Goal: Task Accomplishment & Management: Use online tool/utility

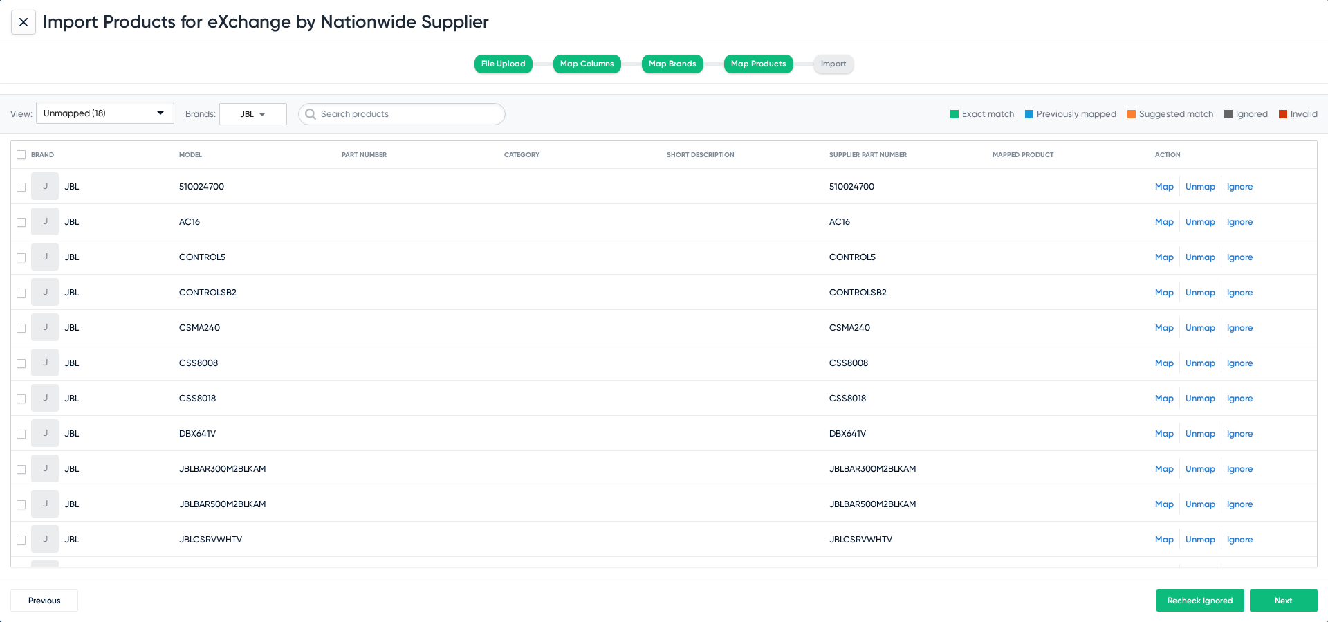
click at [1173, 216] on link "Map" at bounding box center [1164, 221] width 19 height 10
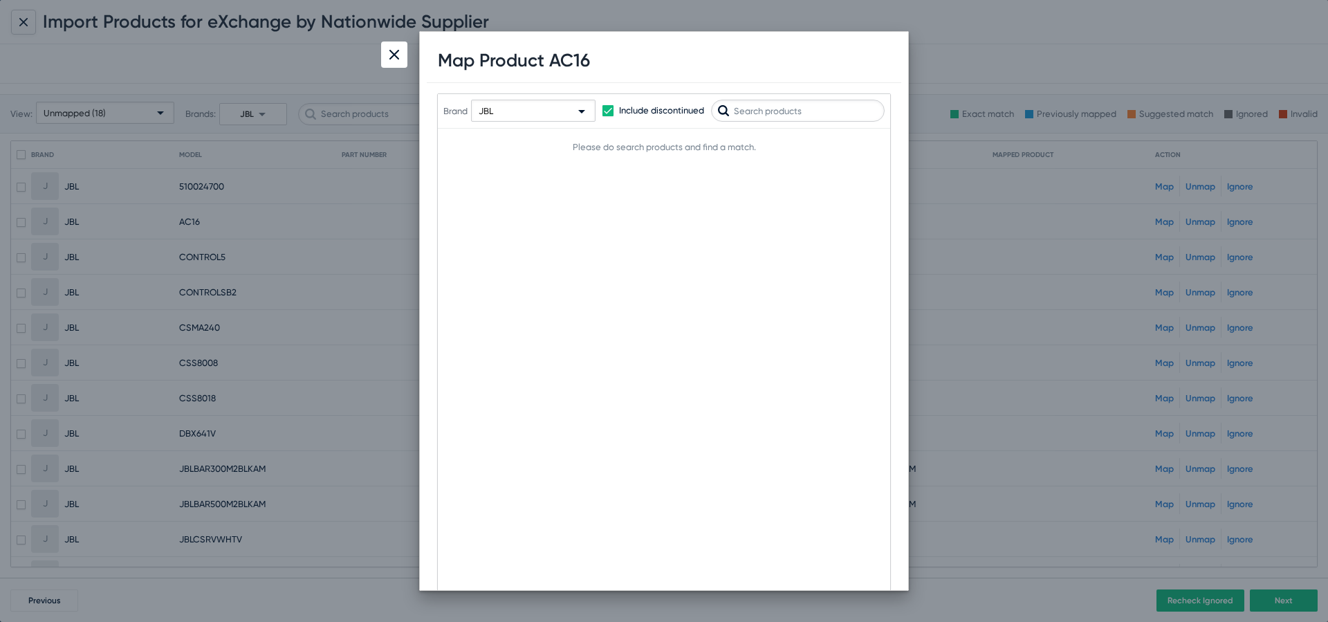
click at [573, 63] on h1 "Map Product AC16" at bounding box center [514, 60] width 152 height 21
copy h1 "AC16"
click at [546, 100] on mat-select "JBL" at bounding box center [533, 111] width 124 height 22
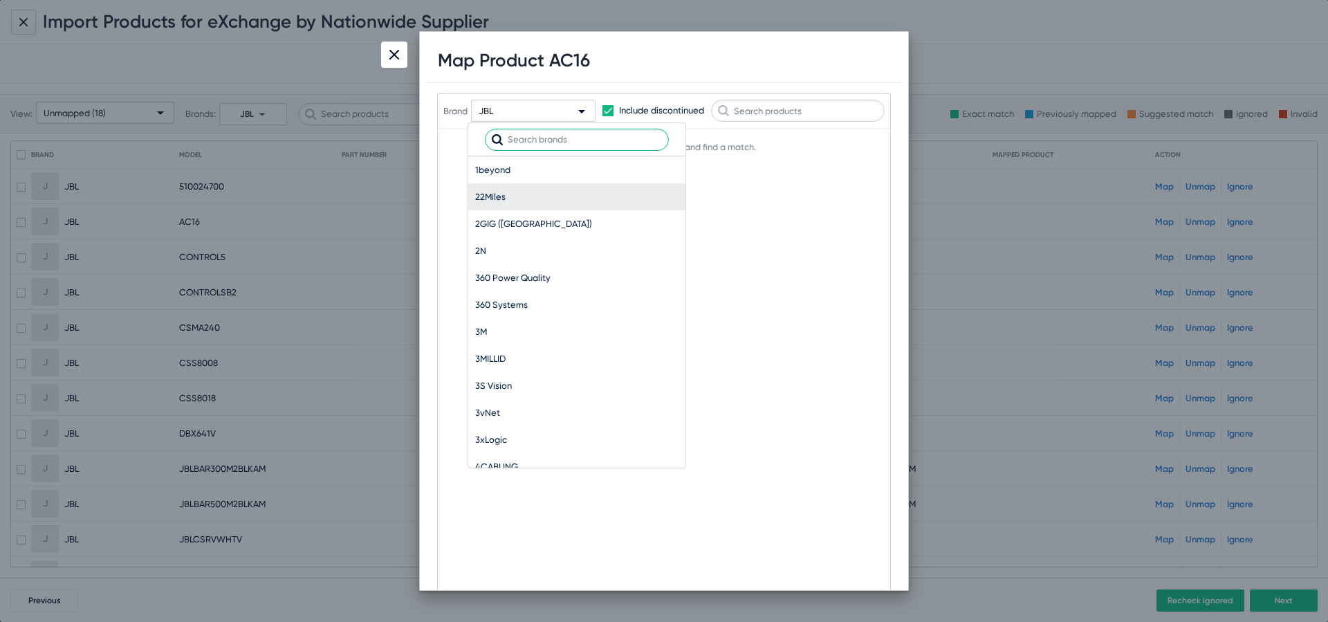
scroll to position [41101, 0]
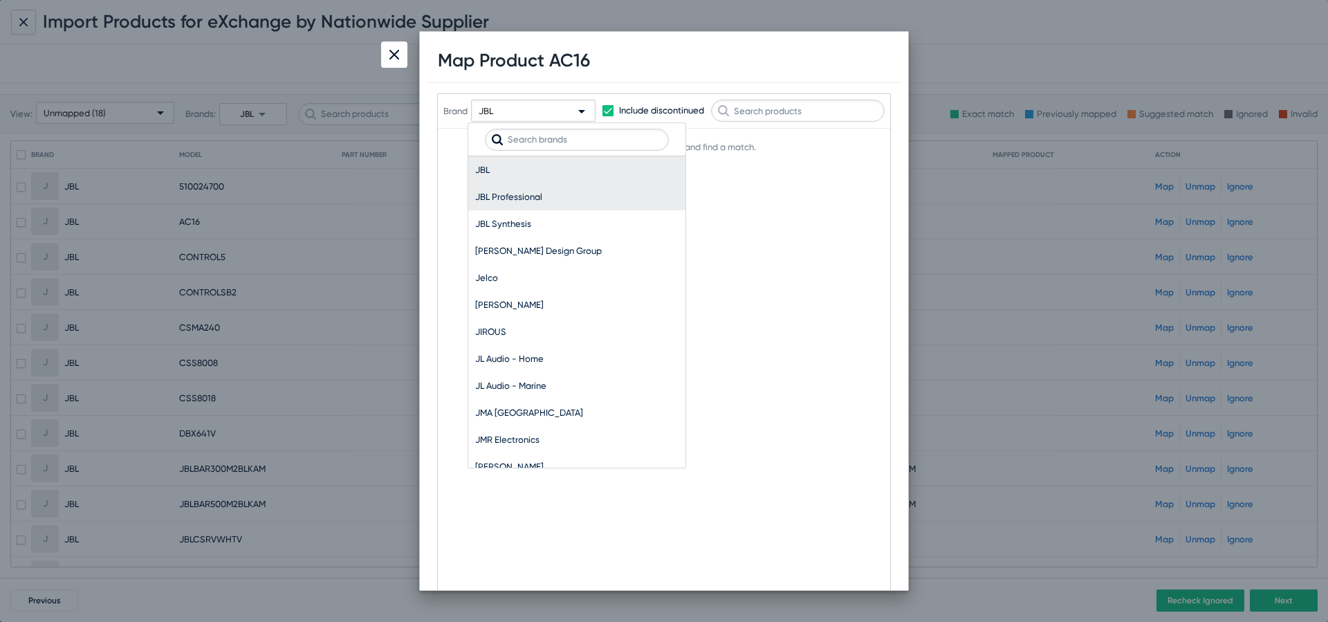
click at [535, 198] on span "JBL Professional" at bounding box center [576, 196] width 203 height 27
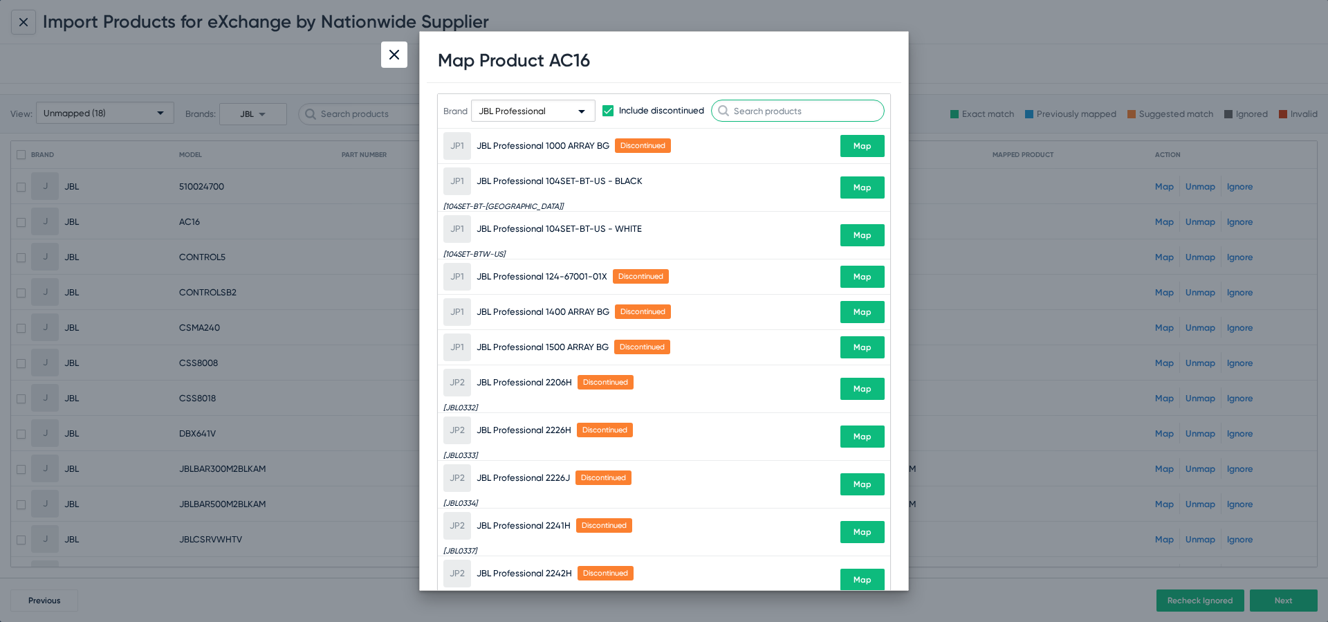
click at [804, 113] on input "text" at bounding box center [798, 111] width 174 height 22
paste input "AC16"
type input "AC16"
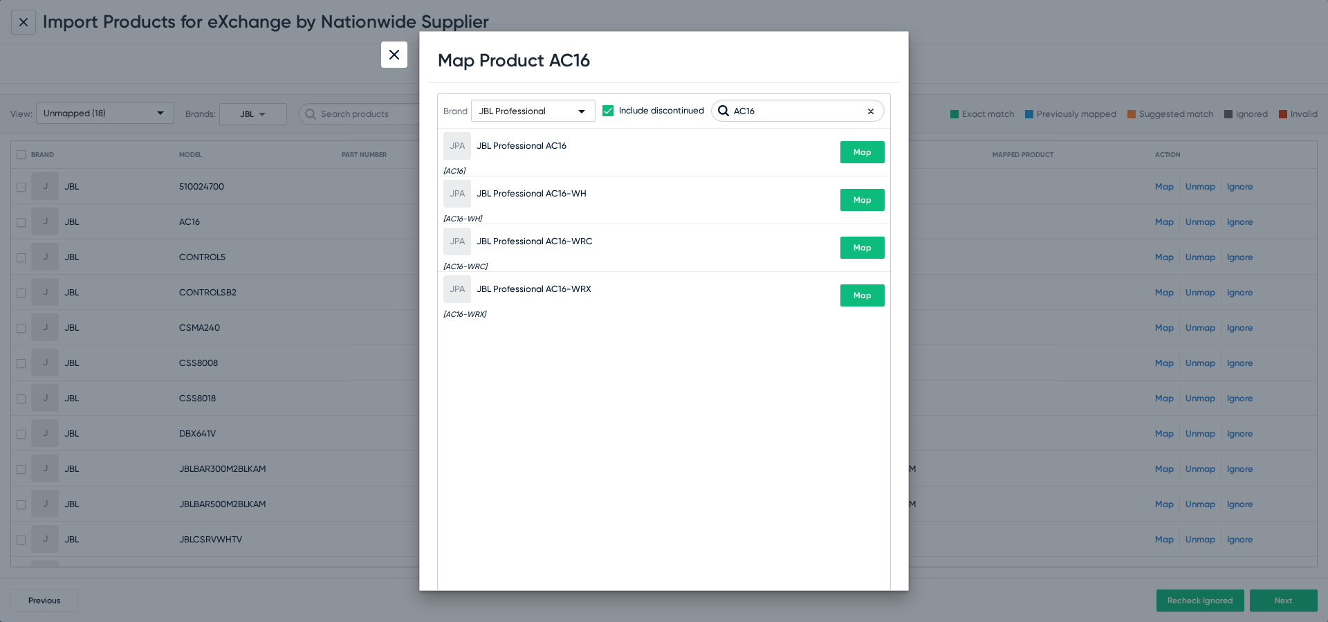
click at [891, 163] on div "Brand JBL Professional Include discontinued AC16 The below are the suggested ma…" at bounding box center [664, 371] width 454 height 557
click at [856, 150] on span "Map" at bounding box center [862, 152] width 18 height 10
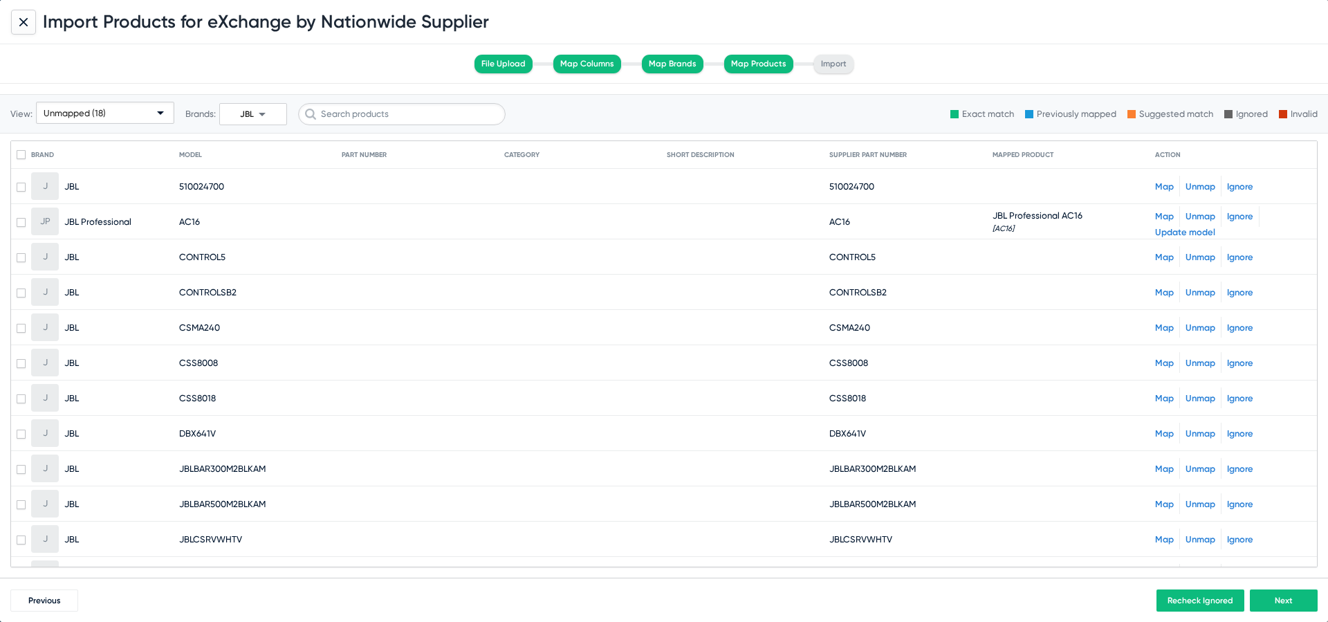
click at [1167, 260] on link "Map" at bounding box center [1164, 257] width 19 height 10
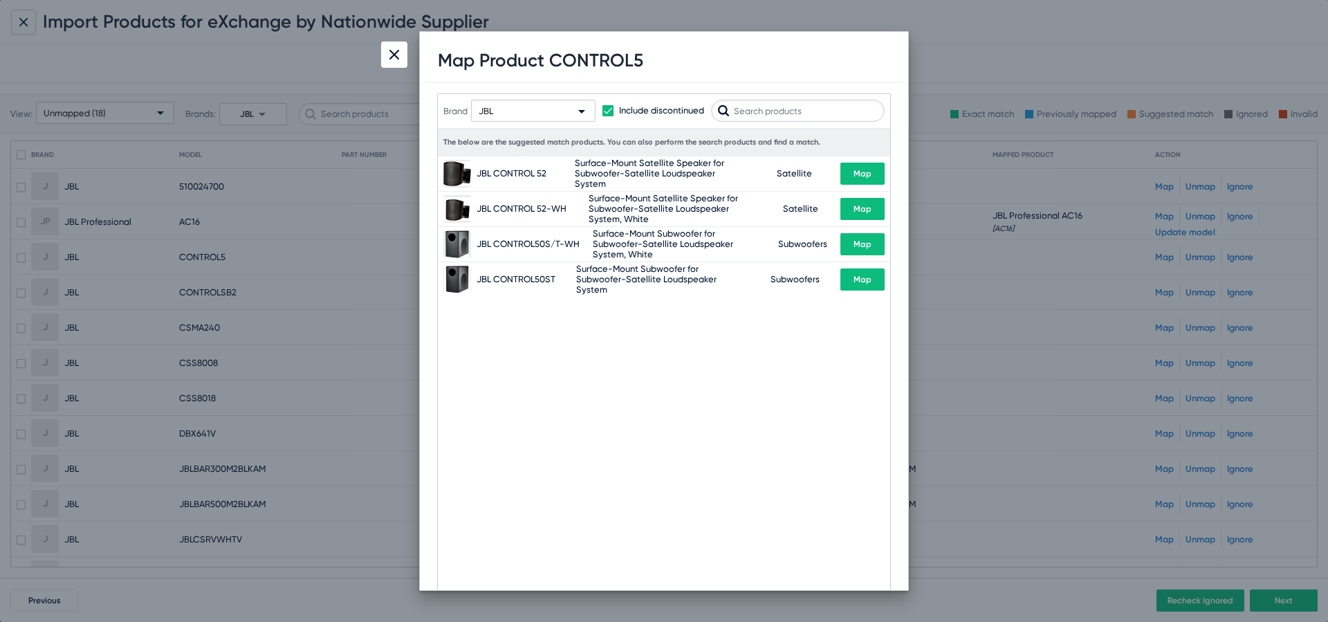
click at [599, 66] on h1 "Map Product CONTROL5" at bounding box center [540, 60] width 205 height 21
copy h1 "CONTROL5"
click at [508, 105] on div "JBL" at bounding box center [527, 111] width 97 height 22
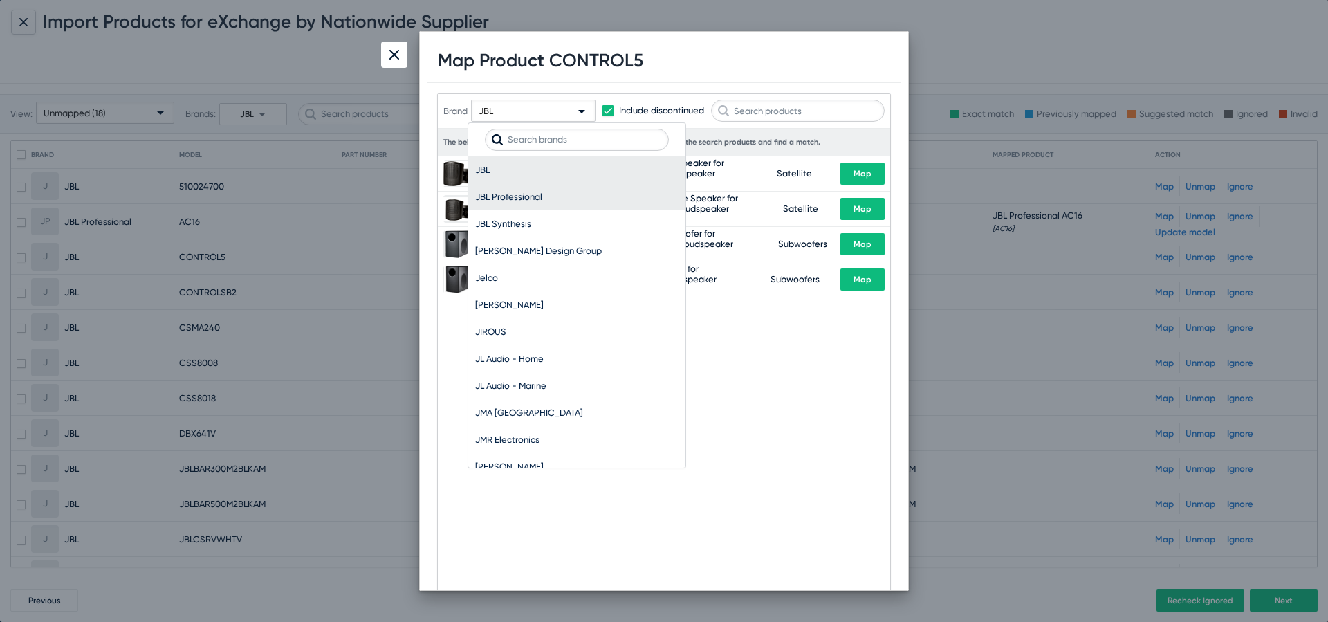
click at [544, 194] on span "JBL Professional" at bounding box center [576, 196] width 203 height 27
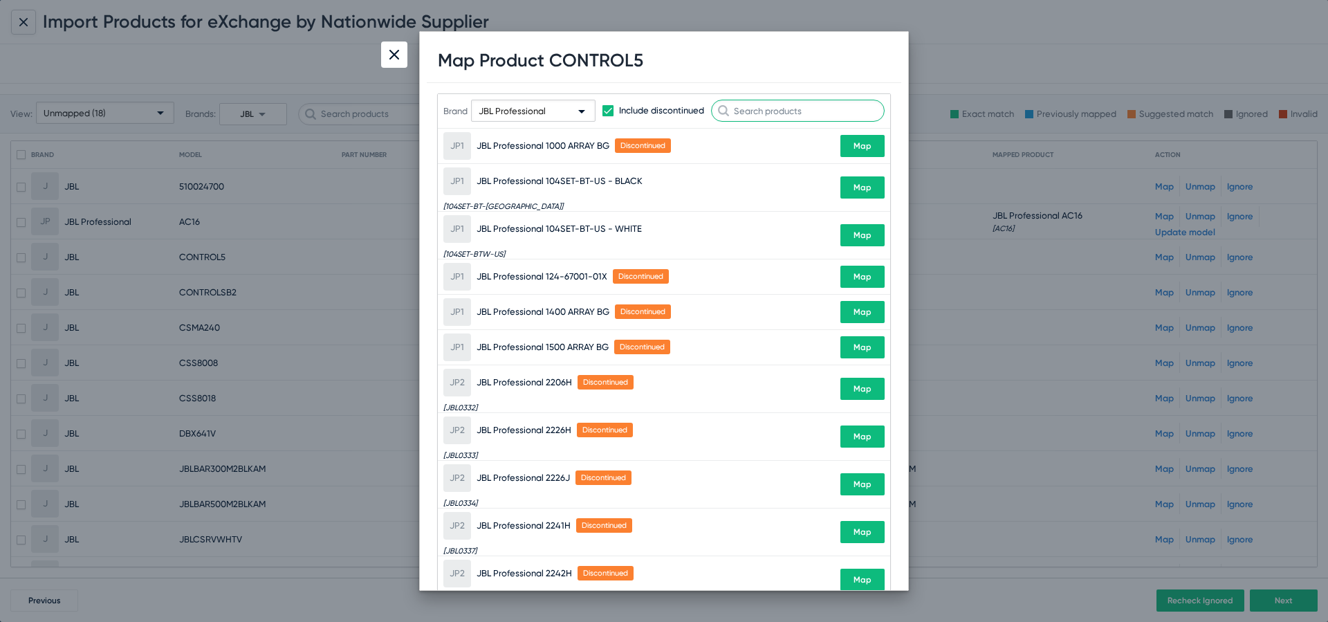
click at [753, 106] on input "text" at bounding box center [798, 111] width 174 height 22
paste input "CONTROL5"
type input "CONTROL5"
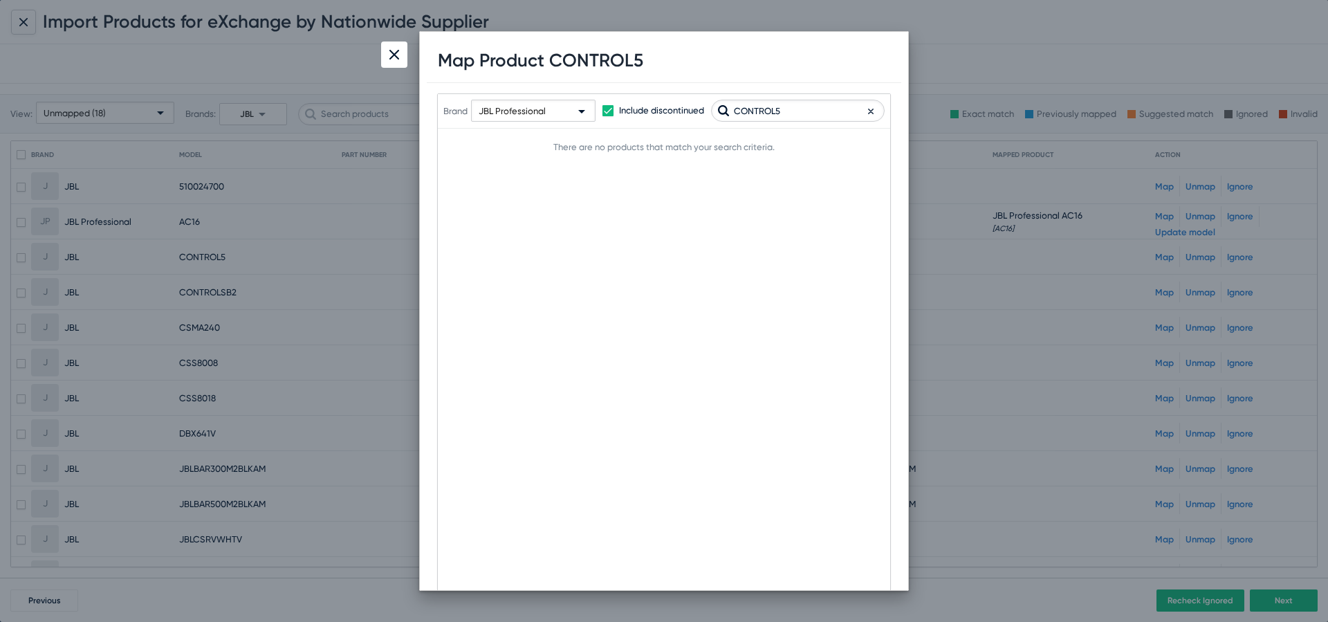
click at [400, 57] on div at bounding box center [394, 54] width 26 height 26
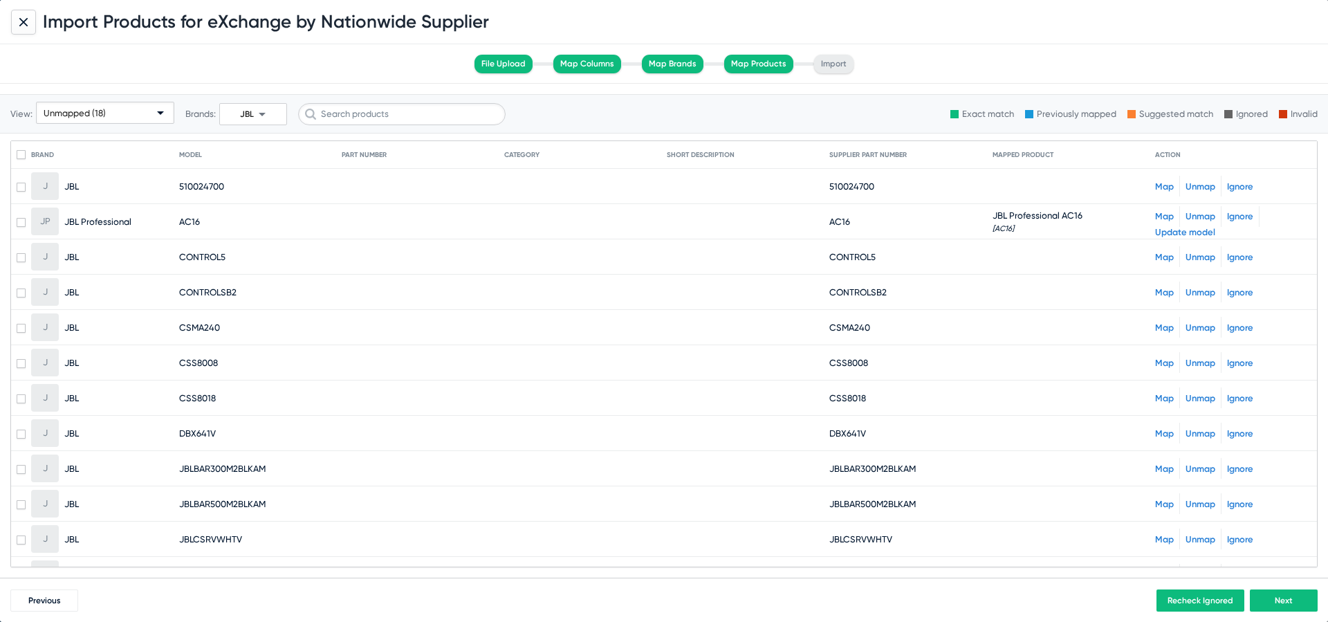
click at [1161, 259] on link "Map" at bounding box center [1164, 257] width 19 height 10
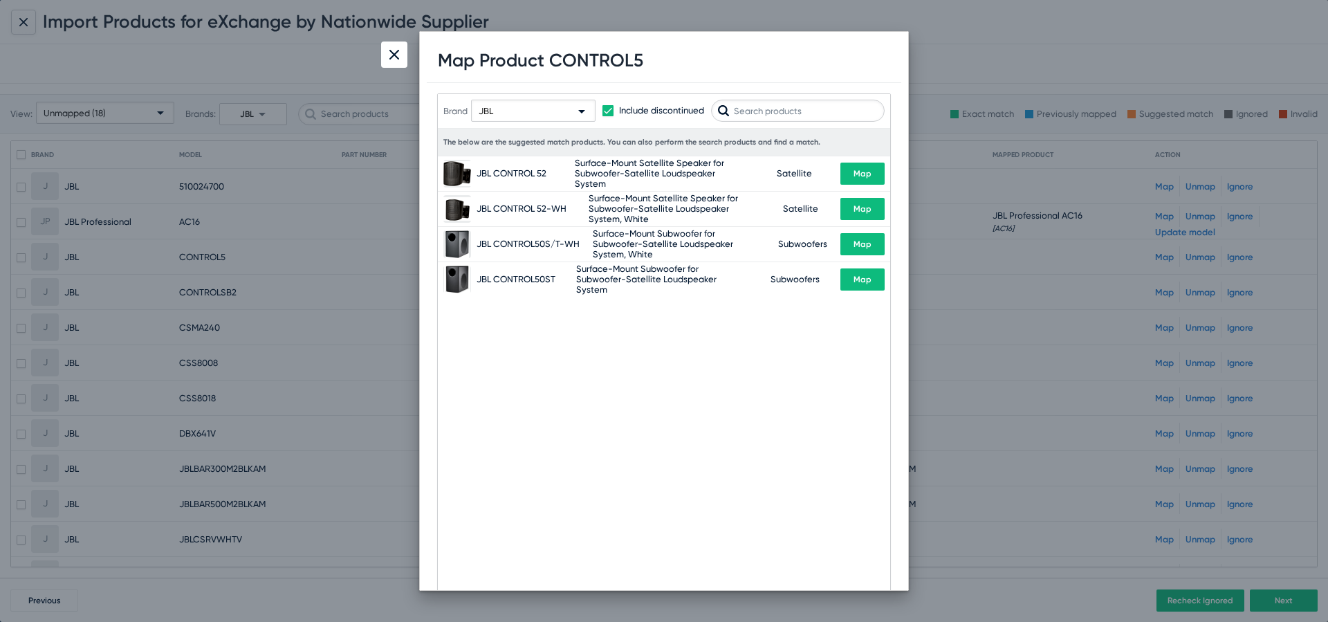
click at [393, 56] on img at bounding box center [394, 55] width 10 height 10
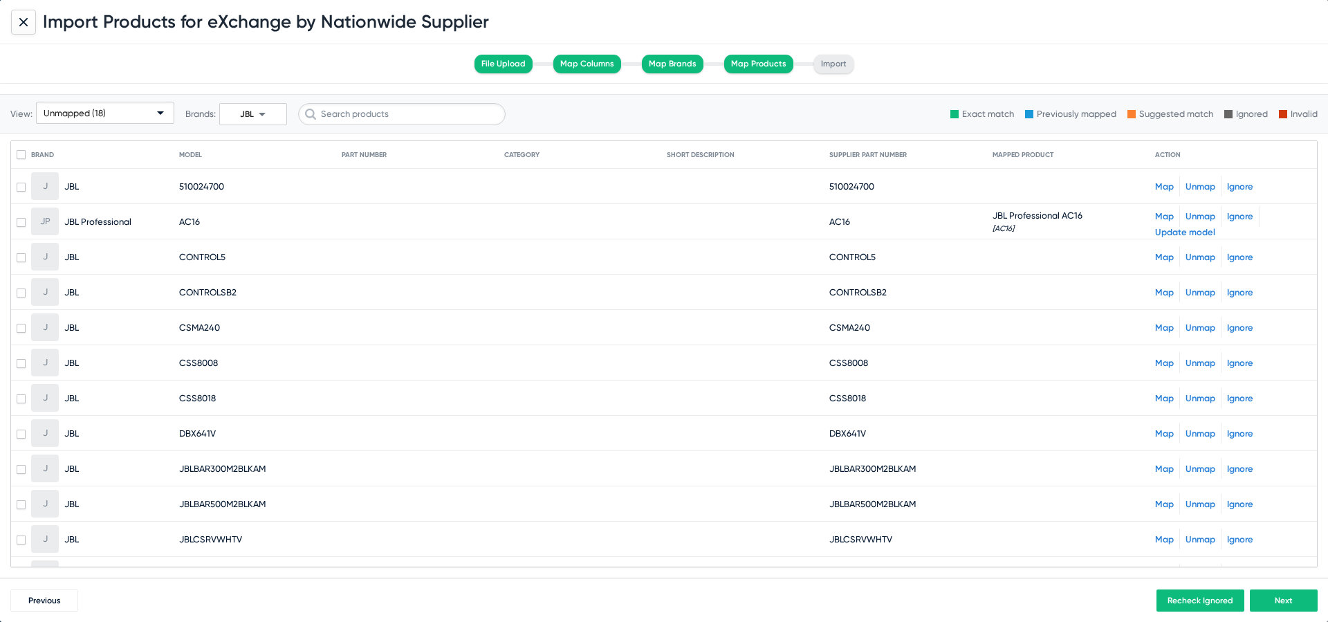
click at [1162, 290] on link "Map" at bounding box center [1164, 292] width 19 height 10
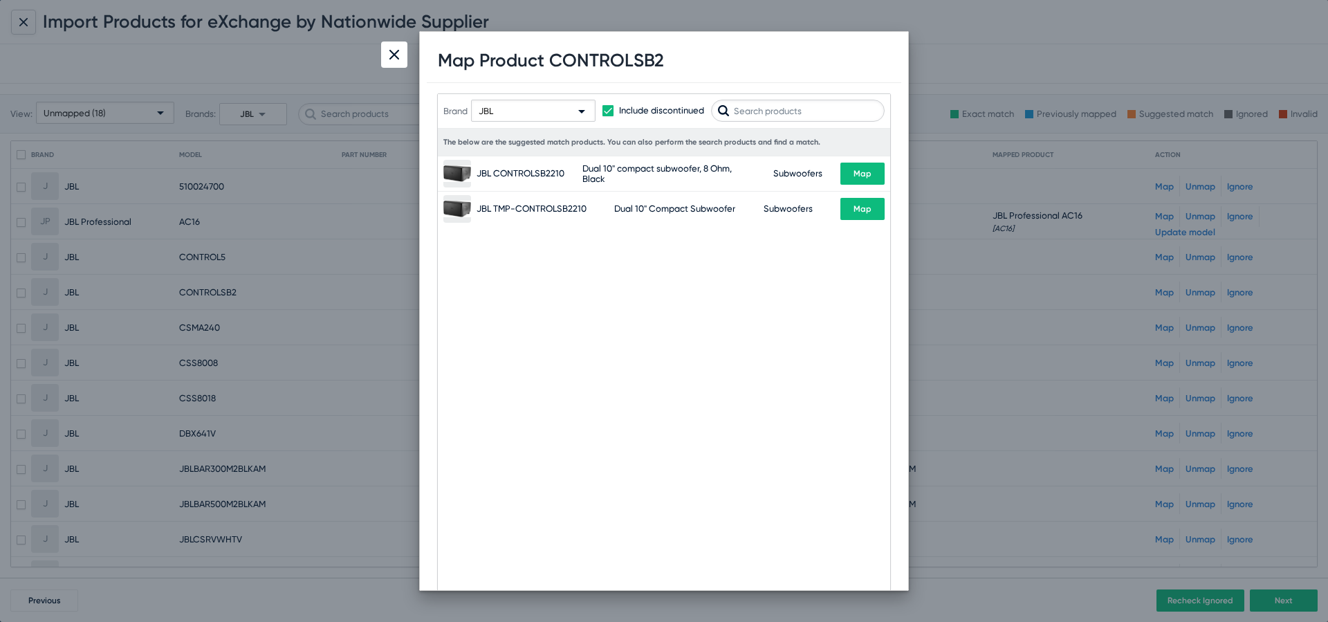
click at [631, 71] on div "Map Product CONTROLSB2" at bounding box center [664, 61] width 474 height 44
click at [629, 58] on h1 "Map Product CONTROLSB2" at bounding box center [551, 60] width 226 height 21
copy h1 "CONTROLSB2"
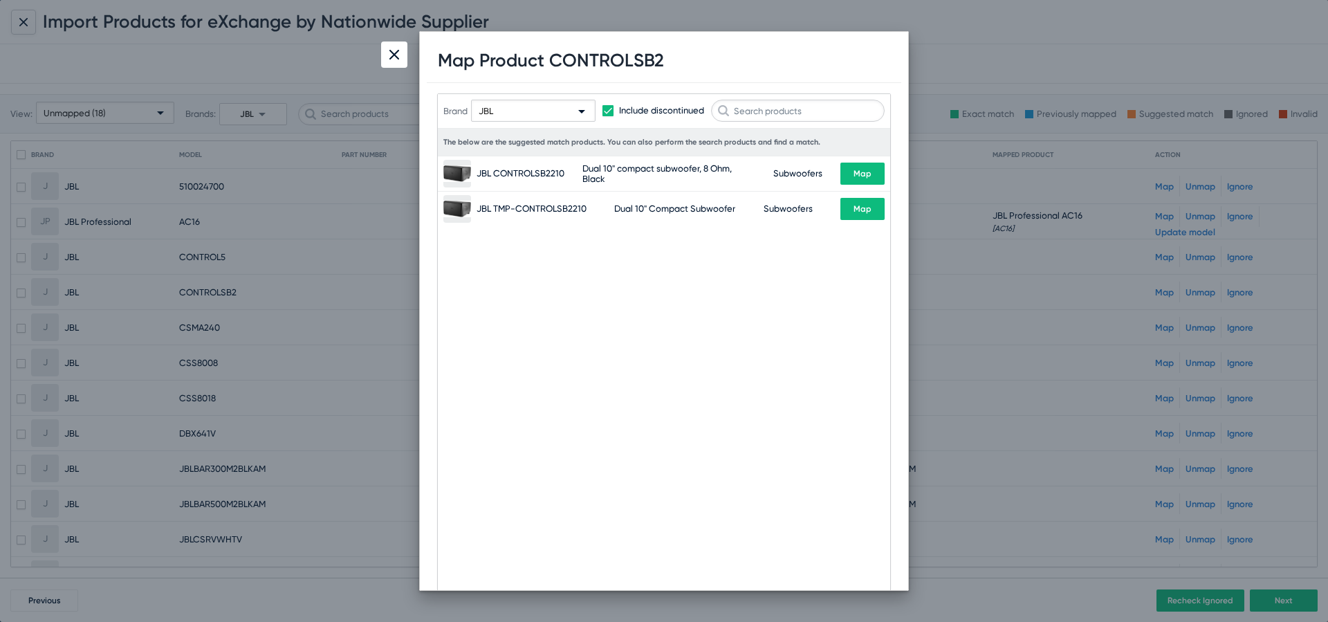
click at [539, 108] on div "JBL" at bounding box center [527, 111] width 97 height 22
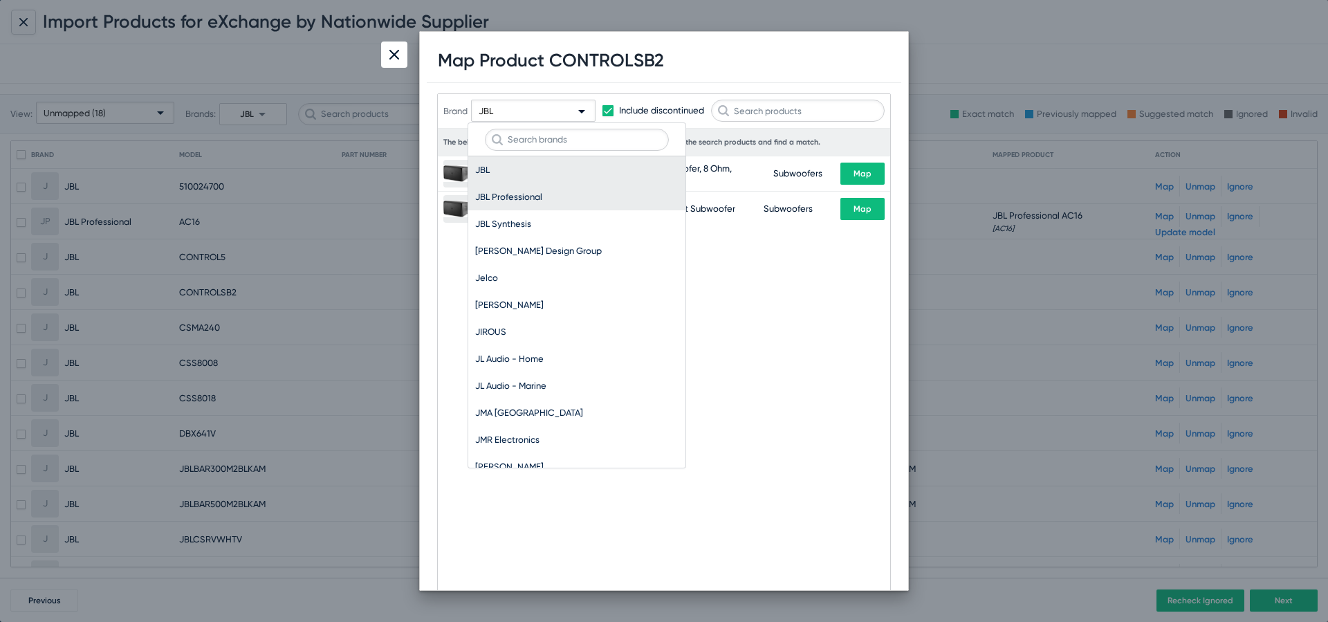
click at [535, 191] on span "JBL Professional" at bounding box center [576, 196] width 203 height 27
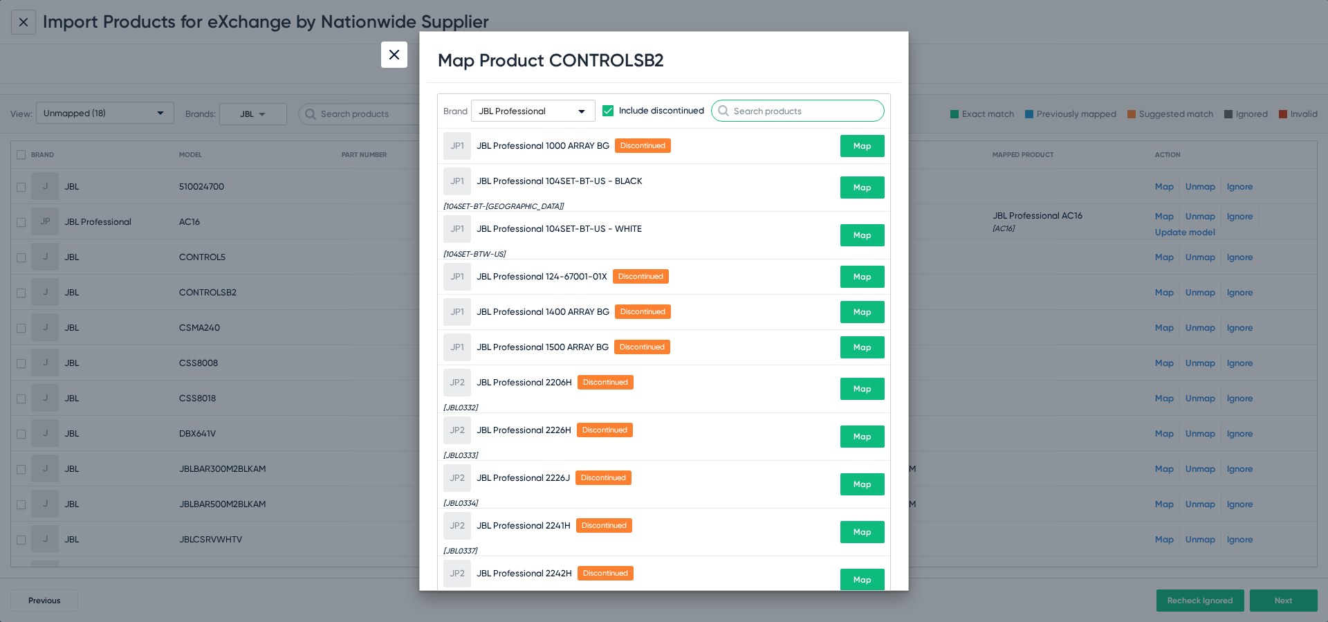
click at [761, 105] on input "text" at bounding box center [798, 111] width 174 height 22
paste input "CONTROLSB2"
type input "CONTROLSB2"
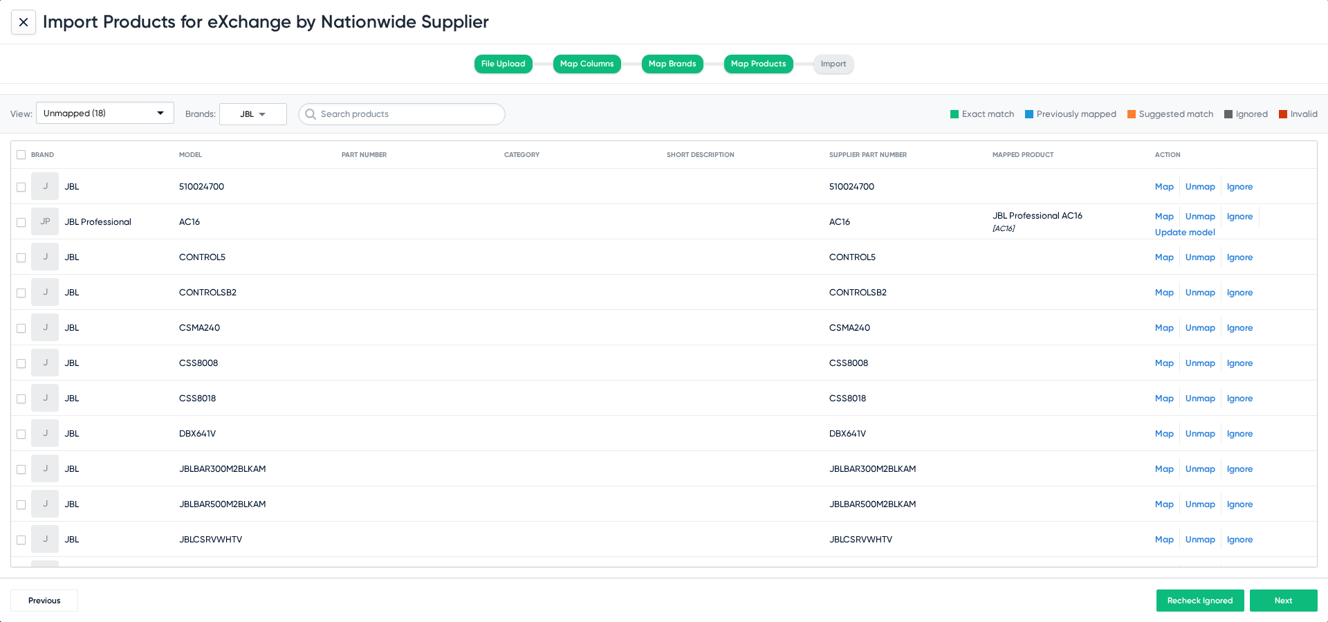
click at [1156, 324] on link "Map" at bounding box center [1164, 327] width 19 height 10
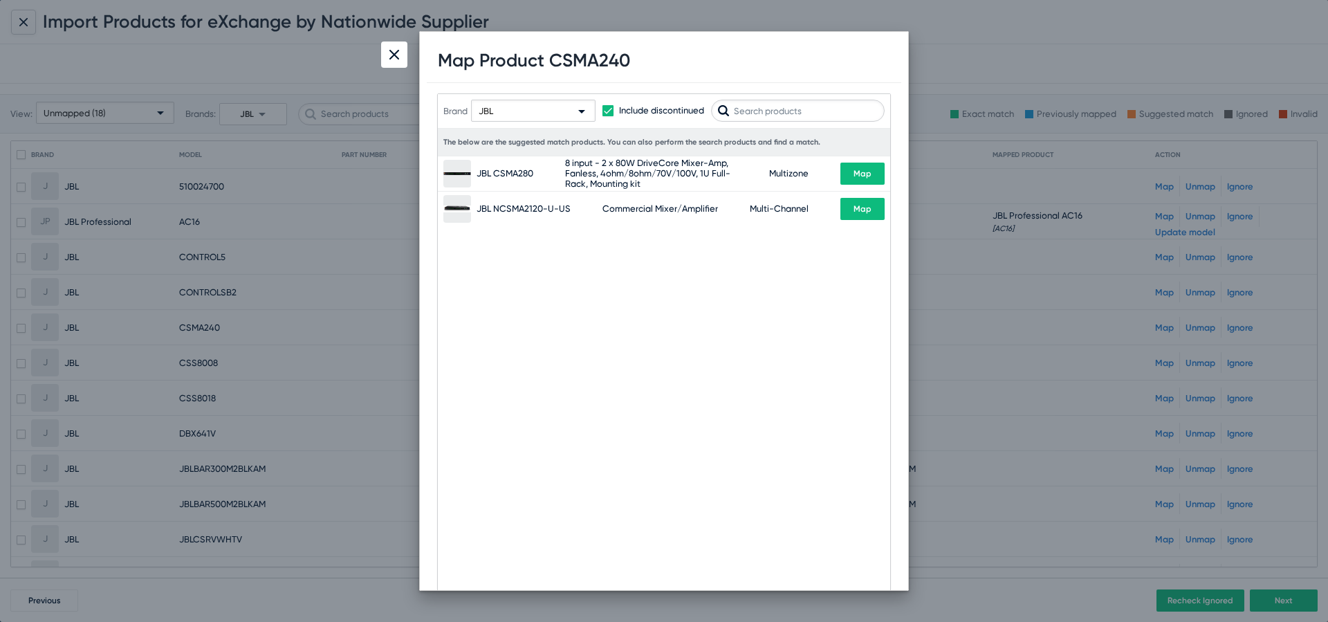
click at [607, 59] on h1 "Map Product CSMA240" at bounding box center [534, 60] width 192 height 21
copy h1 "CSMA240"
click at [544, 113] on div "JBL" at bounding box center [527, 111] width 97 height 22
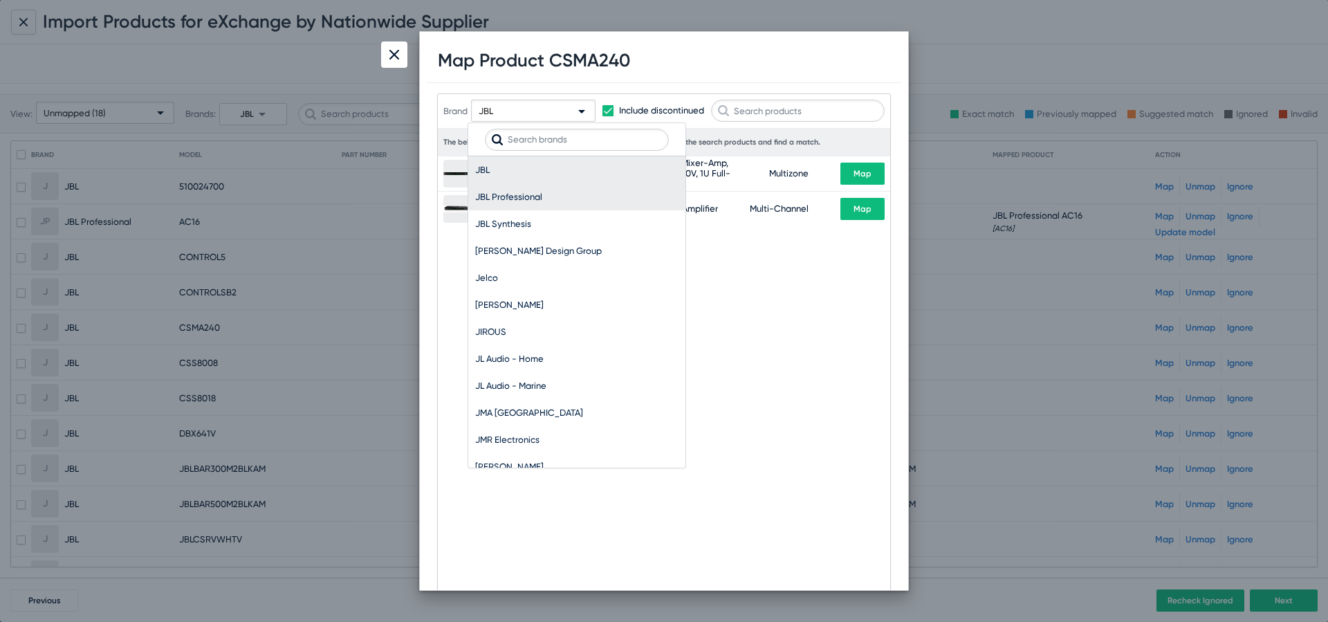
click at [582, 193] on span "JBL Professional" at bounding box center [576, 196] width 203 height 27
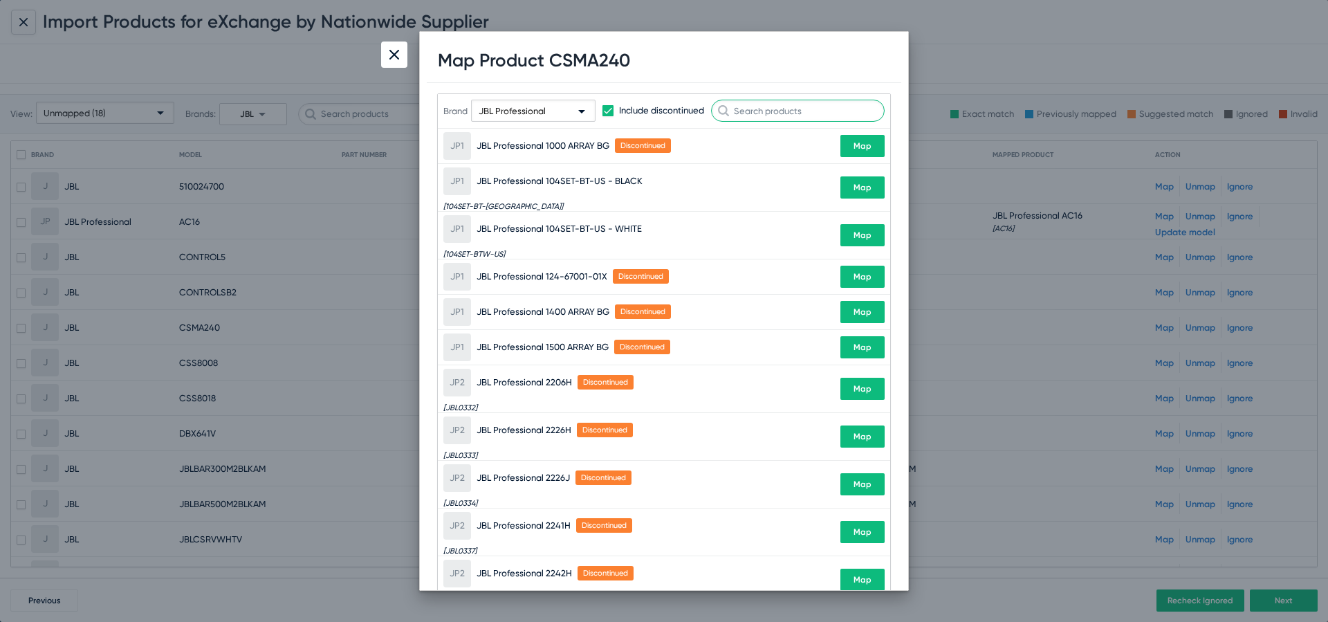
click at [770, 111] on input "text" at bounding box center [798, 111] width 174 height 22
paste input "CSMA240"
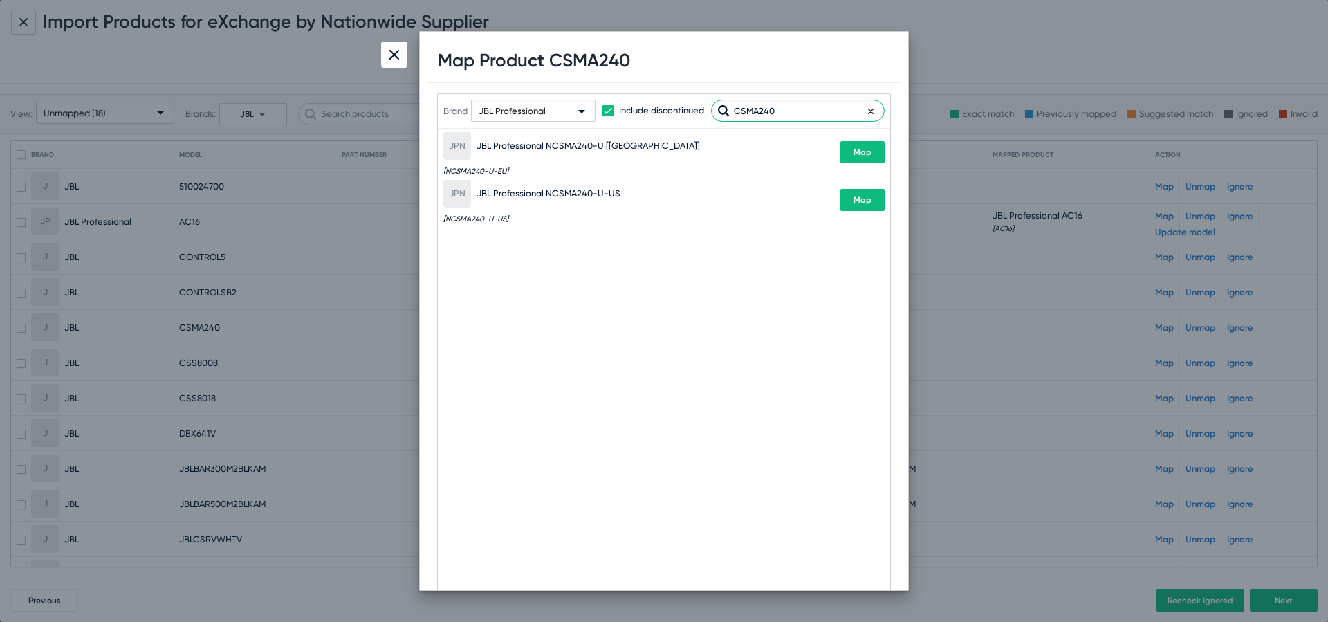
type input "CSMA240"
click at [1084, 52] on div at bounding box center [664, 311] width 1328 height 622
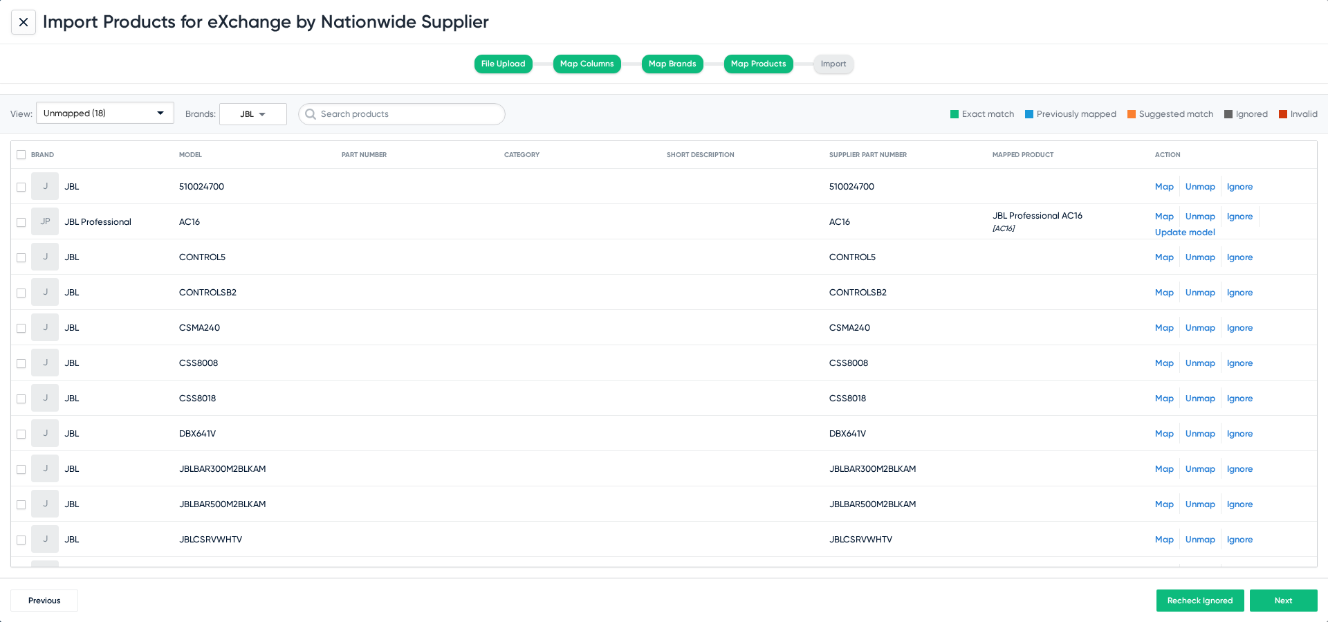
click at [1167, 361] on link "Map" at bounding box center [1164, 363] width 19 height 10
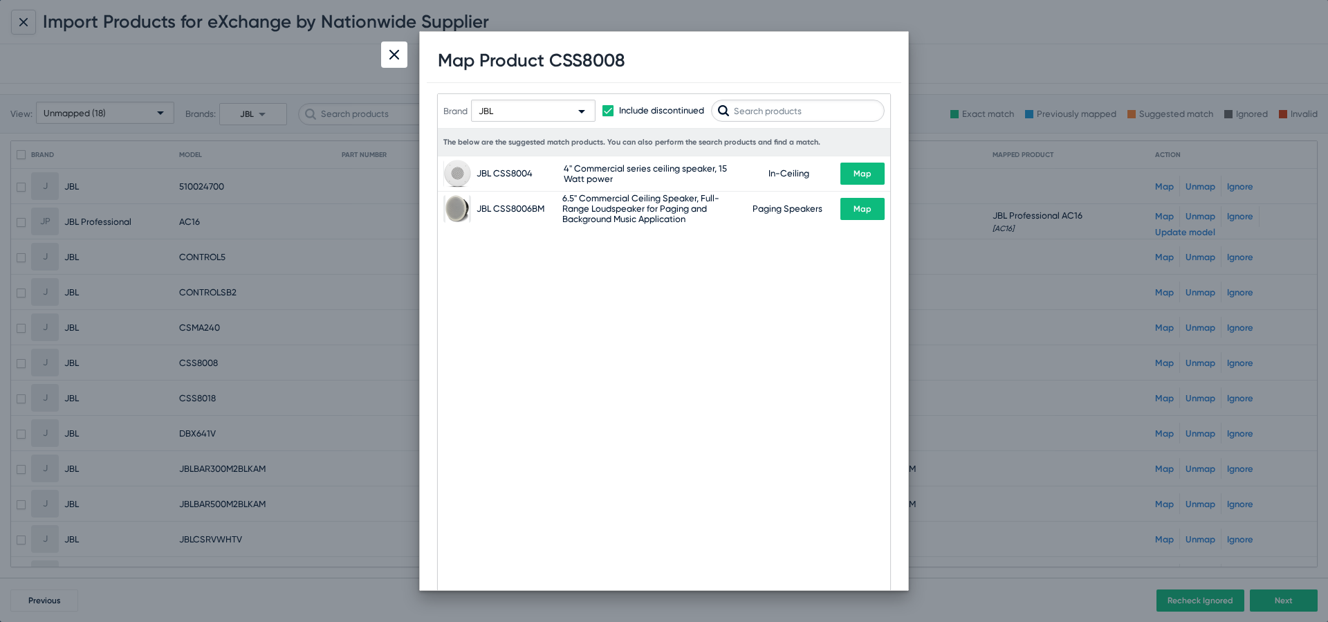
click at [584, 59] on h1 "Map Product CSS8008" at bounding box center [531, 60] width 187 height 21
copy h1 "CSS8008"
click at [553, 116] on div "JBL" at bounding box center [527, 111] width 97 height 22
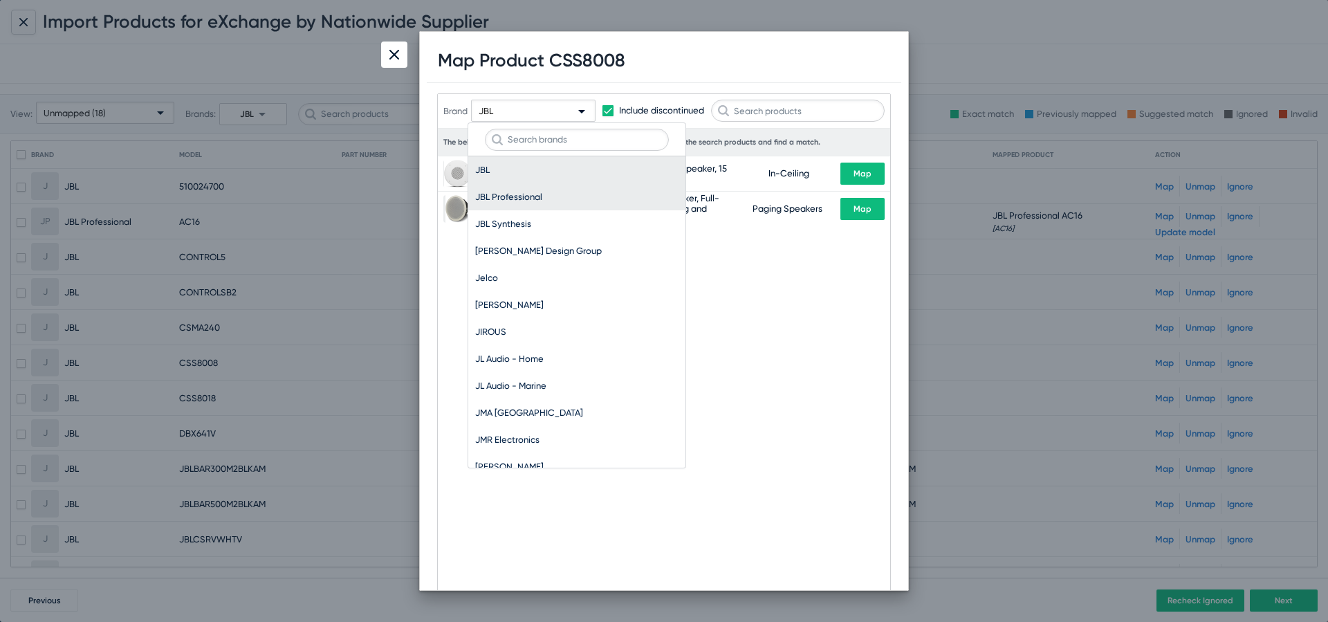
click at [568, 189] on span "JBL Professional" at bounding box center [576, 196] width 203 height 27
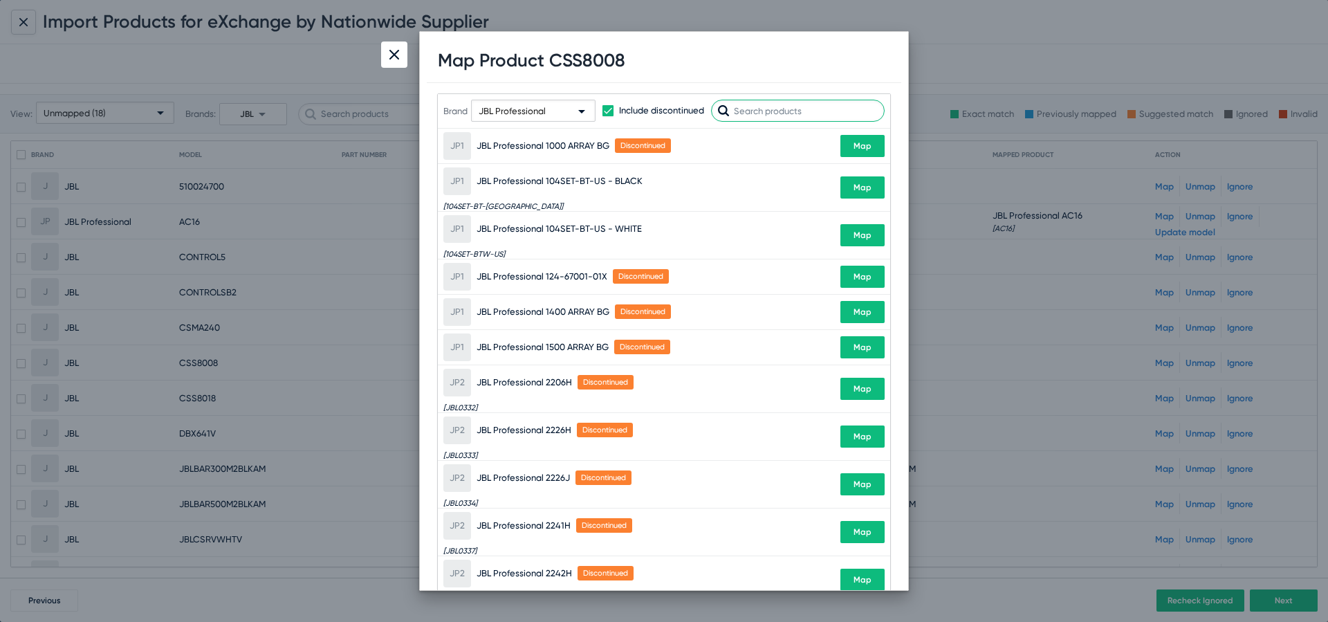
click at [762, 104] on input "text" at bounding box center [798, 111] width 174 height 22
paste input "CSS8008"
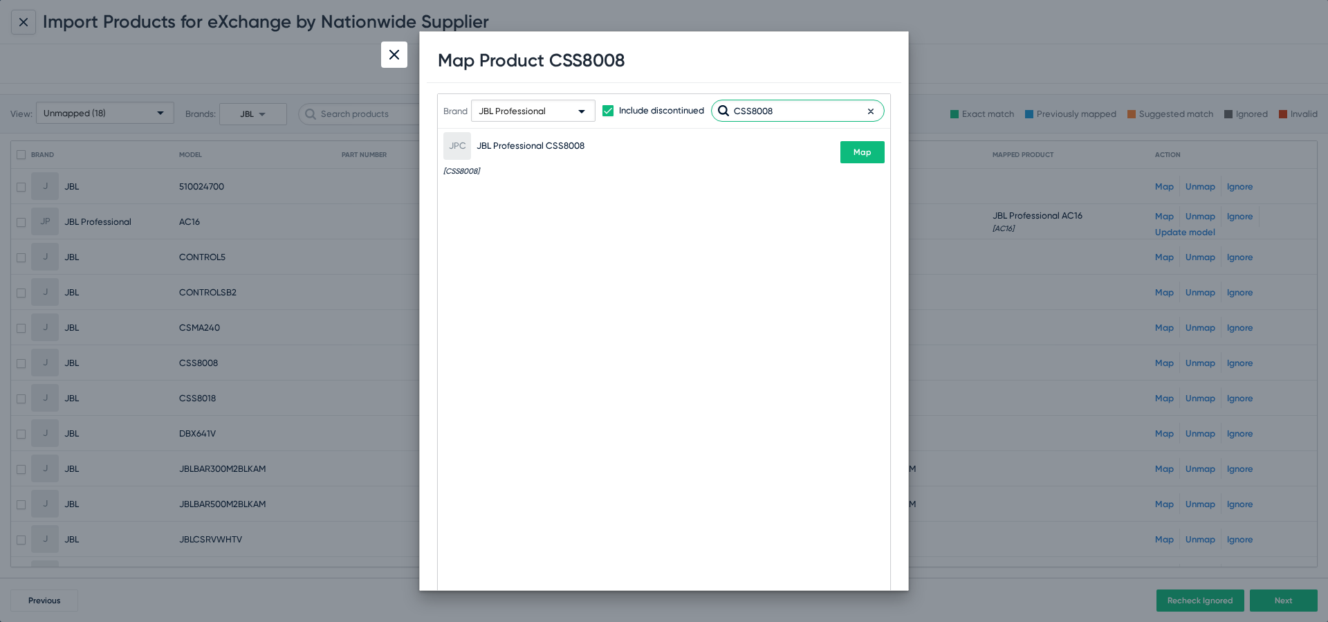
type input "CSS8008"
click at [873, 164] on div "JPC JBL Professional CSS8008 [CSS8008] Map" at bounding box center [663, 152] width 441 height 47
click at [862, 153] on span "Map" at bounding box center [862, 152] width 18 height 10
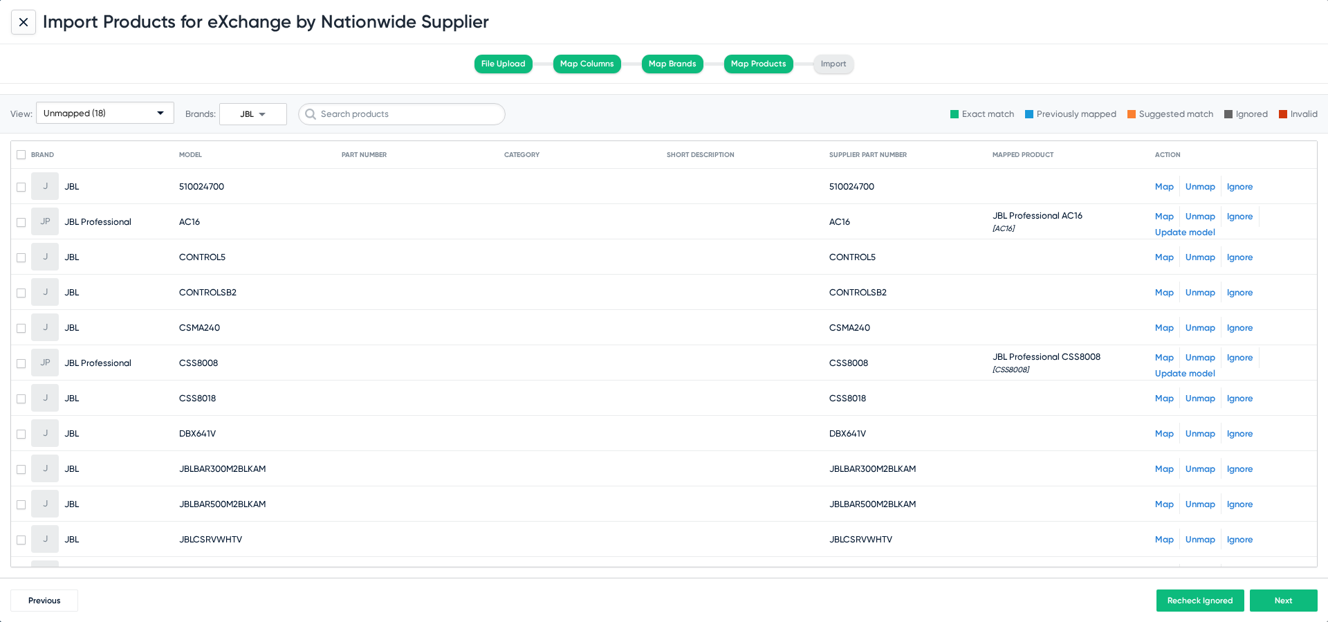
click at [1164, 399] on link "Map" at bounding box center [1164, 398] width 19 height 10
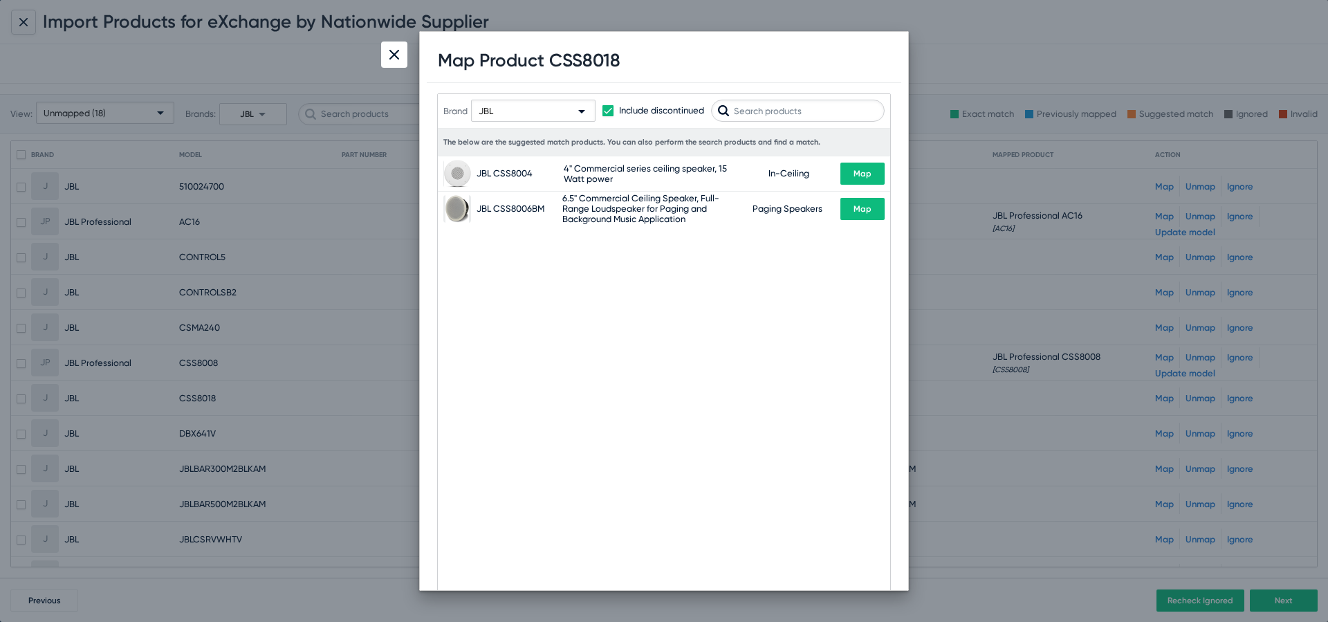
click at [595, 65] on h1 "Map Product CSS8018" at bounding box center [529, 60] width 183 height 21
copy h1 "CSS8018"
click at [495, 109] on div "JBL" at bounding box center [527, 111] width 97 height 22
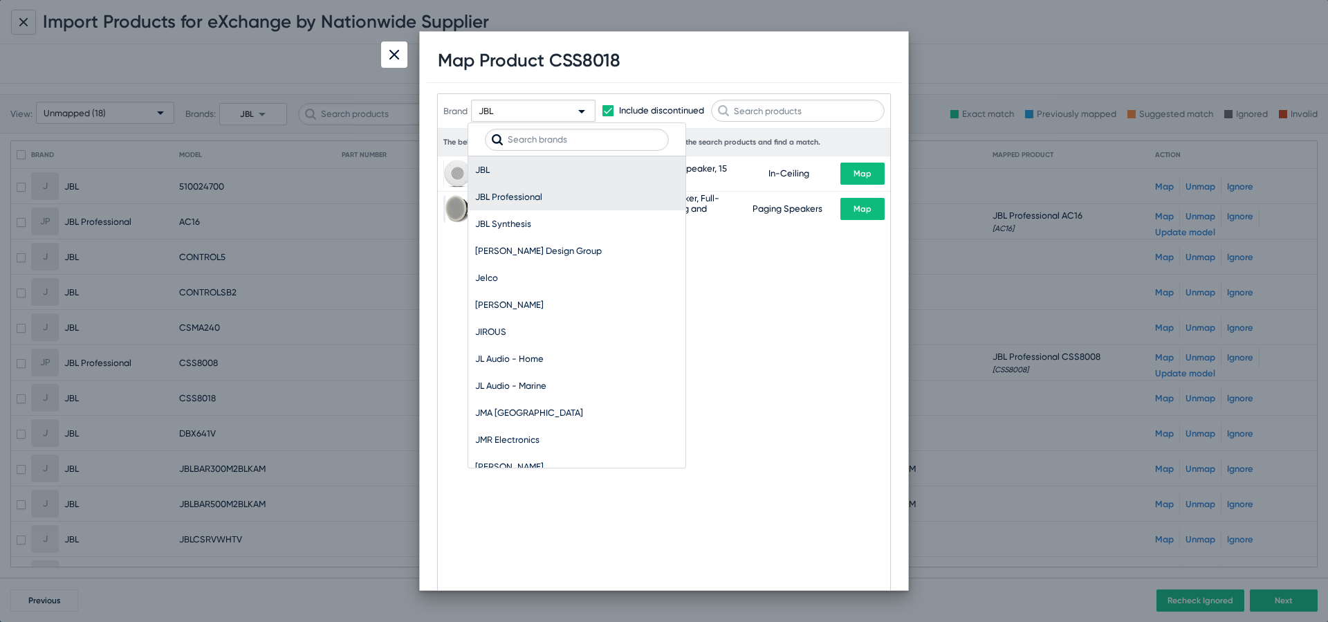
click at [584, 194] on span "JBL Professional" at bounding box center [576, 196] width 203 height 27
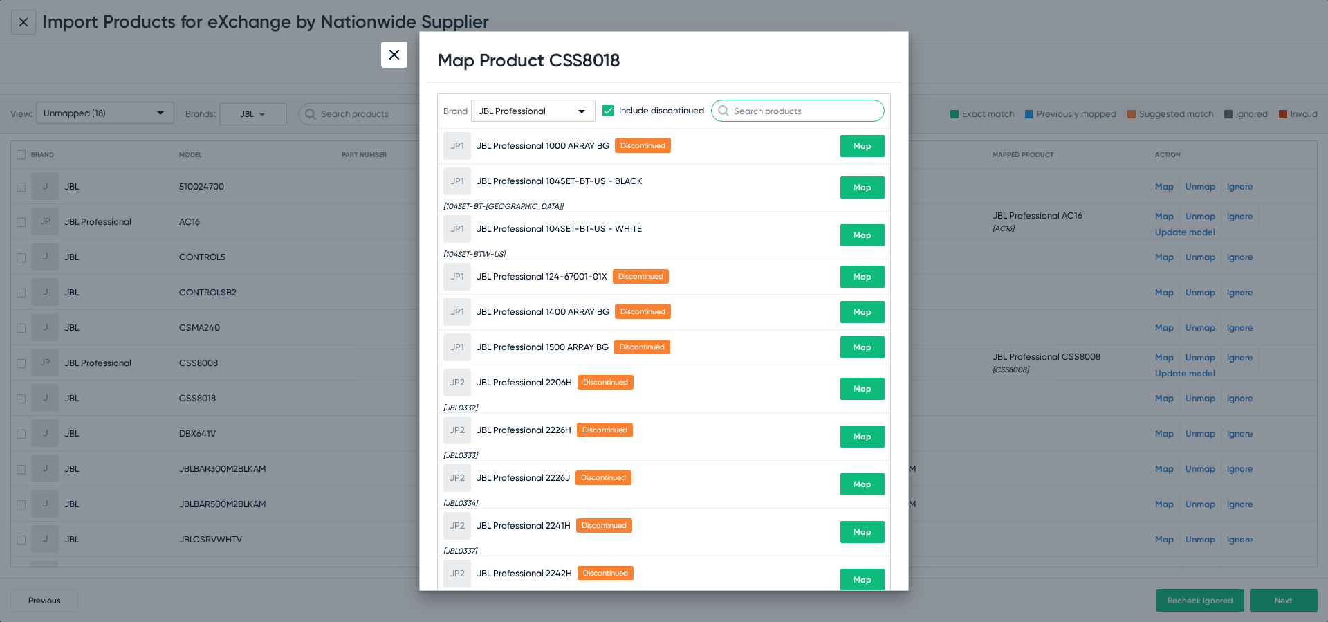
click at [809, 106] on input "text" at bounding box center [798, 111] width 174 height 22
paste input "CSS8018"
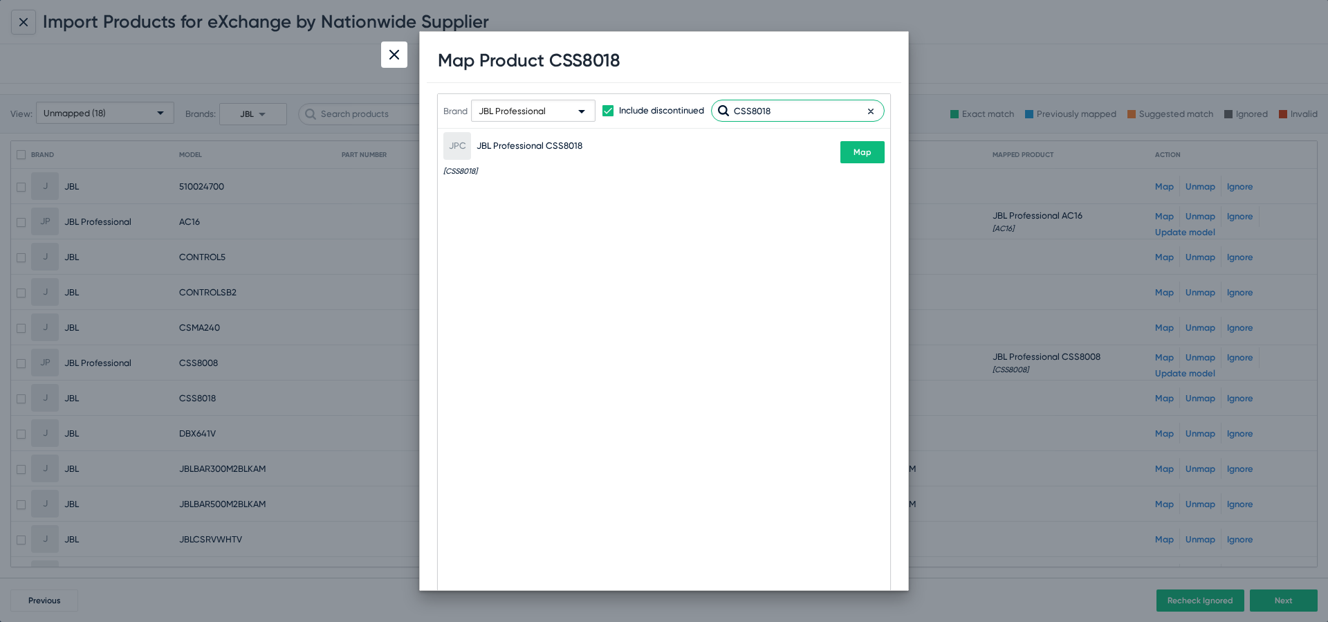
type input "CSS8018"
click at [877, 146] on button "Map" at bounding box center [862, 152] width 44 height 22
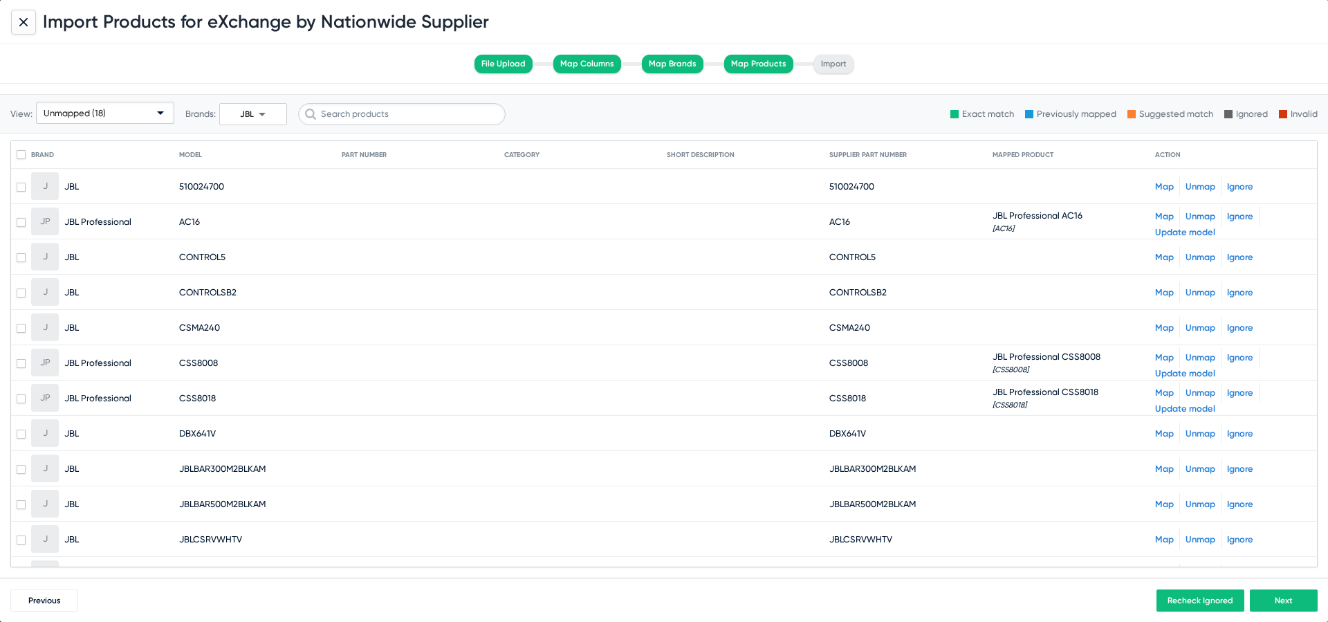
click at [1162, 430] on link "Map" at bounding box center [1164, 433] width 19 height 10
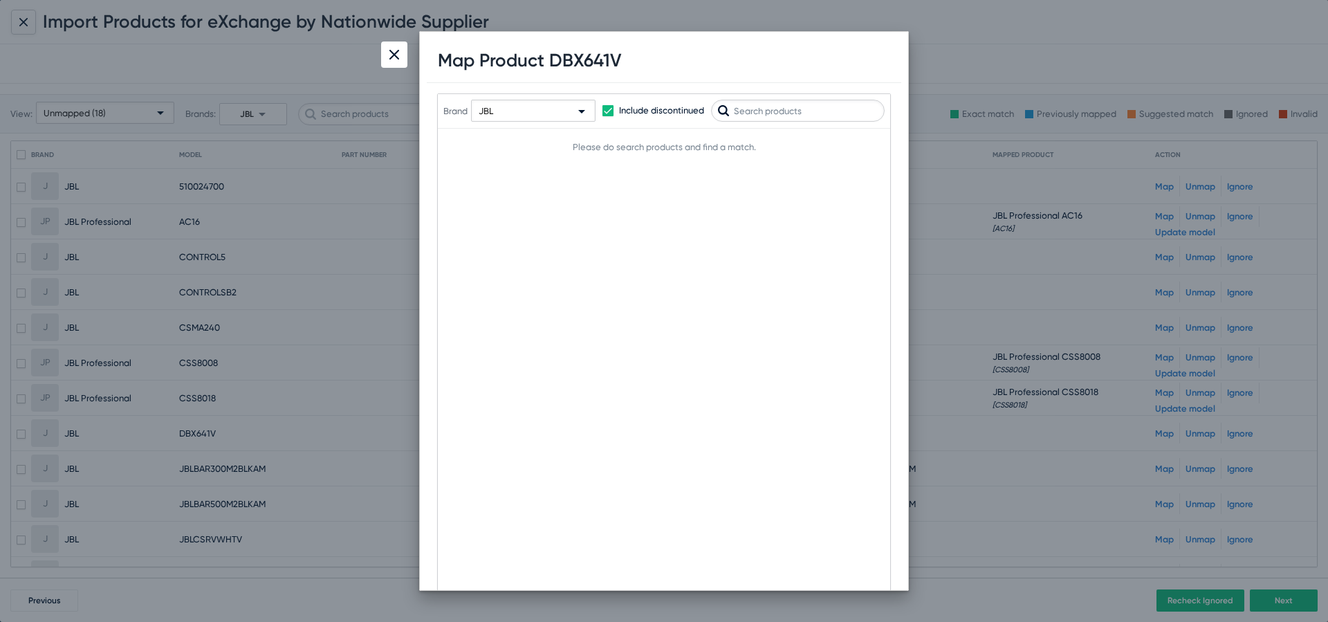
click at [571, 48] on div "Map Product DBX641V" at bounding box center [664, 61] width 474 height 44
click at [572, 57] on h1 "Map Product DBX641V" at bounding box center [529, 60] width 183 height 21
copy h1 "DBX641V"
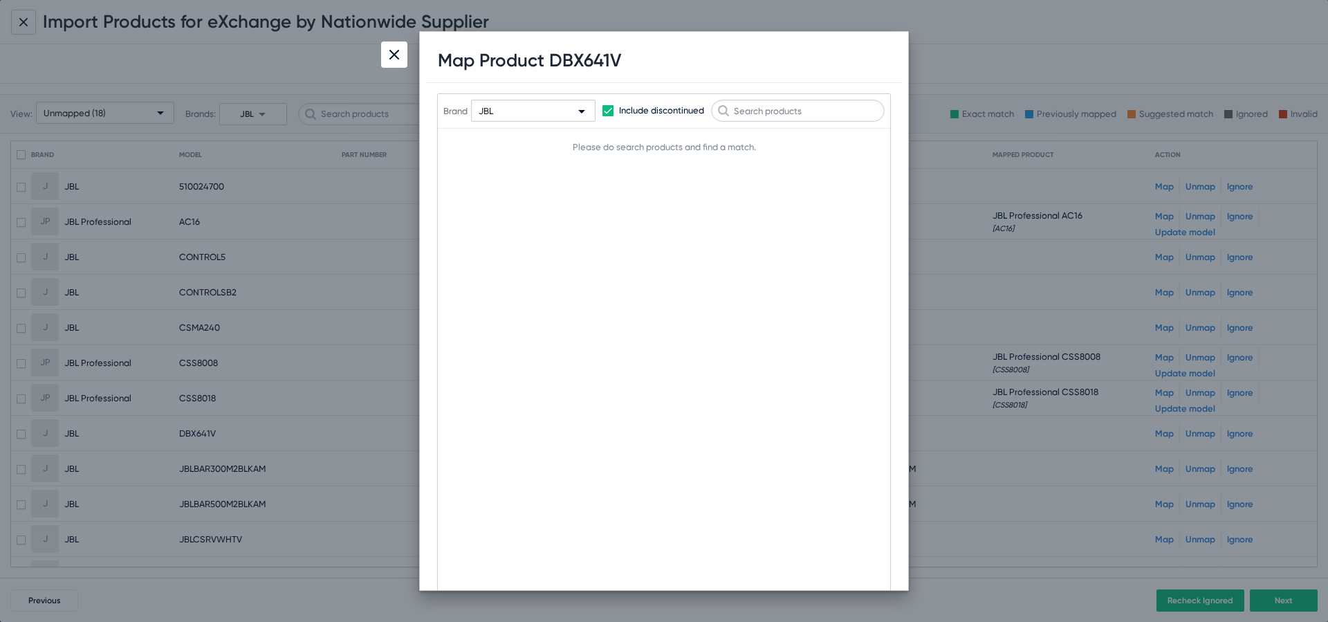
click at [544, 119] on div "JBL" at bounding box center [527, 111] width 97 height 22
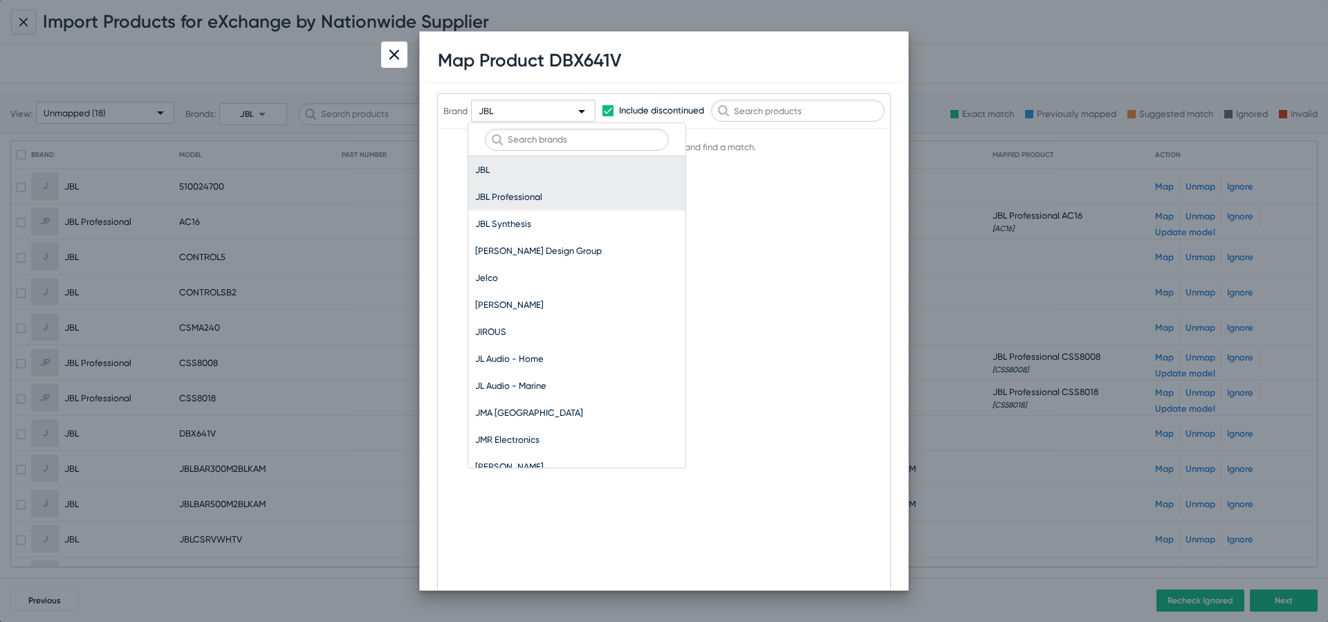
click at [546, 194] on span "JBL Professional" at bounding box center [576, 196] width 203 height 27
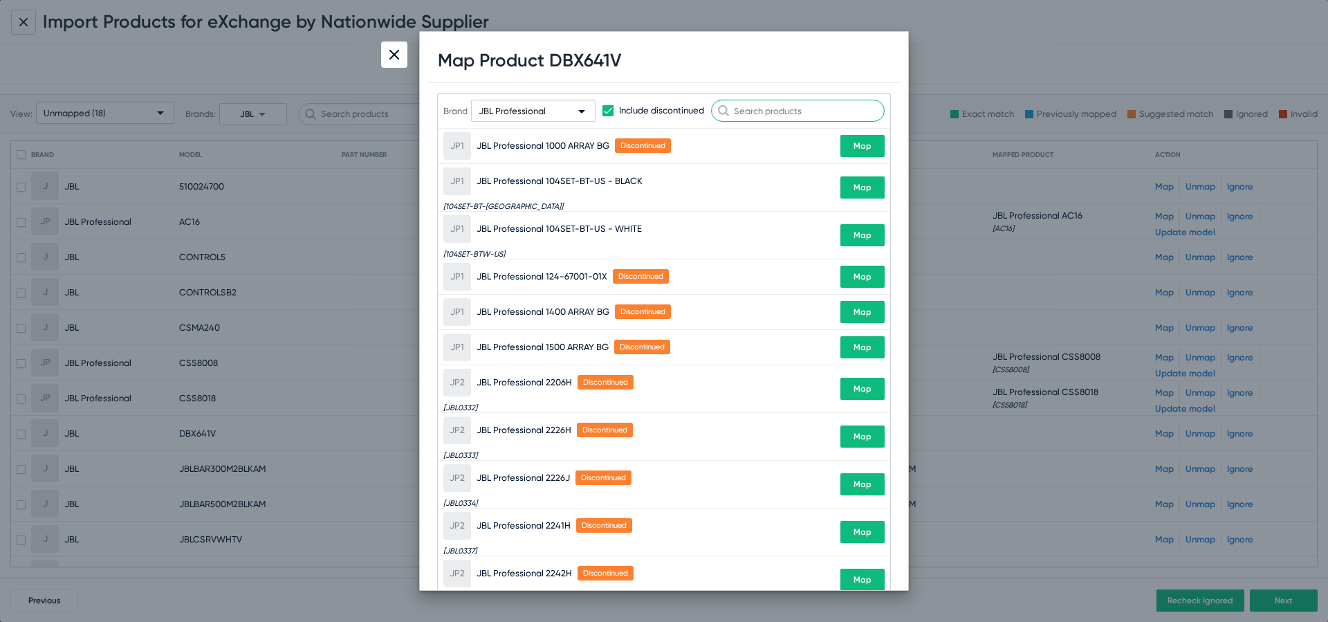
click at [794, 112] on input "text" at bounding box center [798, 111] width 174 height 22
paste input "DBX641V"
type input "DBX641V"
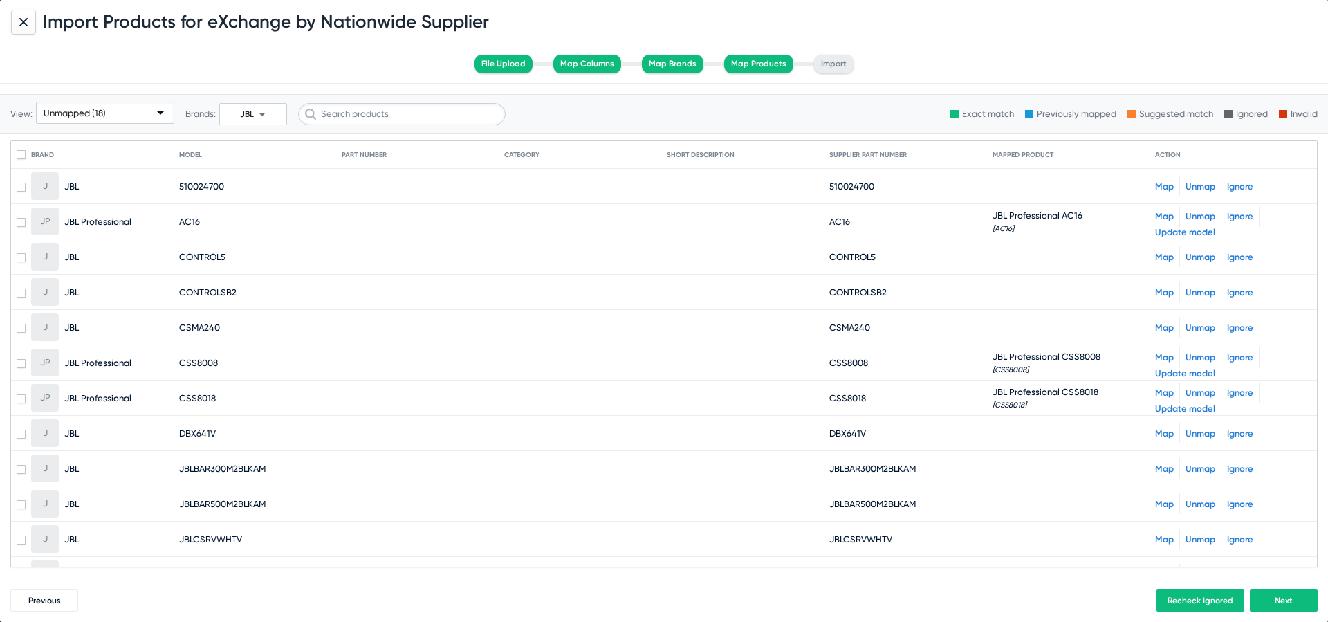
click at [1159, 470] on link "Map" at bounding box center [1164, 468] width 19 height 10
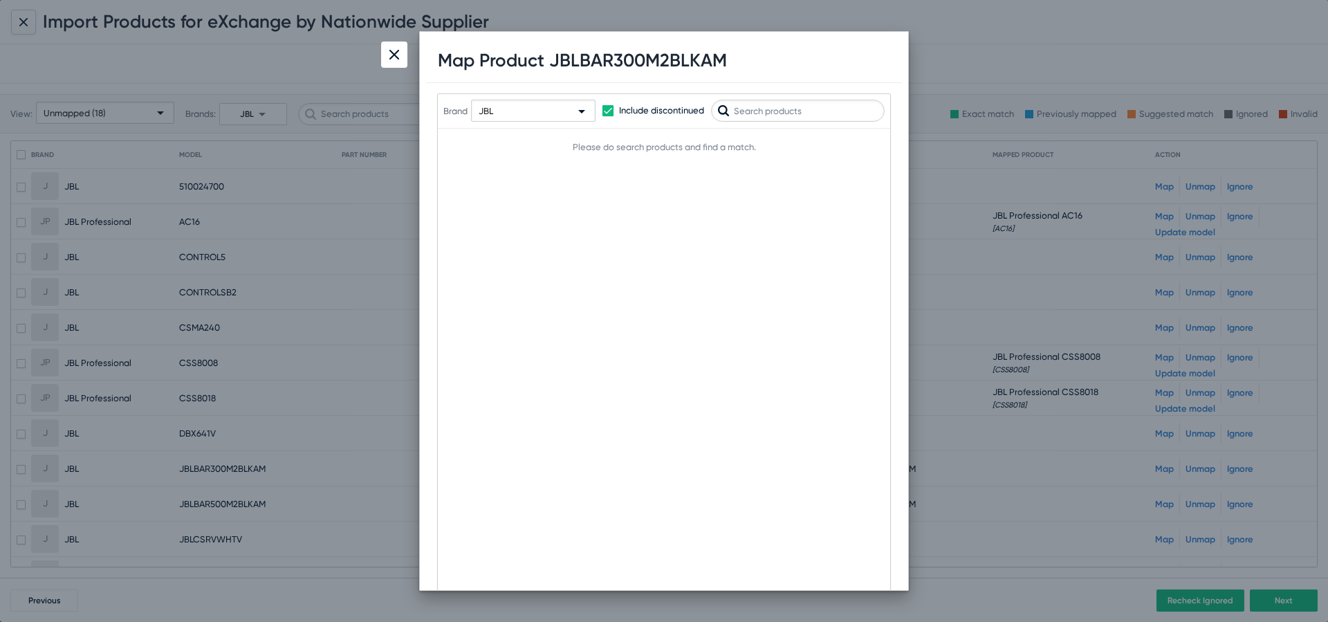
click at [649, 59] on h1 "Map Product JBLBAR300M2BLKAM" at bounding box center [582, 60] width 289 height 21
copy h1 "JBLBAR300M2BLKAM"
click at [575, 111] on div "JBL" at bounding box center [527, 111] width 97 height 22
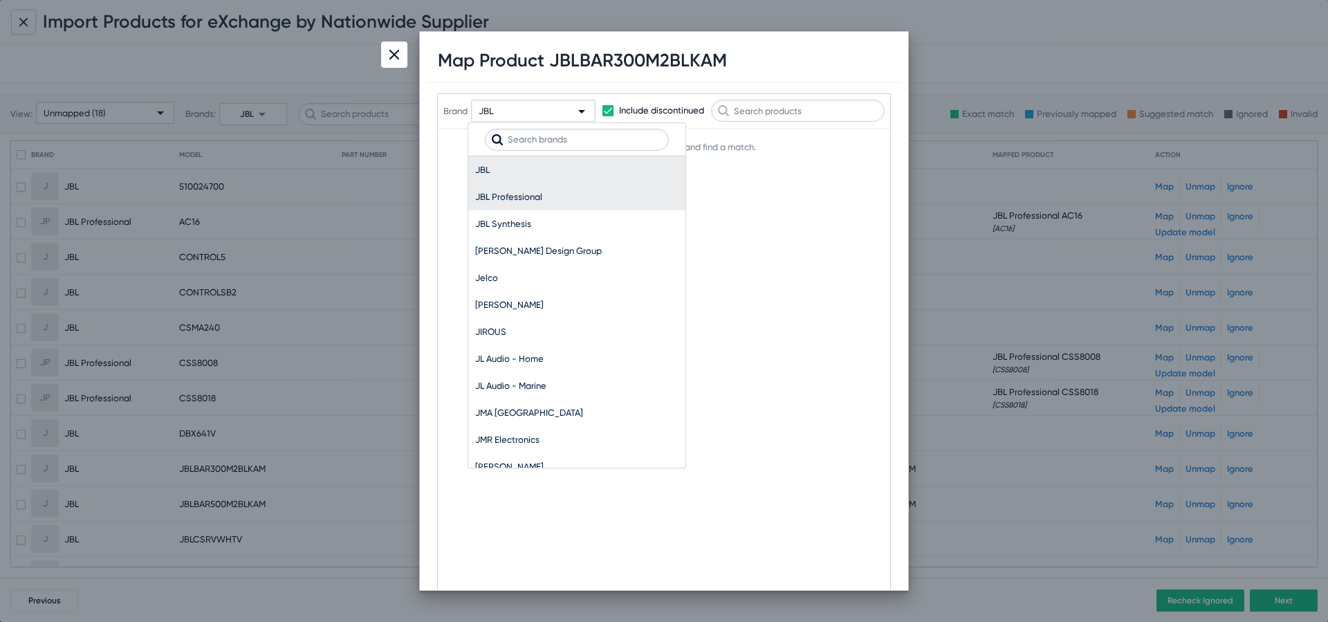
click at [576, 190] on span "JBL Professional" at bounding box center [576, 196] width 203 height 27
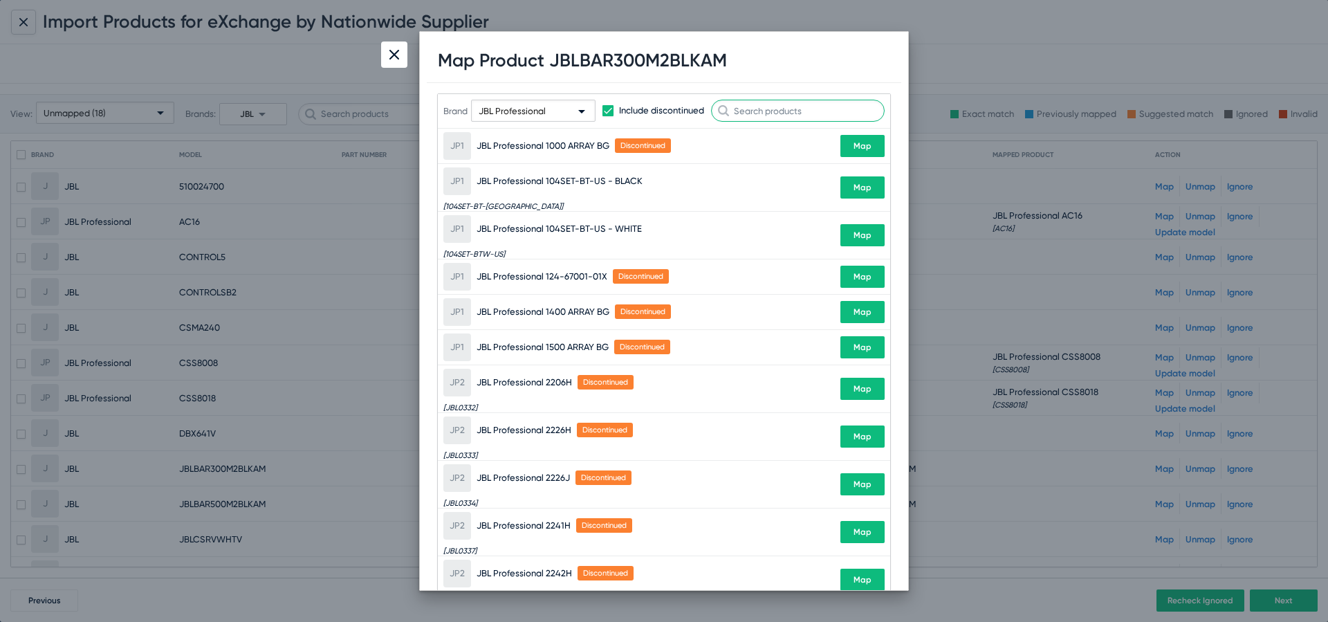
click at [802, 107] on input "text" at bounding box center [798, 111] width 174 height 22
paste input "JBLBAR300M2BLKAM"
type input "JBLBAR300M2BLKAM"
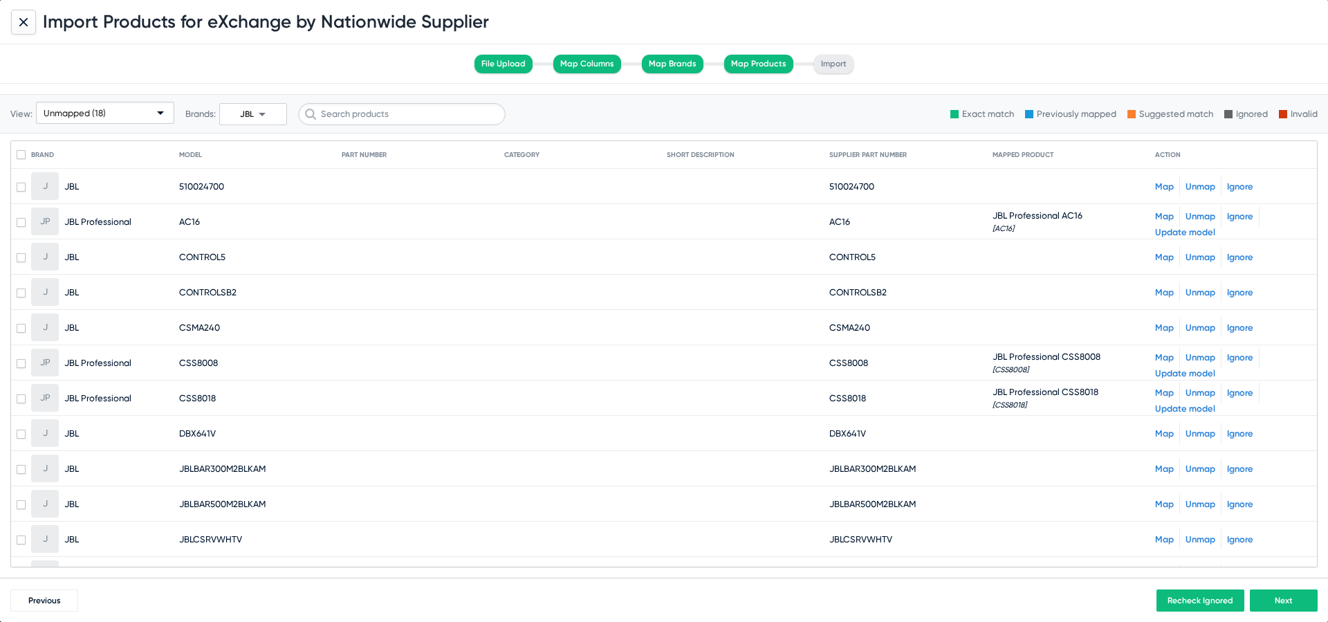
click at [1165, 502] on link "Map" at bounding box center [1164, 504] width 19 height 10
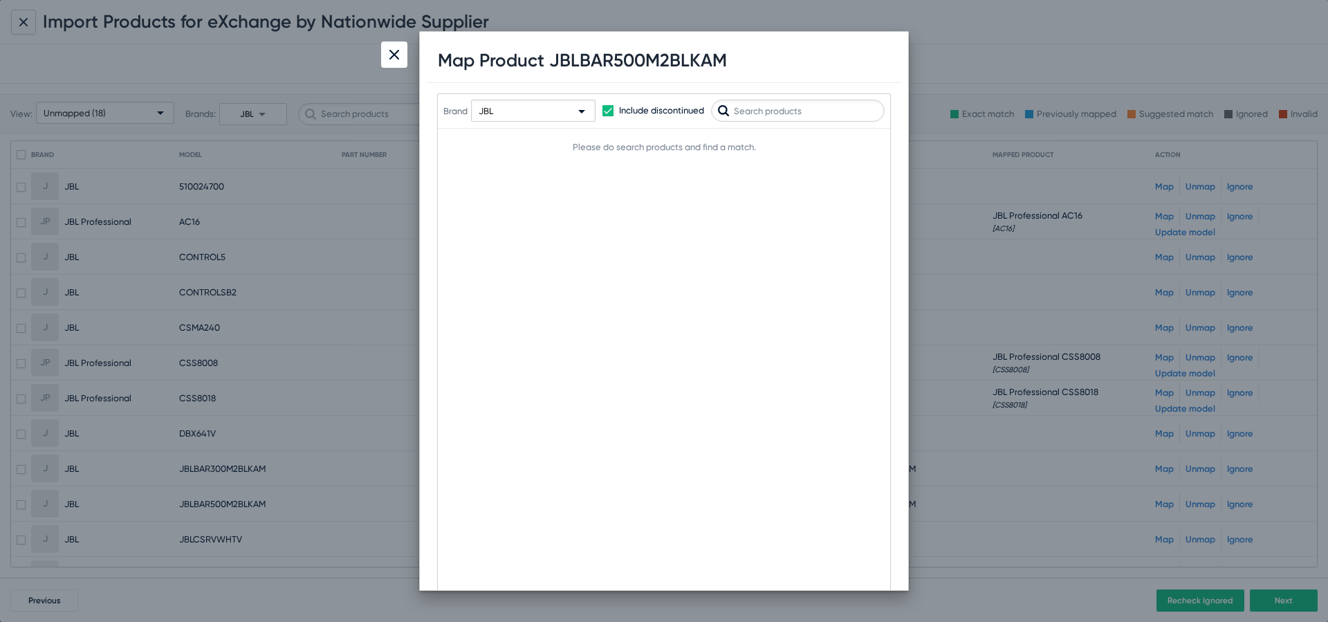
click at [641, 57] on h1 "Map Product JBLBAR500M2BLKAM" at bounding box center [582, 60] width 289 height 21
copy h1 "JBLBAR500M2BLKAM"
click at [541, 110] on div "JBL" at bounding box center [527, 111] width 97 height 22
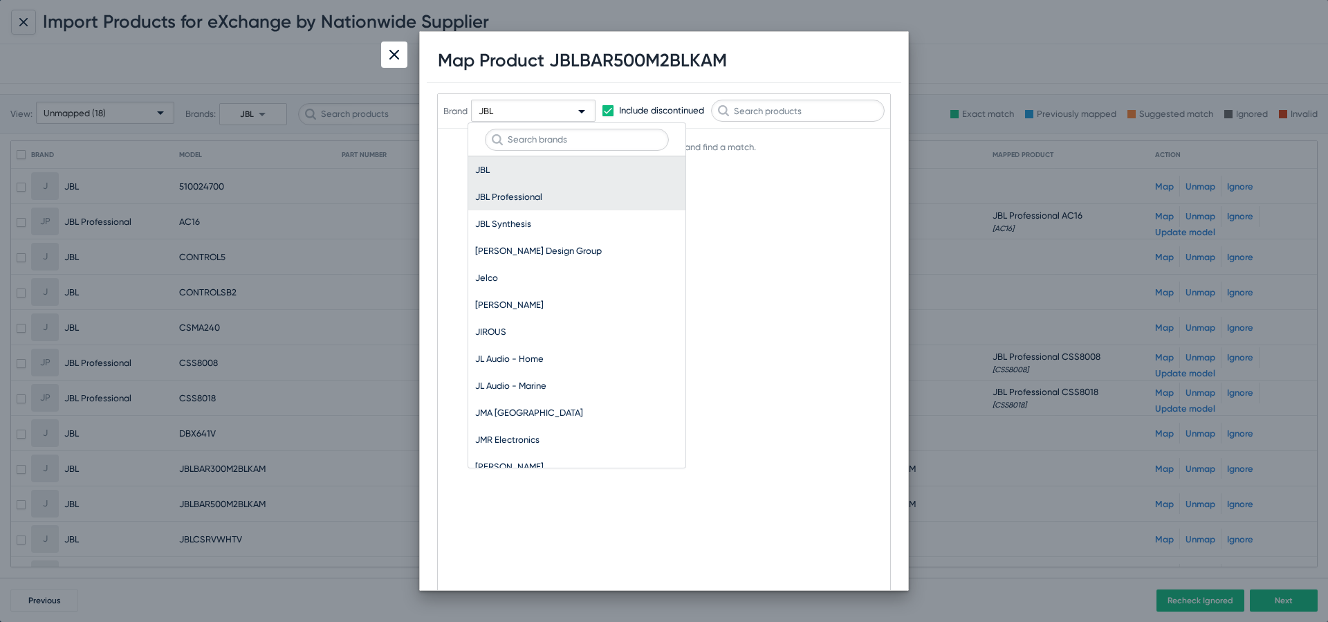
click at [573, 189] on span "JBL Professional" at bounding box center [576, 196] width 203 height 27
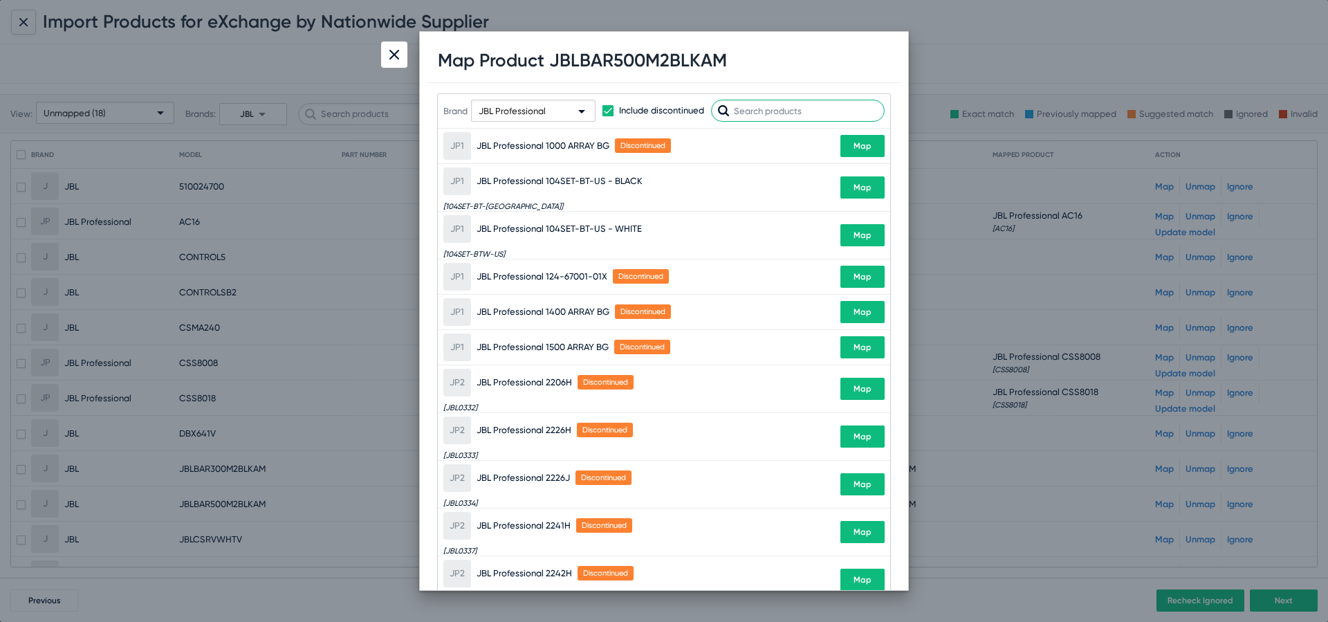
click at [801, 106] on input "text" at bounding box center [798, 111] width 174 height 22
paste input "JBLBAR500M2BLKAM"
type input "JBLBAR500M2BLKAM"
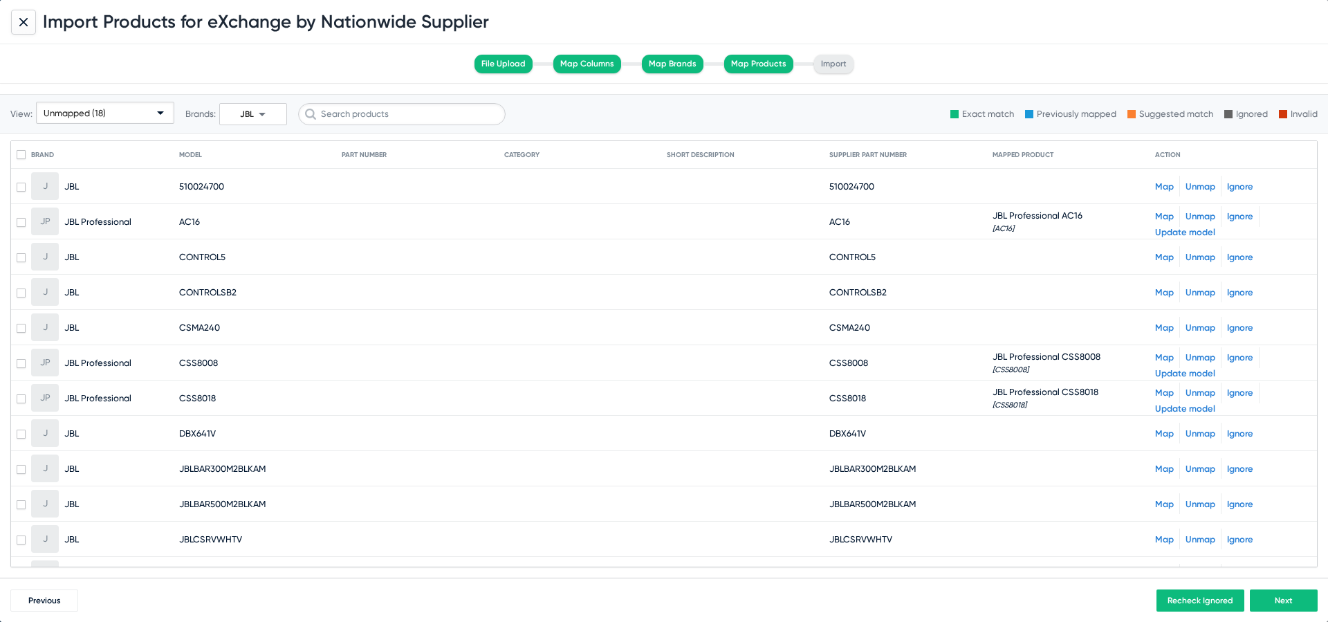
click at [1160, 539] on link "Map" at bounding box center [1164, 539] width 19 height 10
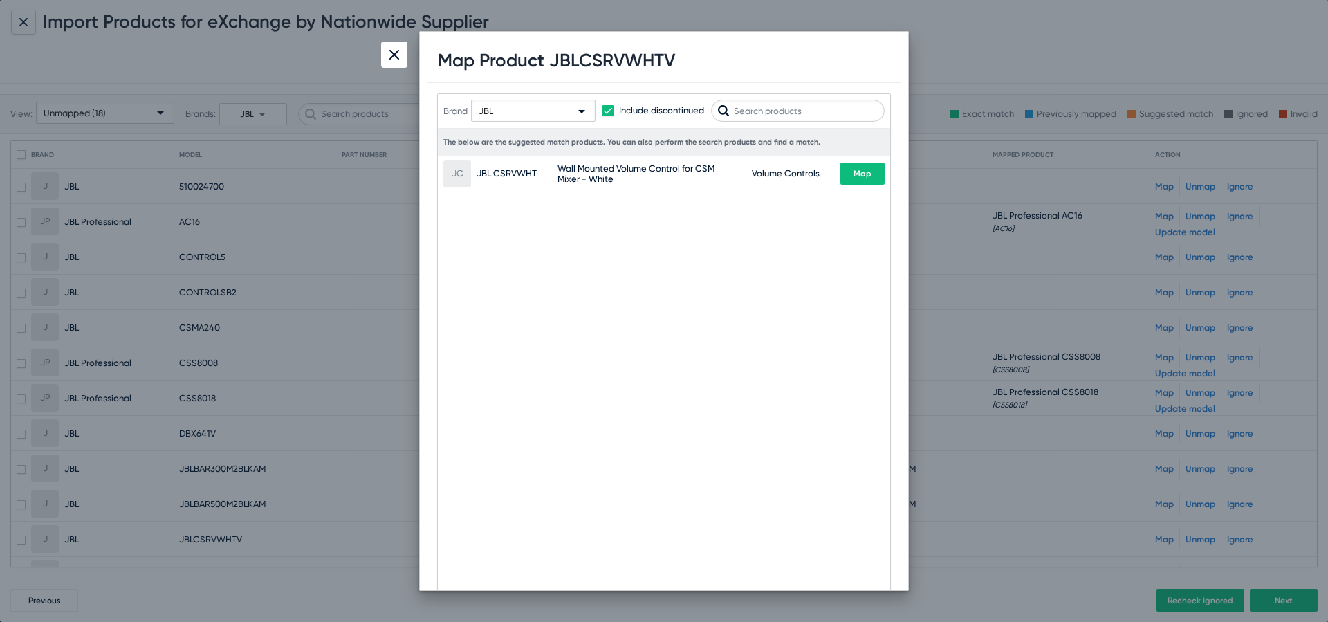
click at [634, 50] on h1 "Map Product JBLCSRVWHTV" at bounding box center [556, 60] width 237 height 21
click at [634, 46] on div "Map Product JBLCSRVWHTV" at bounding box center [664, 61] width 474 height 44
click at [620, 55] on h1 "Map Product JBLCSRVWHTV" at bounding box center [556, 60] width 237 height 21
copy h1 "JBLCSRVWHTV"
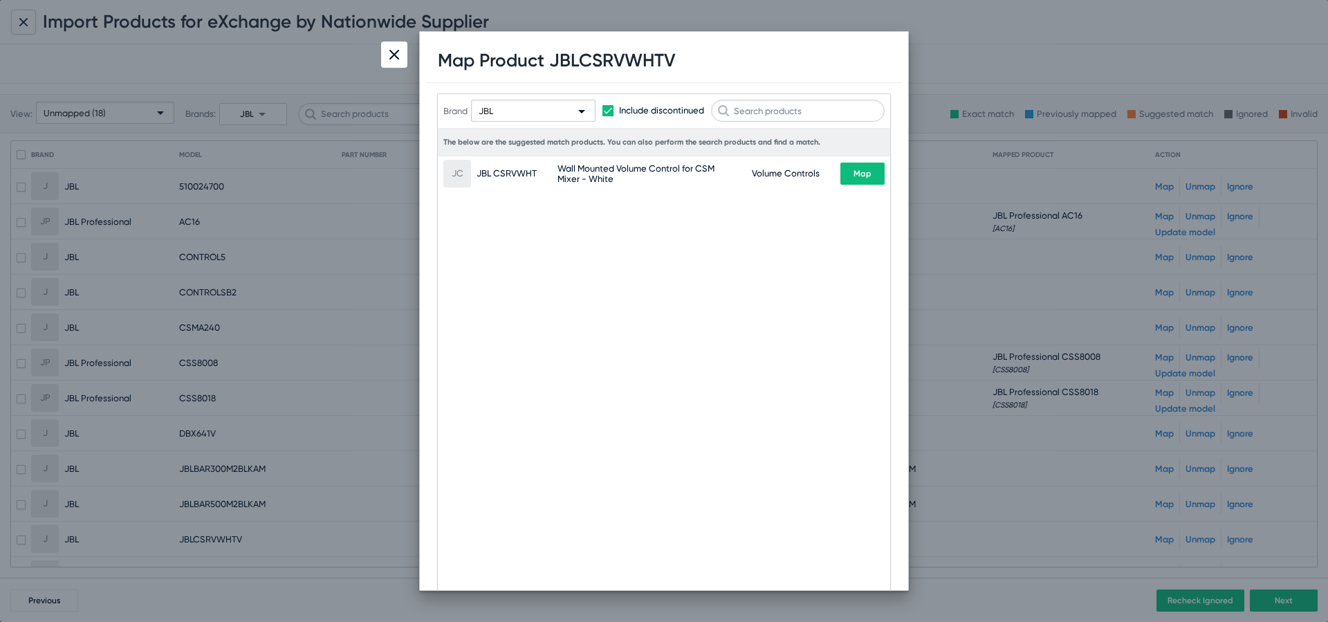
click at [533, 111] on div "JBL" at bounding box center [527, 111] width 97 height 22
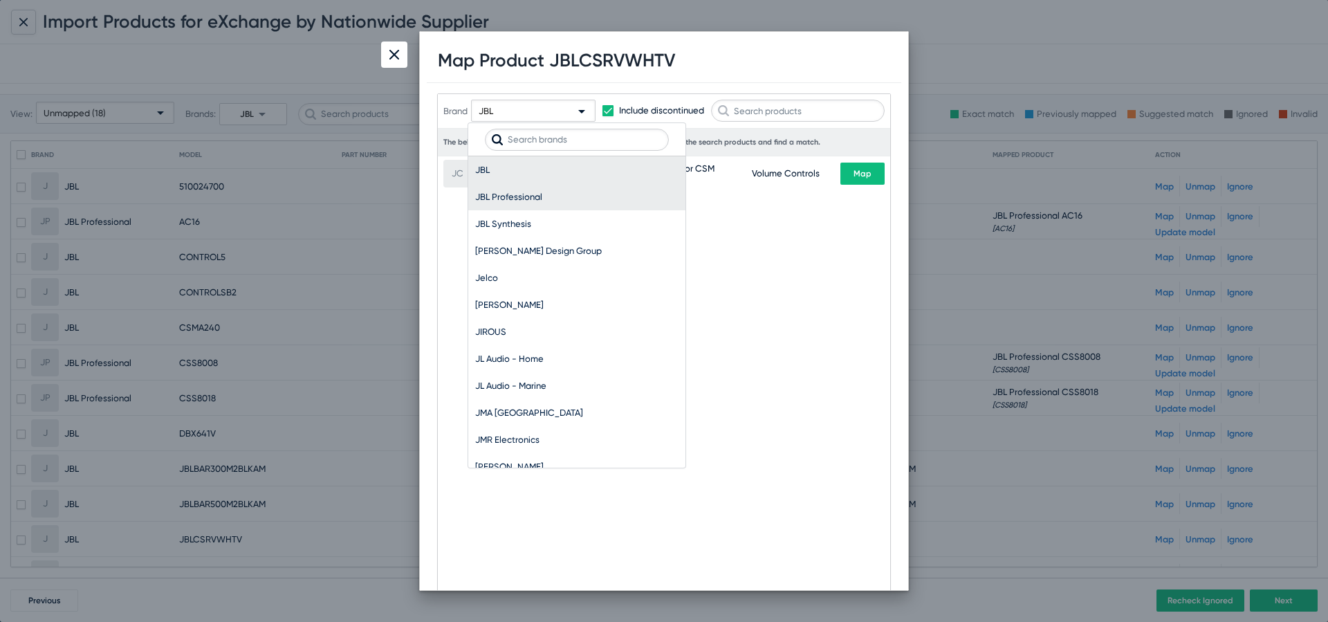
click at [582, 194] on span "JBL Professional" at bounding box center [576, 196] width 203 height 27
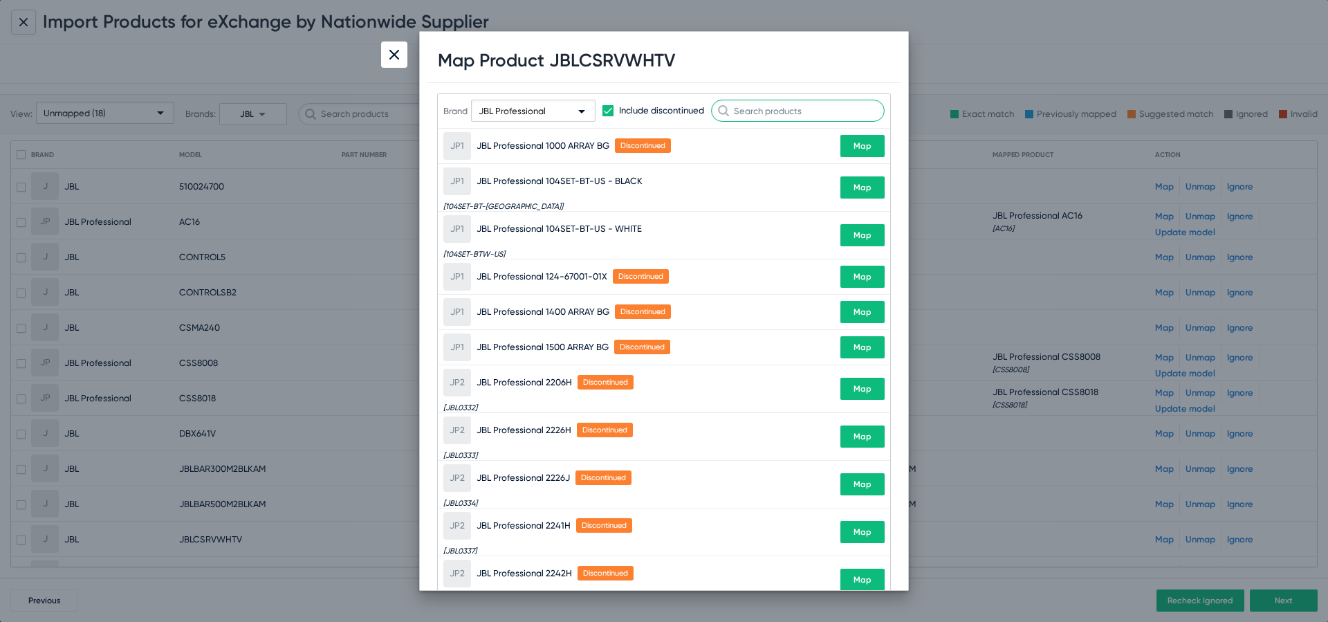
click at [786, 111] on input "text" at bounding box center [798, 111] width 174 height 22
paste input "JBLCSRVWHTV"
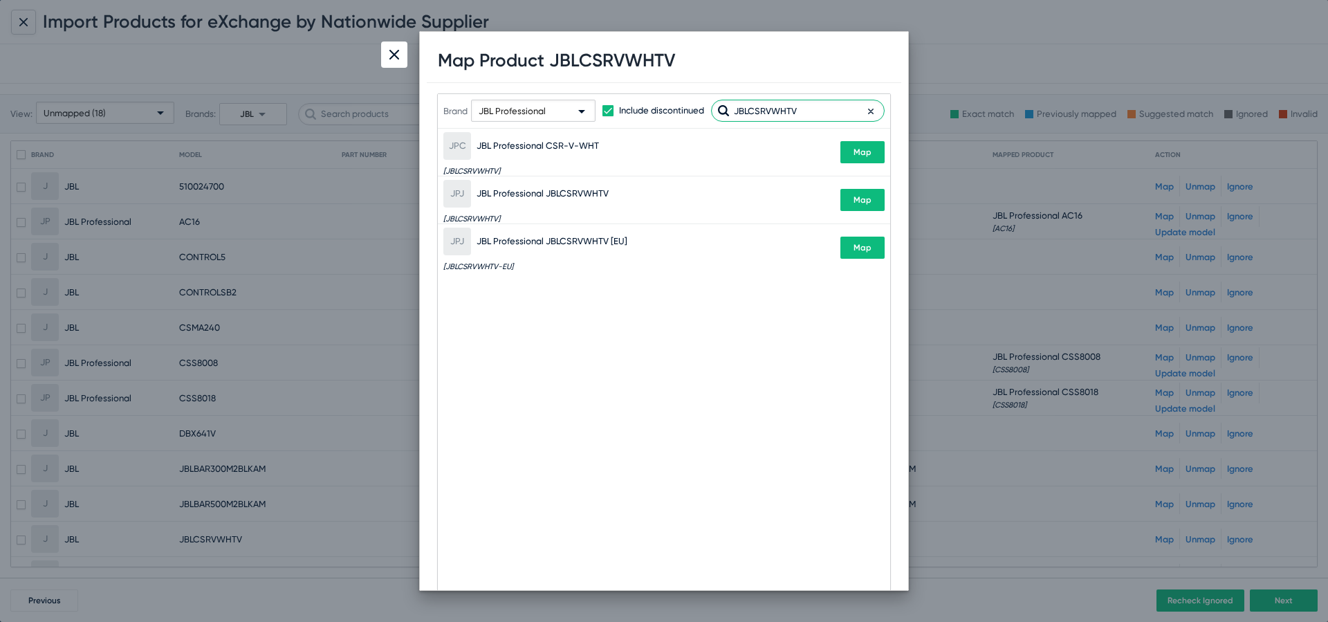
type input "JBLCSRVWHTV"
click at [855, 190] on button "Map" at bounding box center [862, 200] width 44 height 22
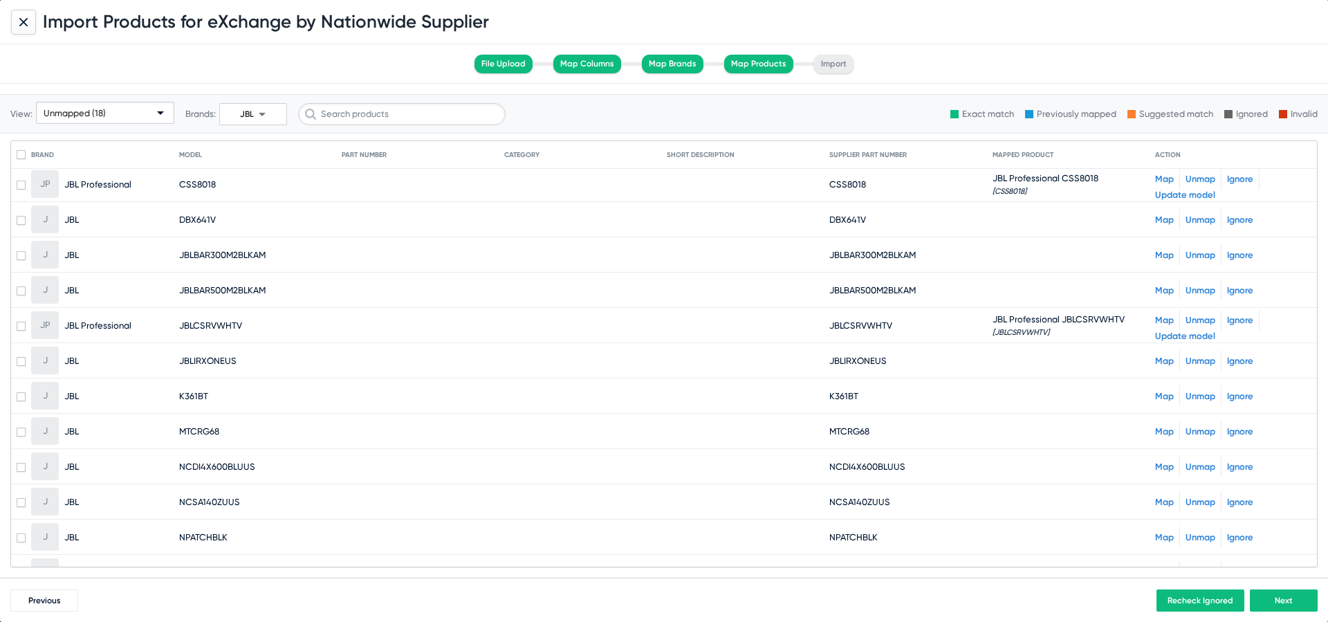
scroll to position [237, 0]
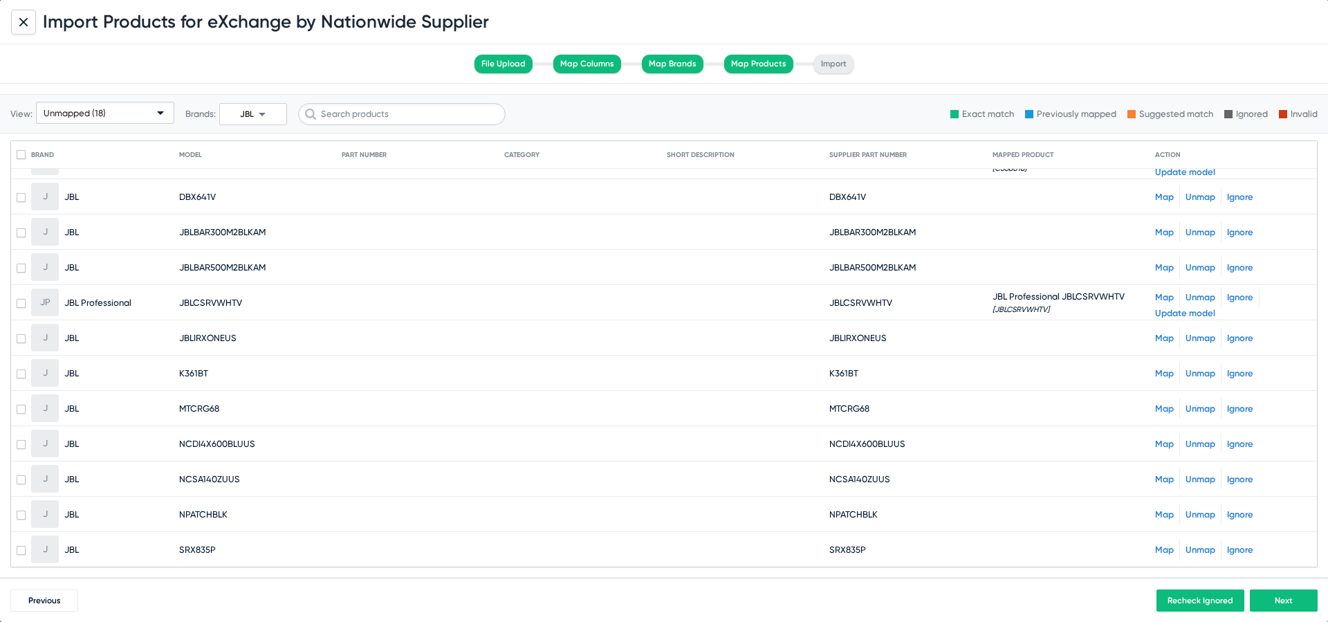
click at [1160, 335] on link "Map" at bounding box center [1164, 338] width 19 height 10
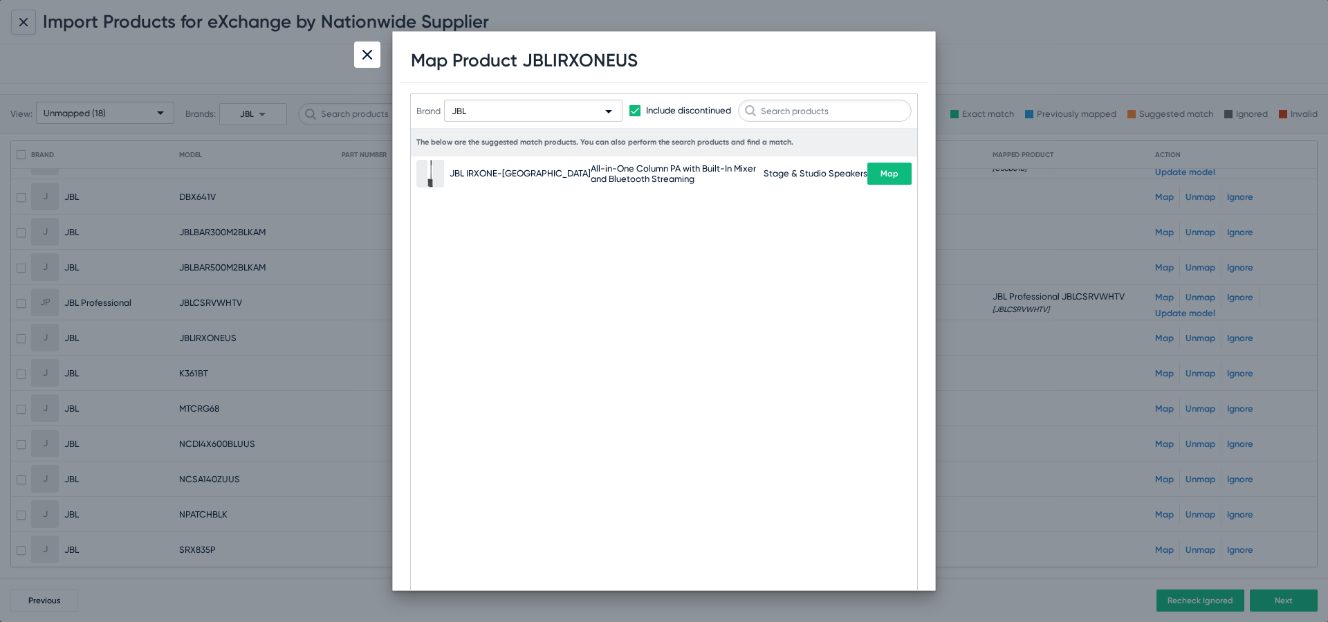
click at [880, 169] on span "Map" at bounding box center [889, 174] width 18 height 10
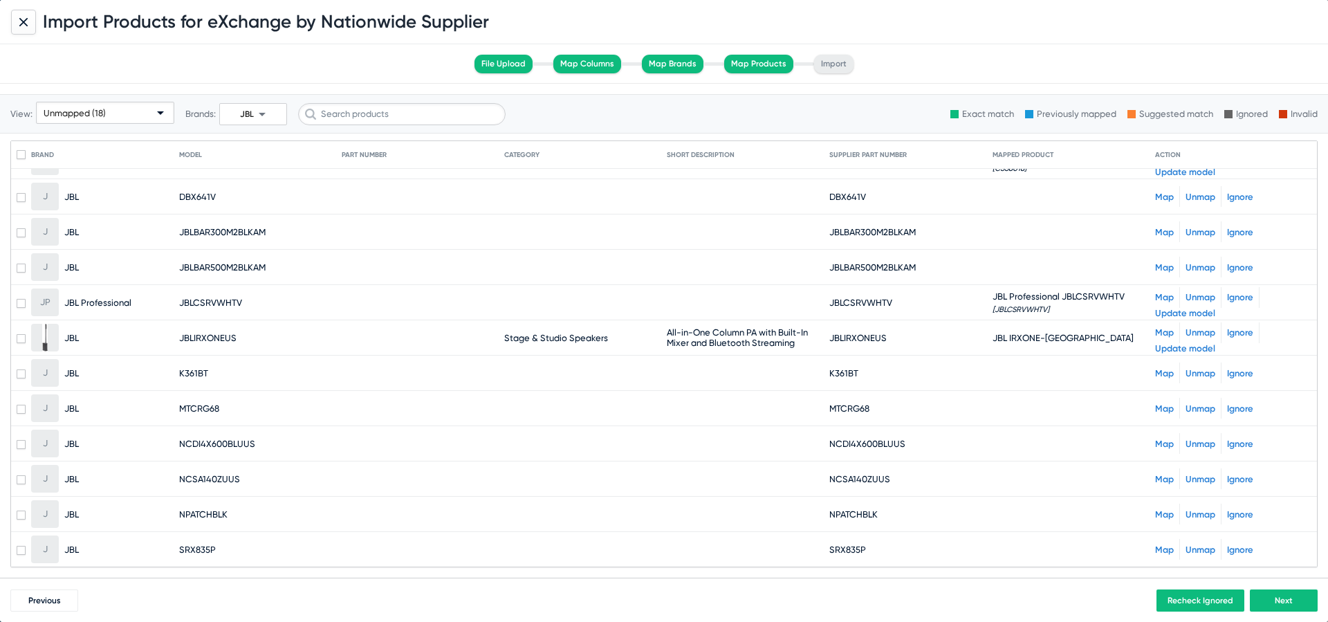
click at [1160, 377] on link "Map" at bounding box center [1164, 373] width 19 height 10
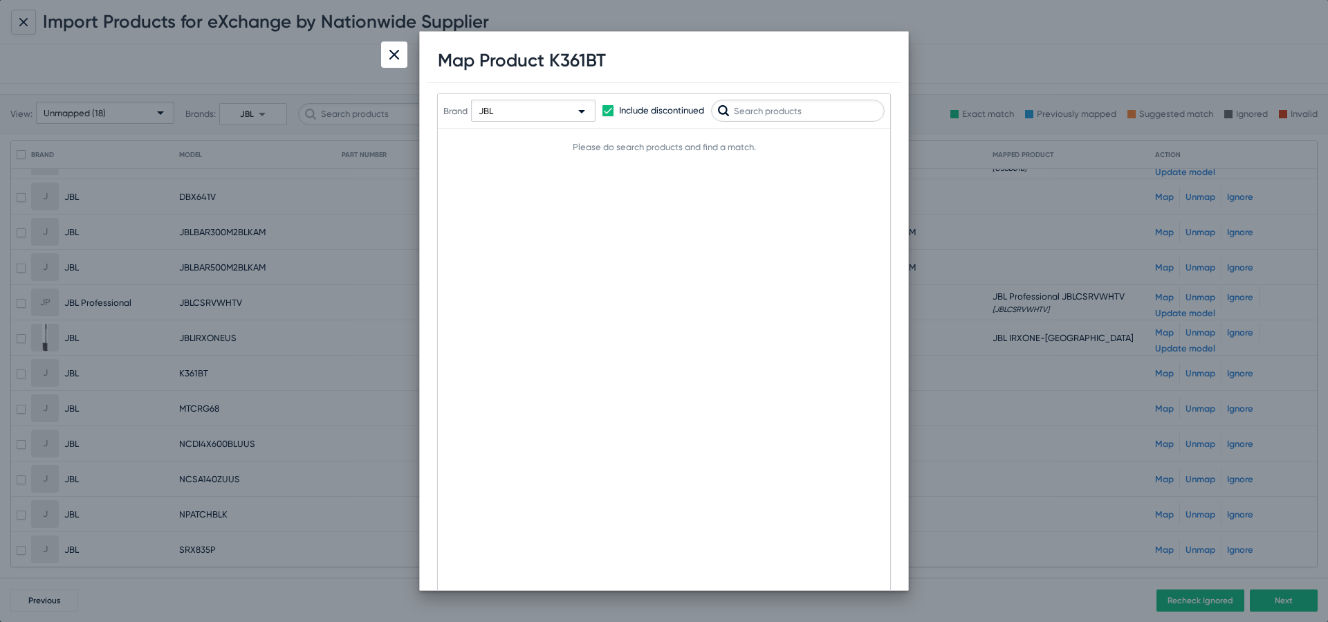
click at [569, 47] on div "Map Product K361BT" at bounding box center [664, 61] width 474 height 44
click at [575, 53] on h1 "Map Product K361BT" at bounding box center [522, 60] width 168 height 21
click at [535, 112] on div "JBL" at bounding box center [527, 111] width 97 height 22
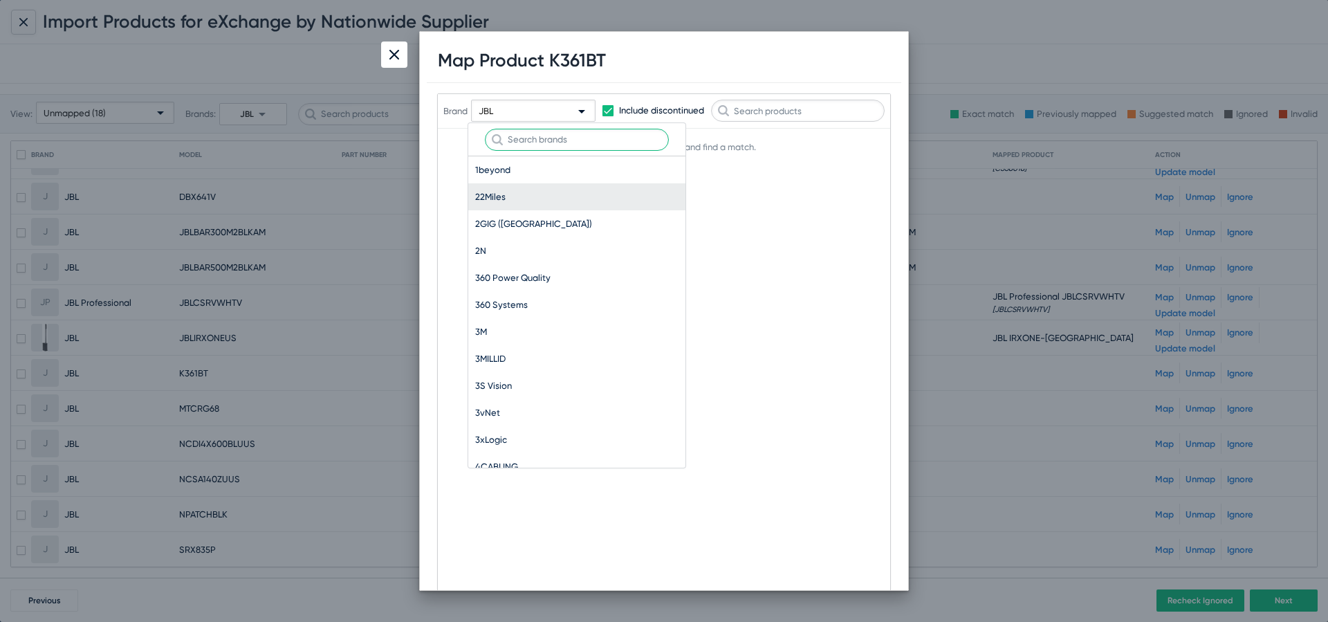
scroll to position [41101, 0]
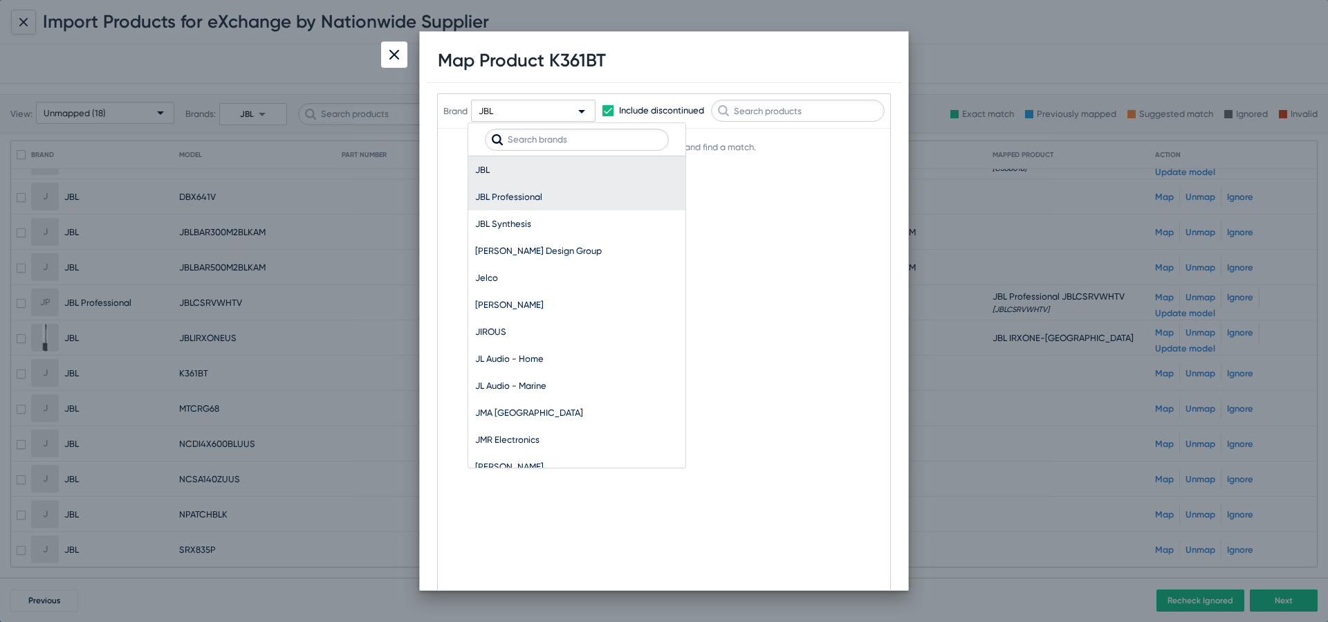
click at [545, 194] on span "JBL Professional" at bounding box center [576, 196] width 203 height 27
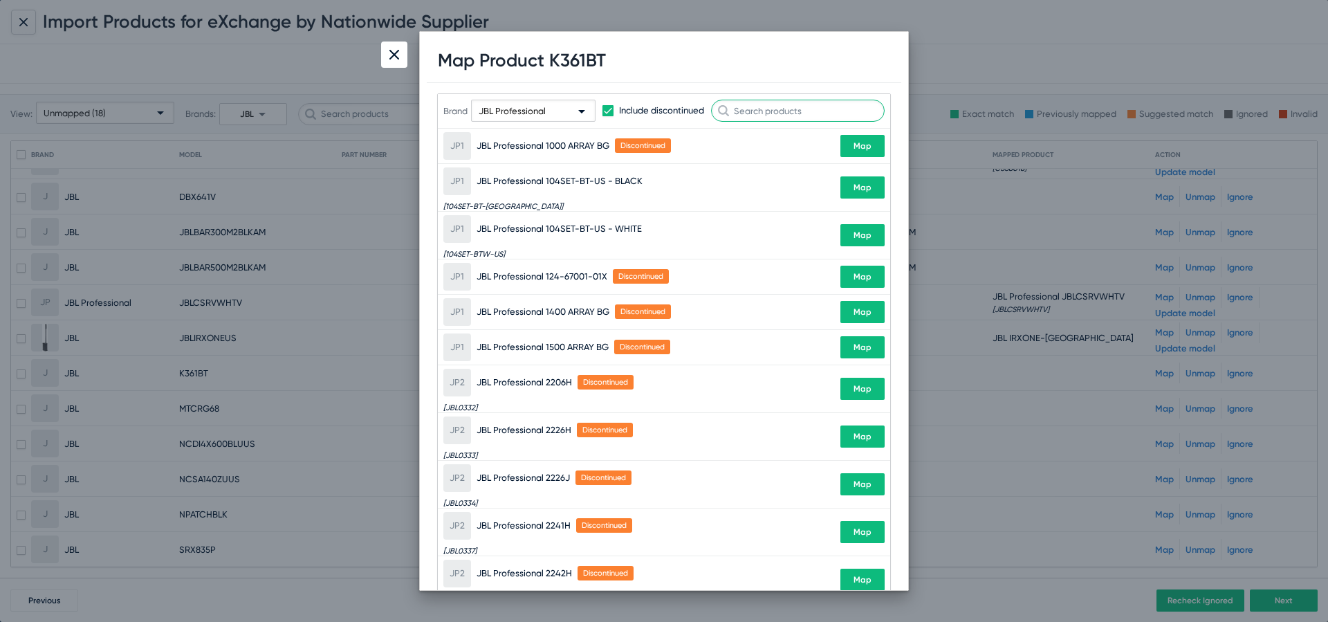
click at [774, 102] on input "text" at bounding box center [798, 111] width 174 height 22
paste input "K361BT"
type input "K361BT"
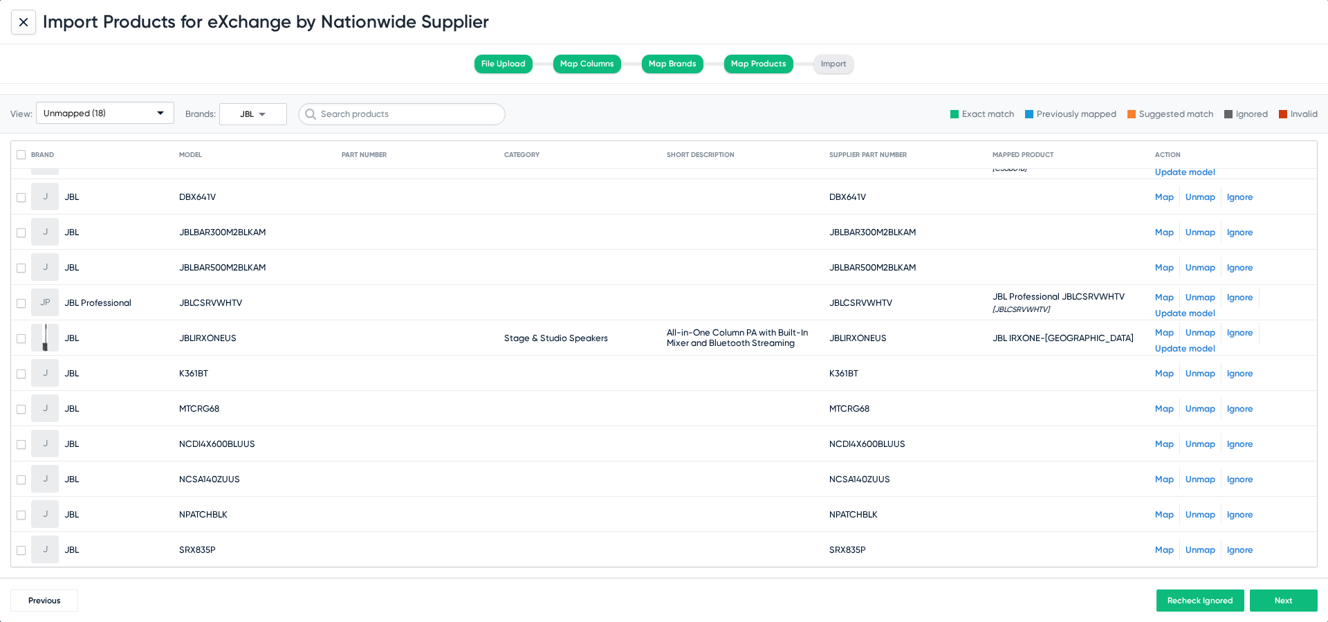
click at [1164, 369] on link "Map" at bounding box center [1164, 373] width 19 height 10
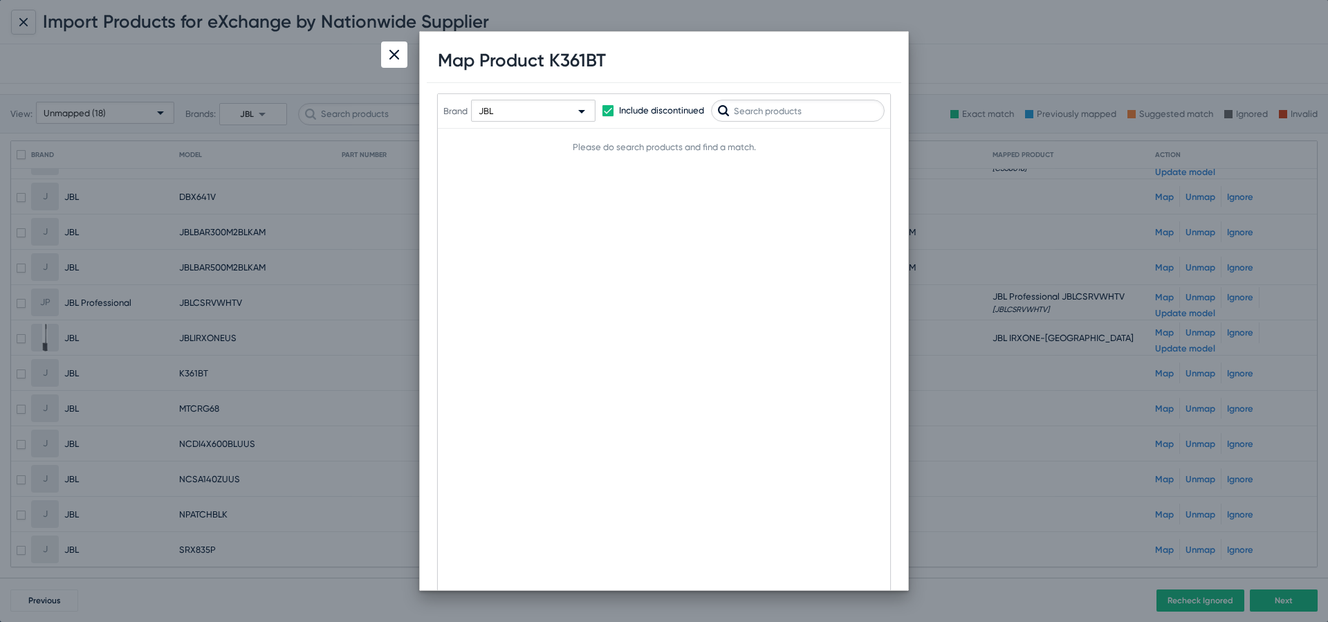
click at [576, 55] on h1 "Map Product K361BT" at bounding box center [522, 60] width 168 height 21
click at [539, 109] on div "JBL" at bounding box center [527, 111] width 97 height 22
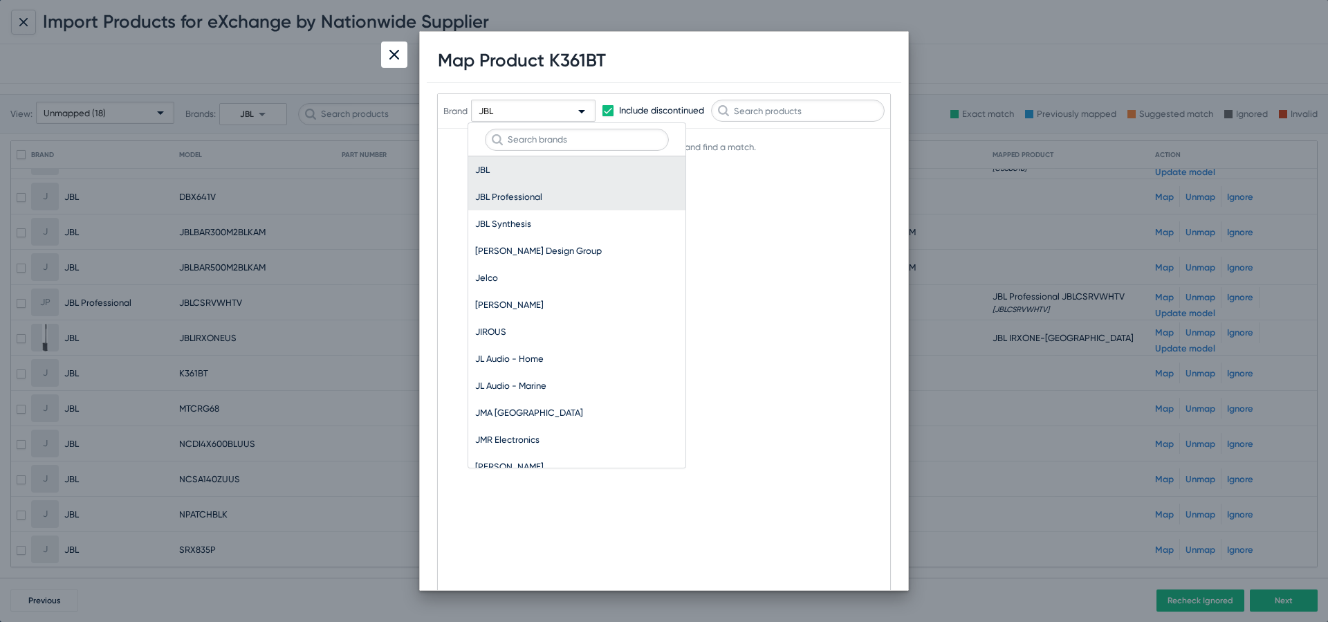
click at [581, 192] on span "JBL Professional" at bounding box center [576, 196] width 203 height 27
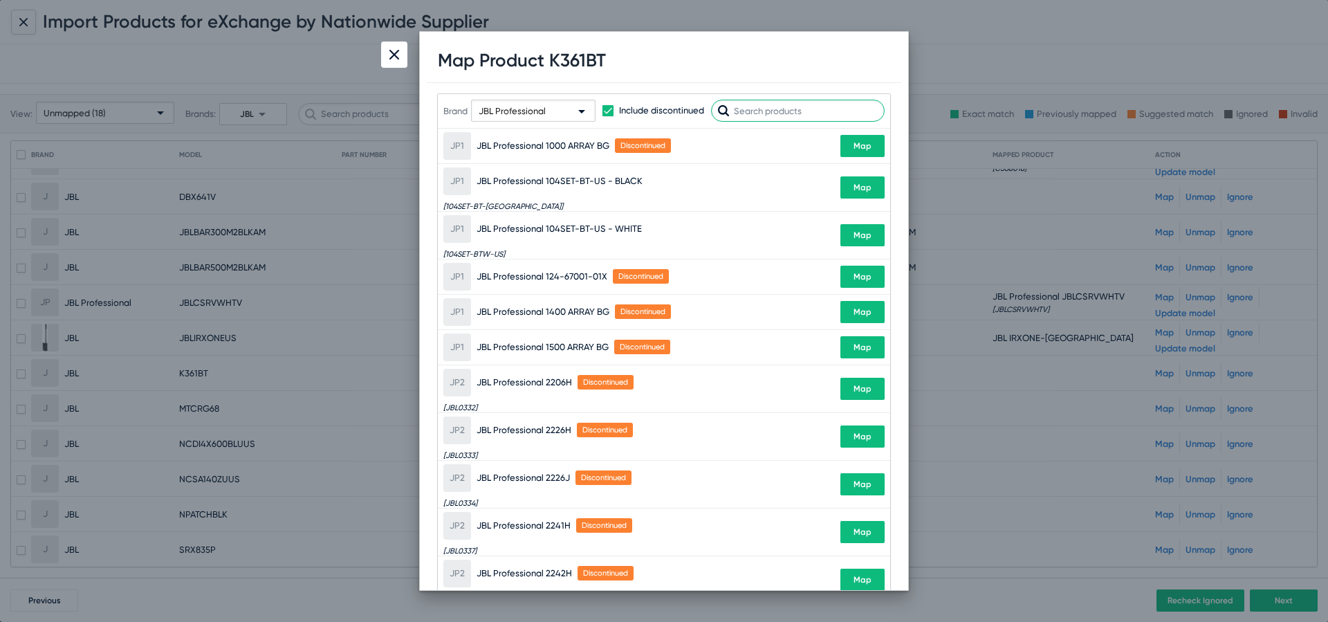
click at [759, 107] on input "text" at bounding box center [798, 111] width 174 height 22
paste input "K361BT"
type input "K361BT"
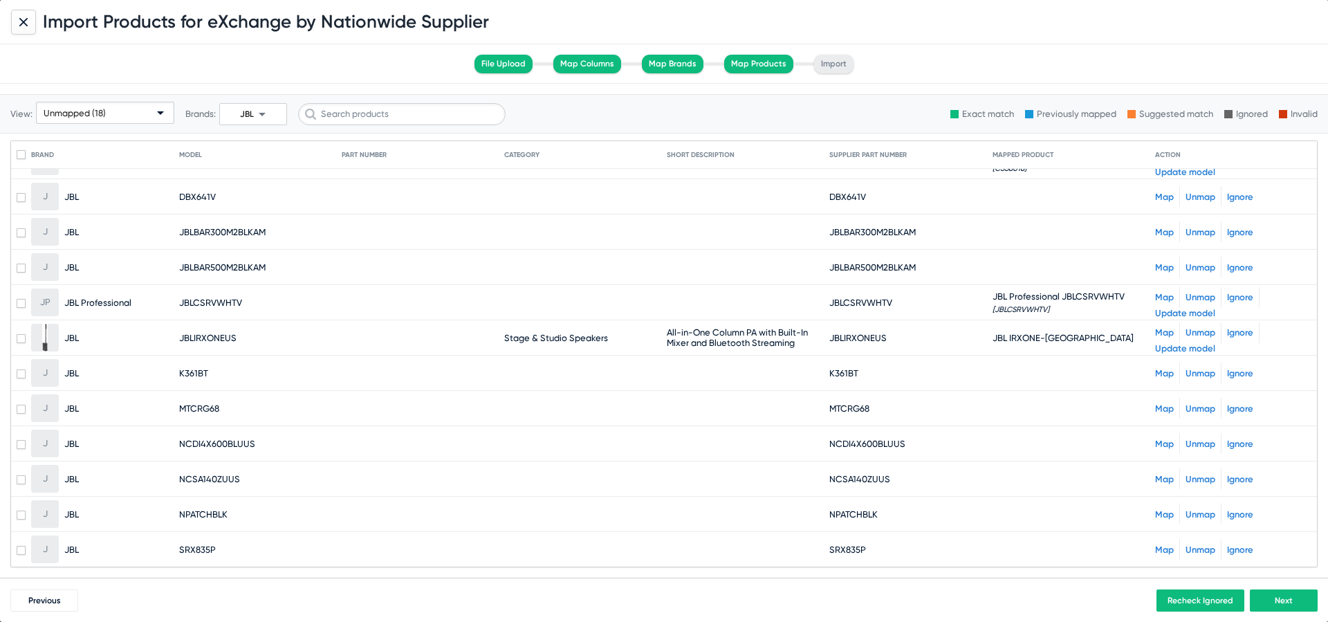
click at [1162, 407] on link "Map" at bounding box center [1164, 408] width 19 height 10
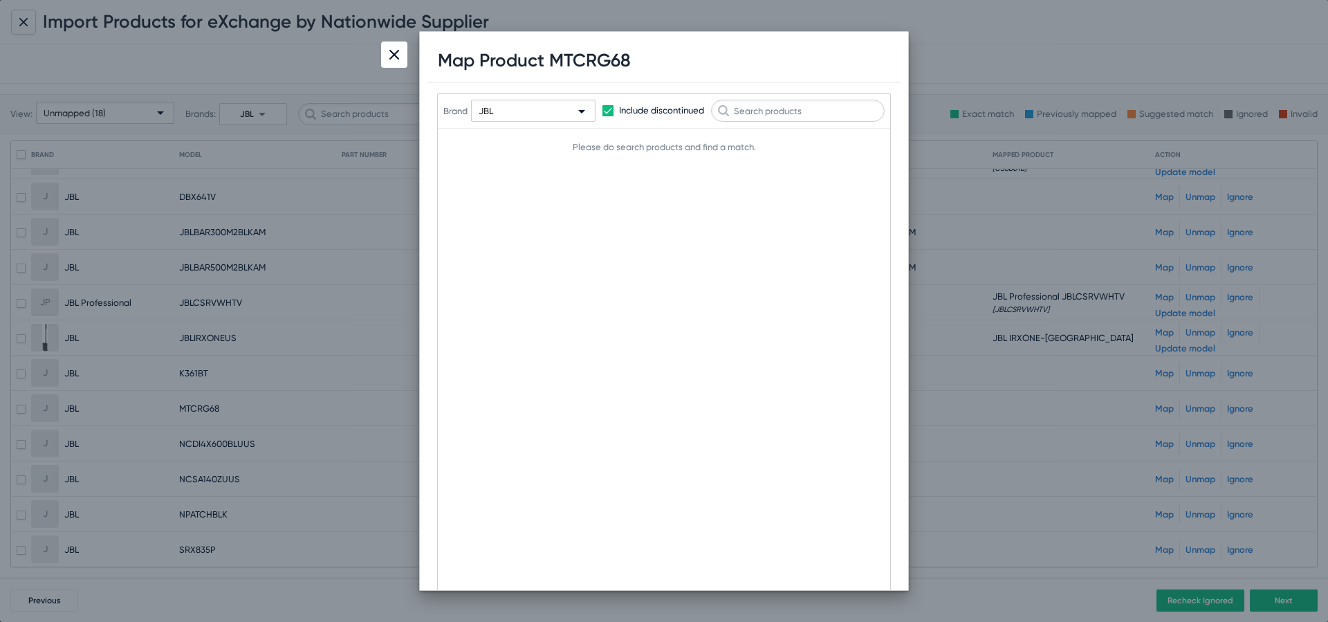
click at [592, 63] on h1 "Map Product MTCRG68" at bounding box center [534, 60] width 193 height 21
click at [546, 109] on div "JBL" at bounding box center [527, 111] width 97 height 22
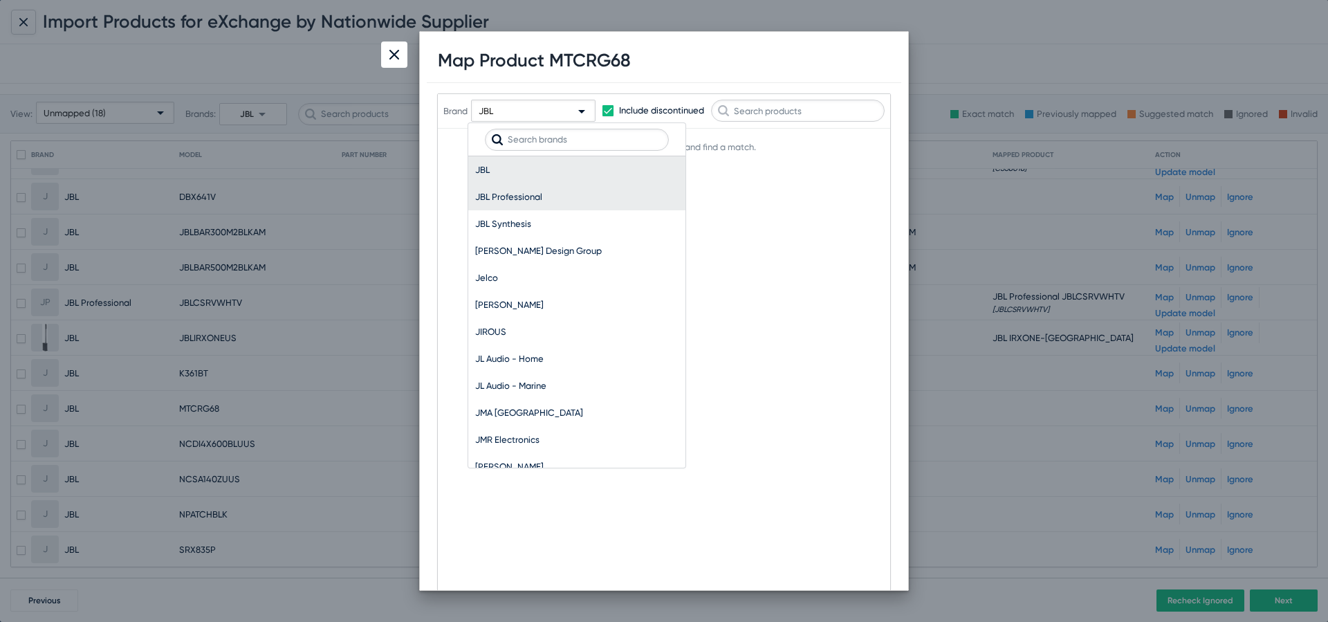
click at [568, 194] on span "JBL Professional" at bounding box center [576, 196] width 203 height 27
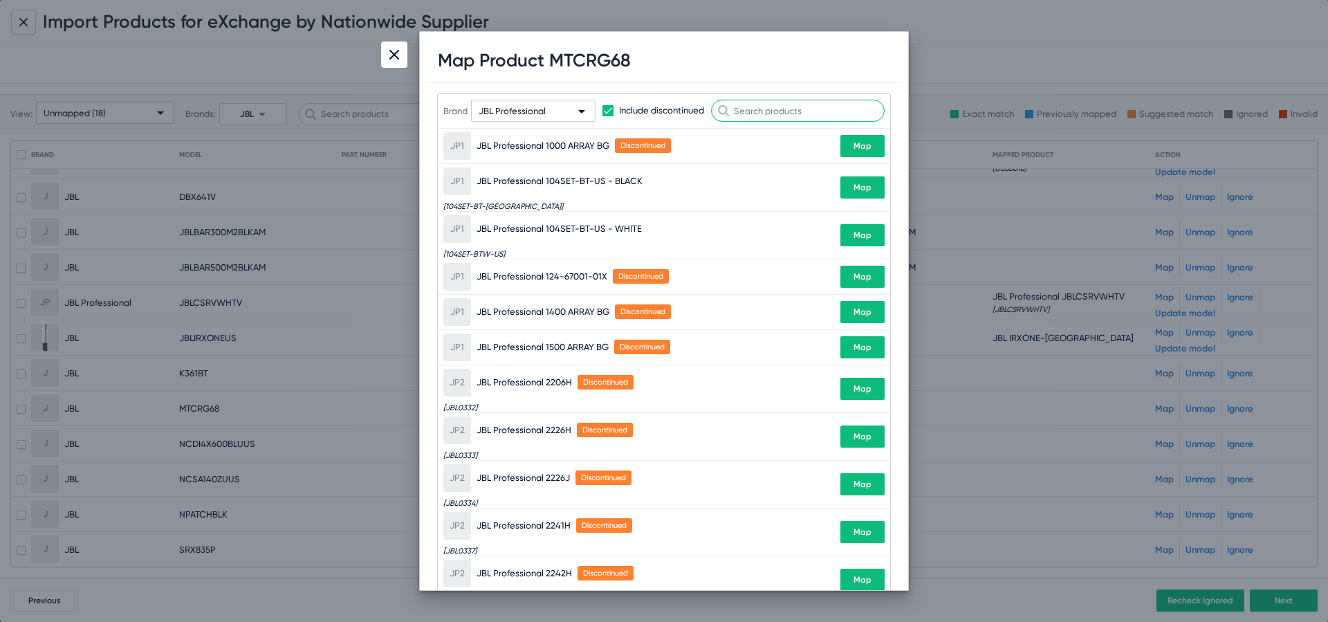
click at [793, 112] on input "text" at bounding box center [798, 111] width 174 height 22
paste input "MTCRG68"
type input "MTCRG68"
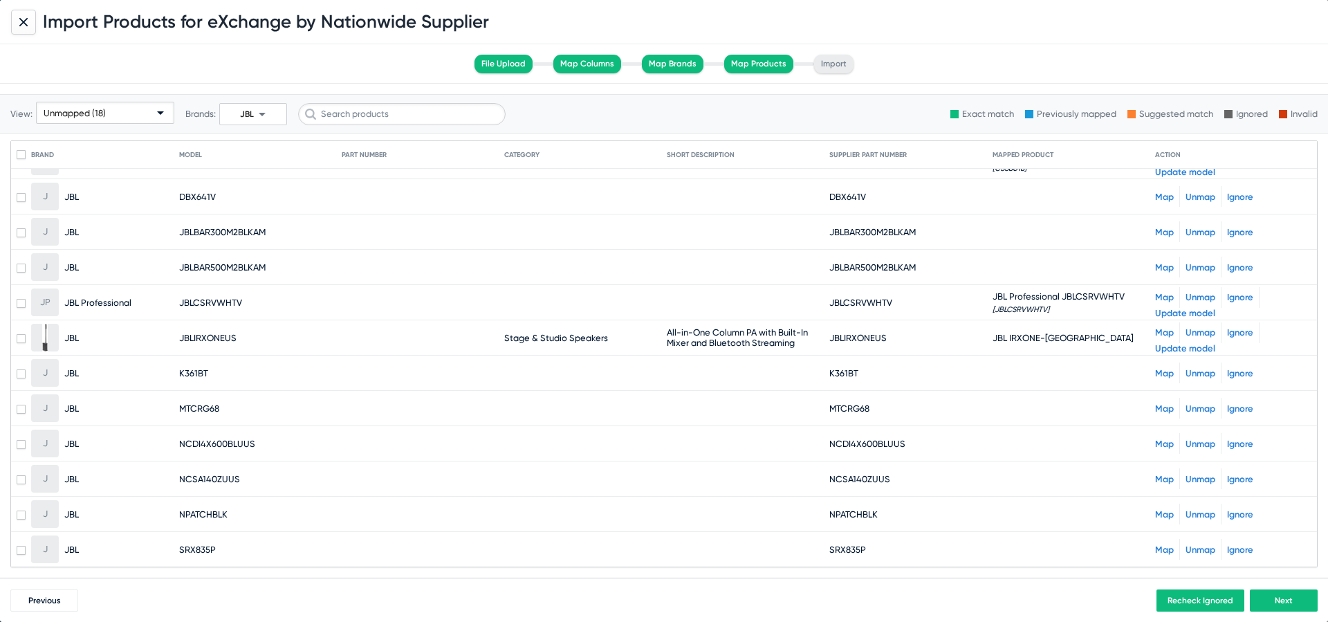
click at [1165, 440] on link "Map" at bounding box center [1164, 443] width 19 height 10
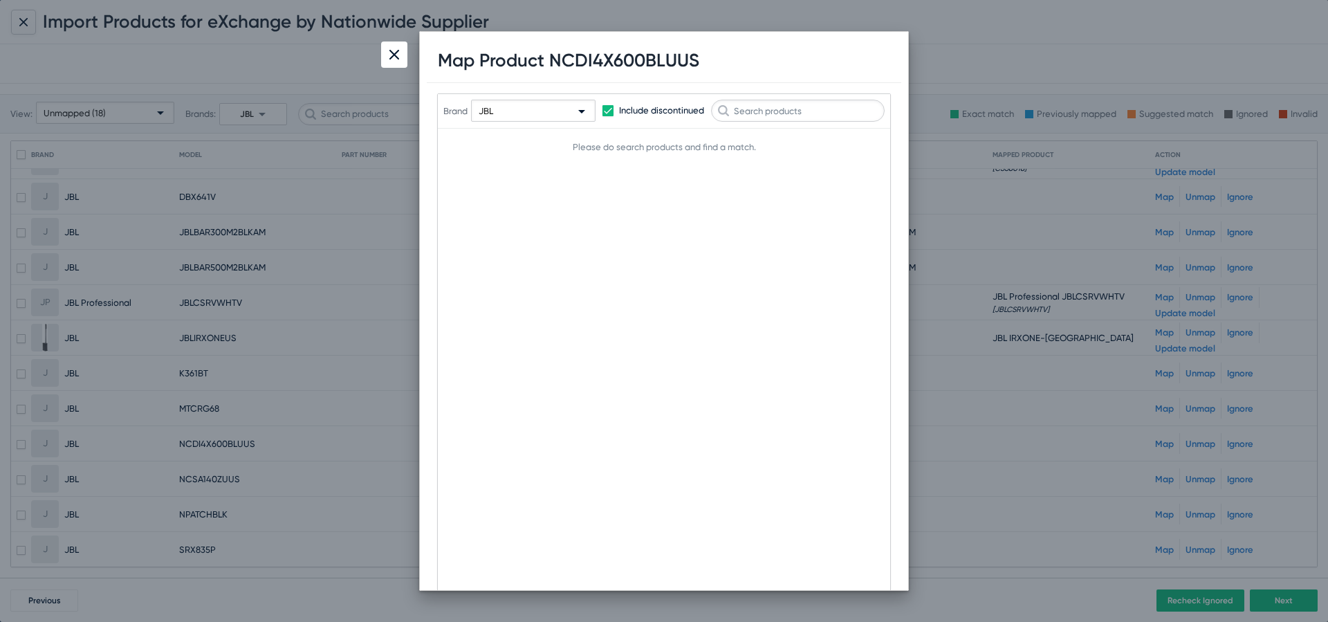
click at [636, 50] on h1 "Map Product NCDI4X600BLUUS" at bounding box center [568, 60] width 261 height 21
click at [517, 118] on div "JBL" at bounding box center [527, 111] width 97 height 22
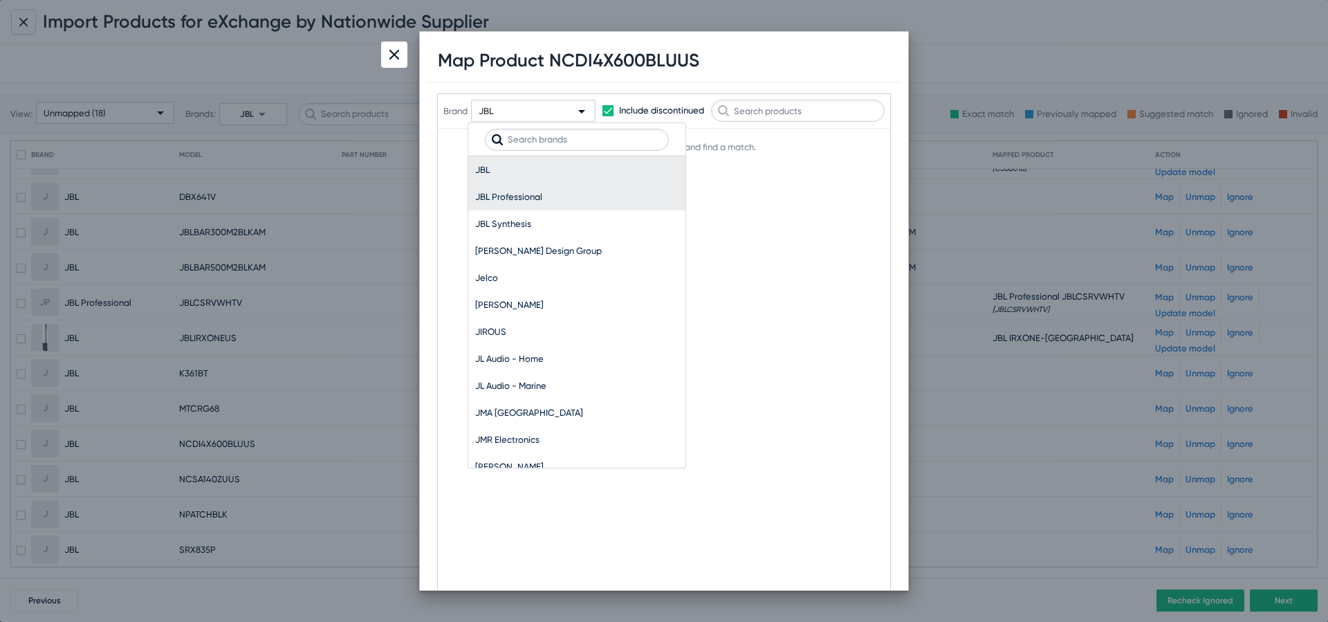
click at [602, 198] on span "JBL Professional" at bounding box center [576, 196] width 203 height 27
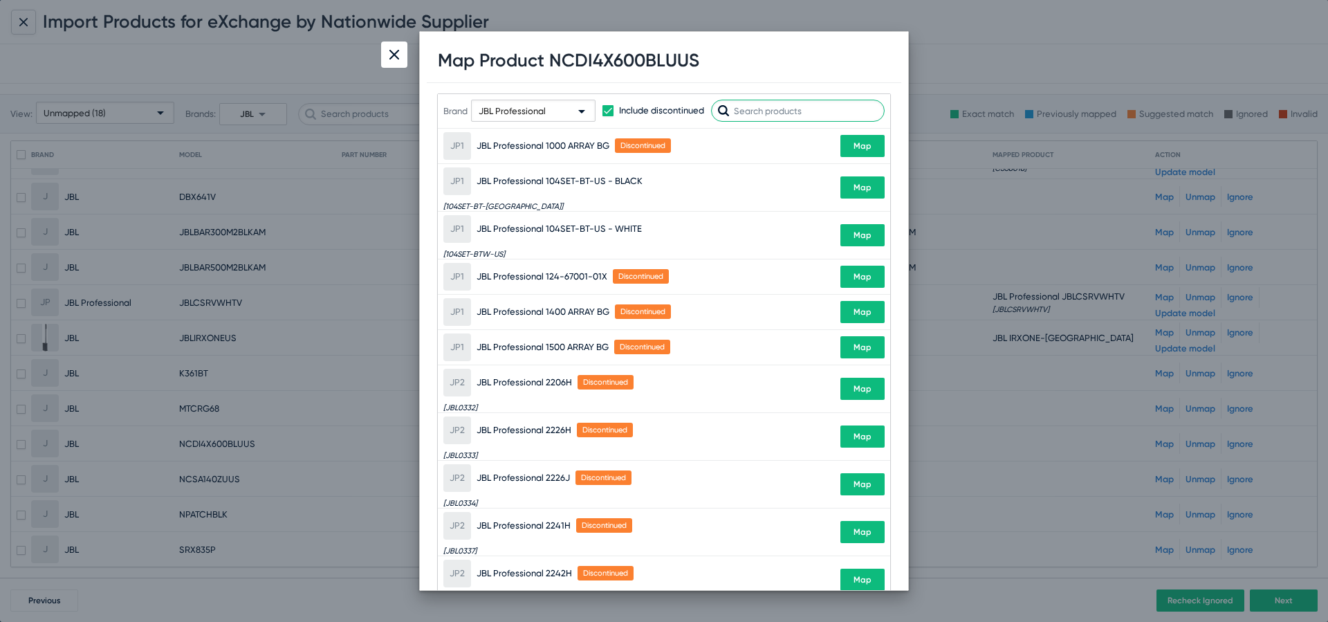
click at [795, 108] on input "text" at bounding box center [798, 111] width 174 height 22
paste input "NCDI4X600BLUUS"
type input "NCDI4X600BLUUS"
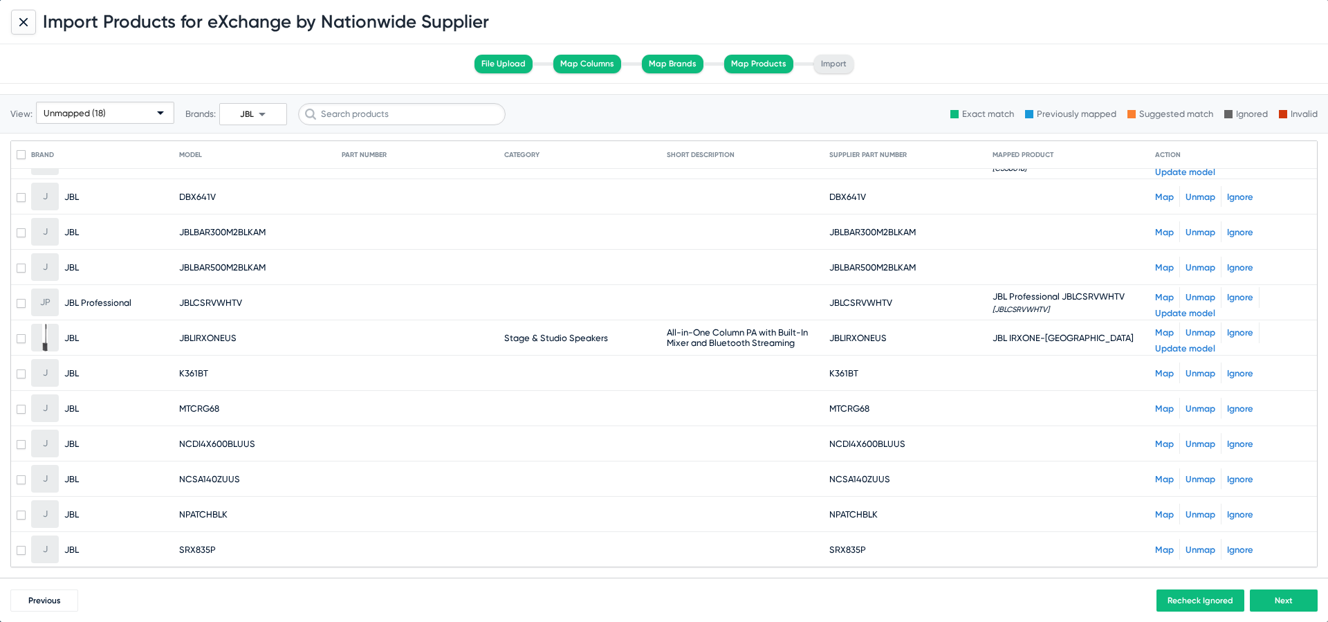
click at [1165, 481] on link "Map" at bounding box center [1164, 479] width 19 height 10
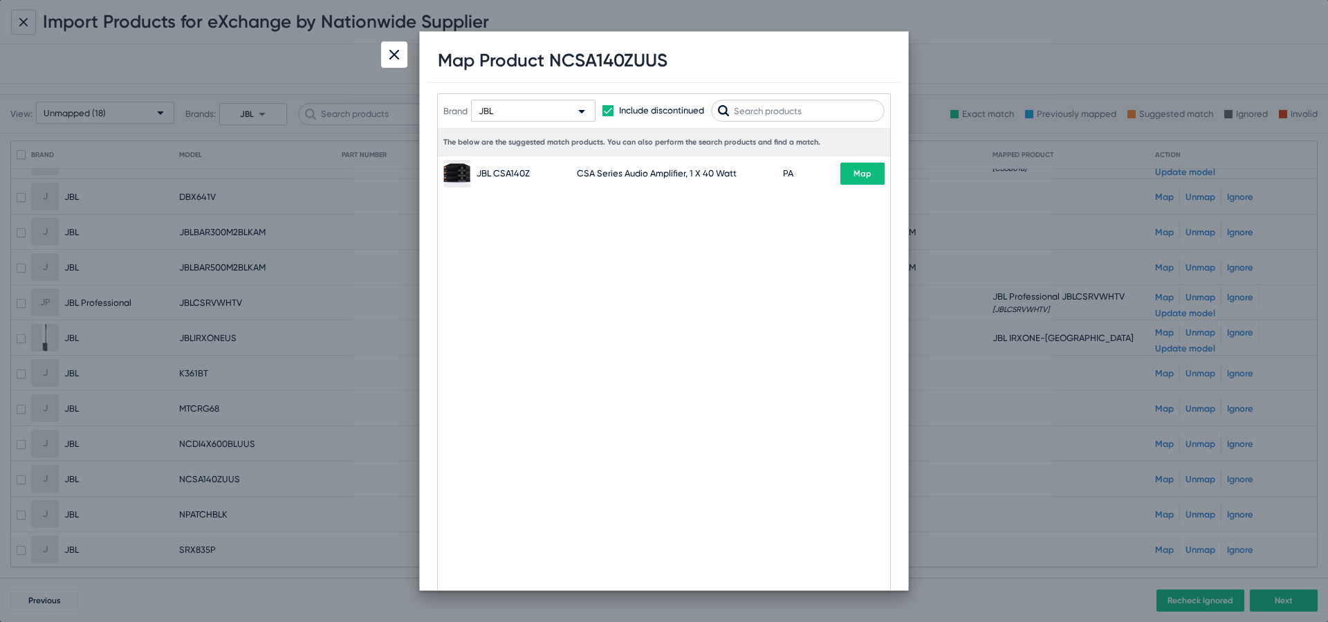
click at [620, 61] on h1 "Map Product NCSA140ZUUS" at bounding box center [553, 60] width 230 height 21
click at [548, 115] on div "JBL" at bounding box center [527, 111] width 97 height 22
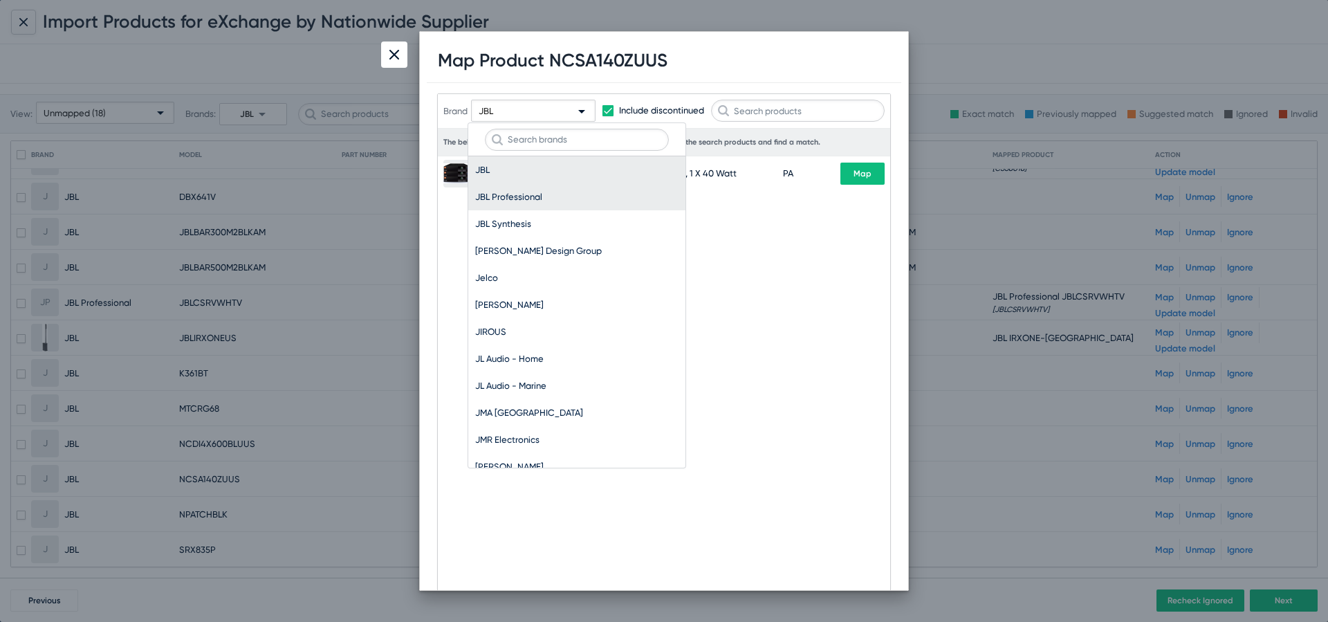
click at [569, 193] on span "JBL Professional" at bounding box center [576, 196] width 203 height 27
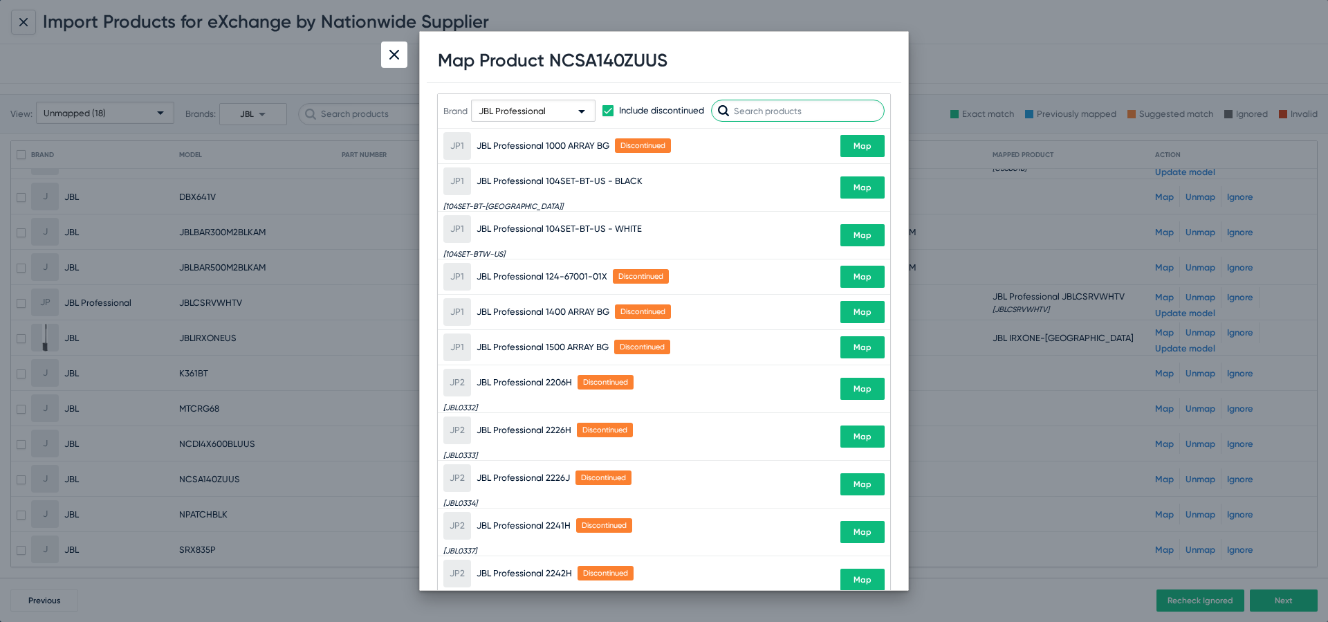
click at [770, 111] on input "text" at bounding box center [798, 111] width 174 height 22
paste input "NCSA140ZUUS"
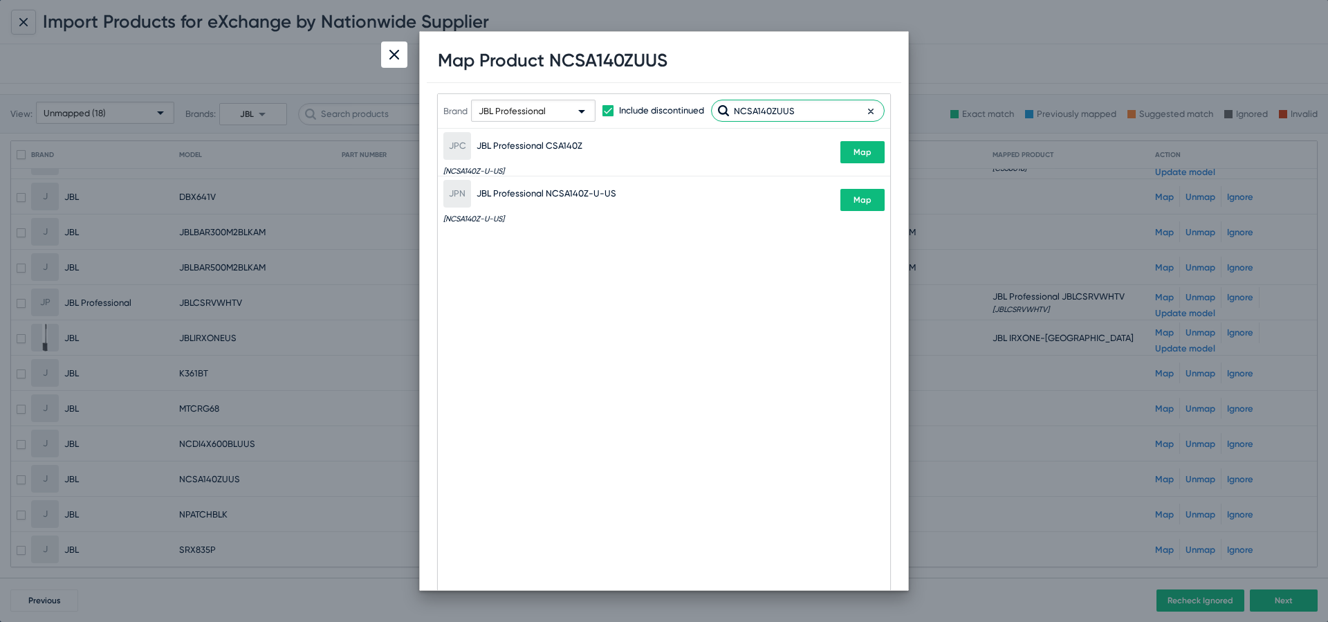
type input "NCSA140ZUUS"
click at [863, 209] on button "Map" at bounding box center [862, 200] width 44 height 22
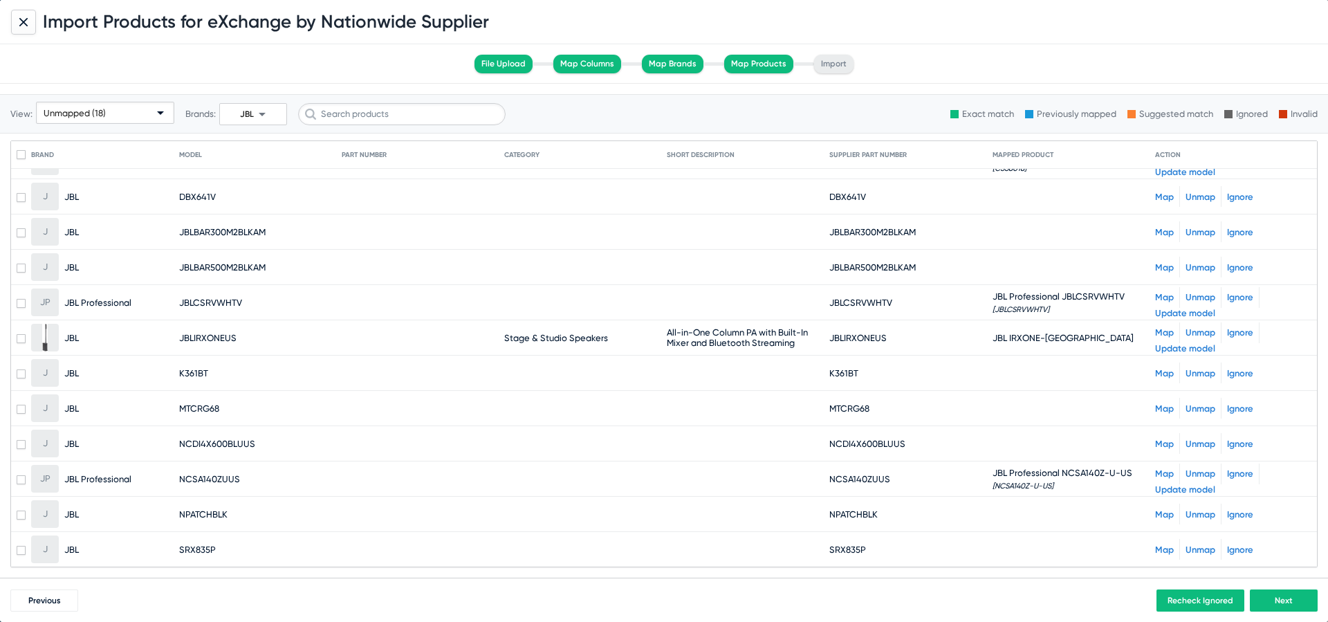
click at [1163, 510] on link "Map" at bounding box center [1164, 514] width 19 height 10
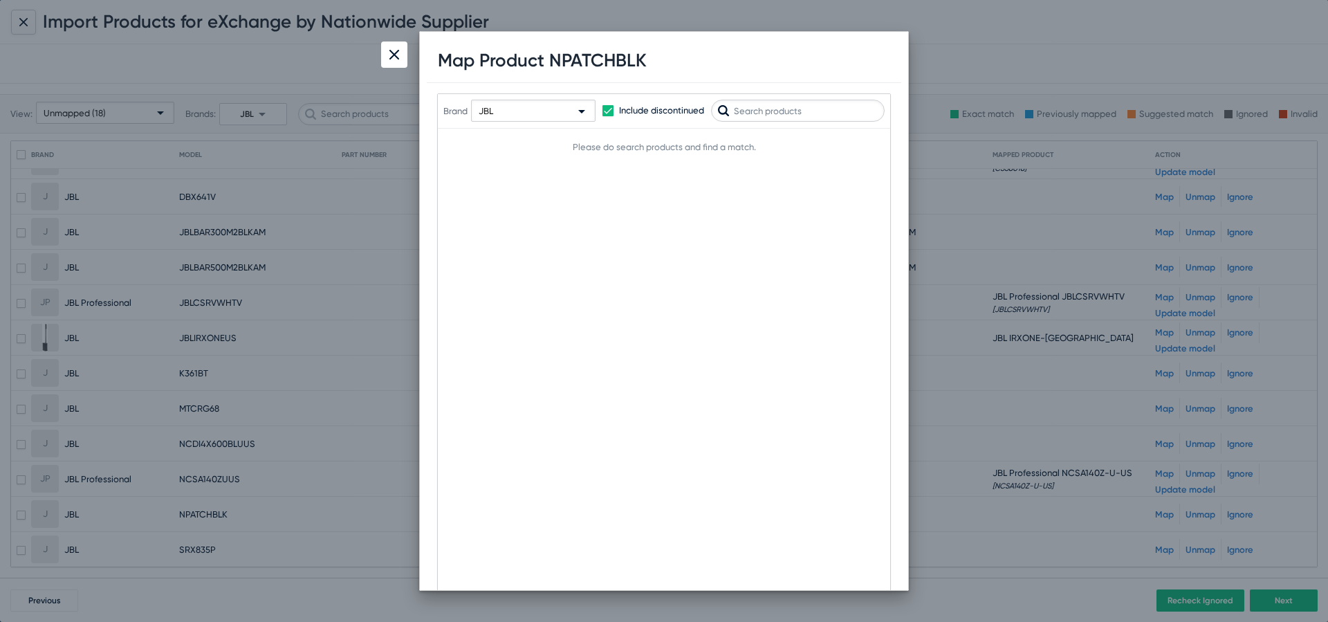
click at [613, 61] on h1 "Map Product NPATCHBLK" at bounding box center [542, 60] width 209 height 21
click at [530, 117] on div "JBL" at bounding box center [527, 111] width 97 height 22
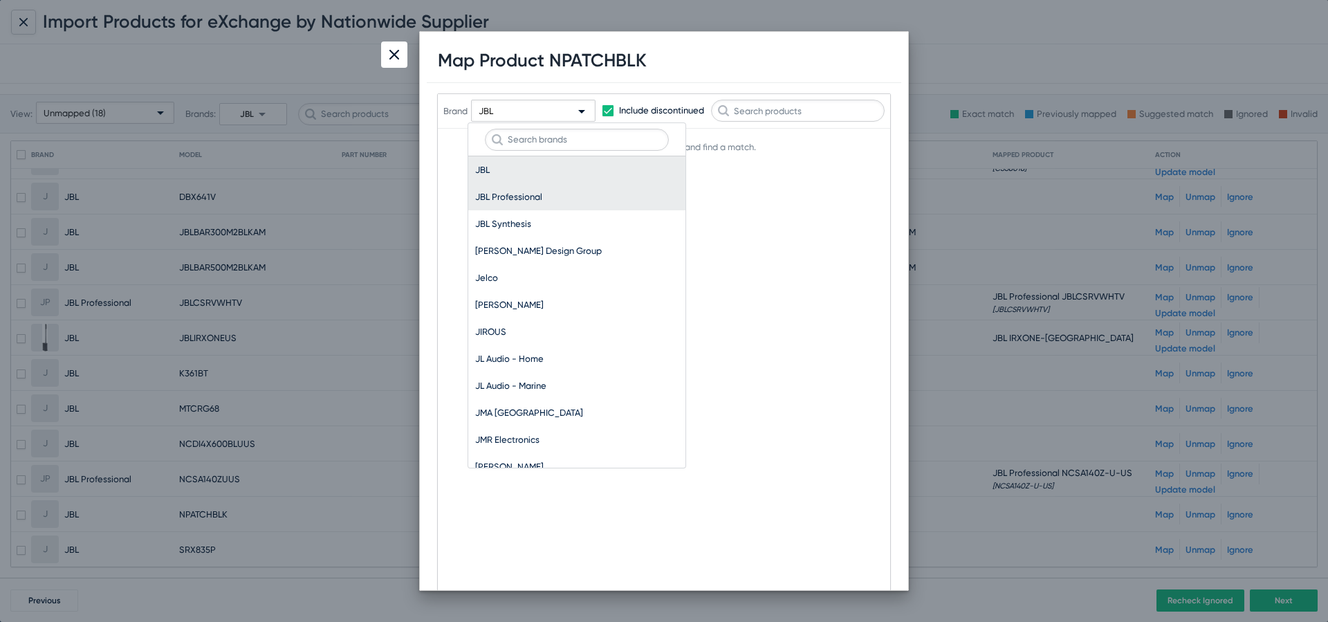
click at [561, 192] on span "JBL Professional" at bounding box center [576, 196] width 203 height 27
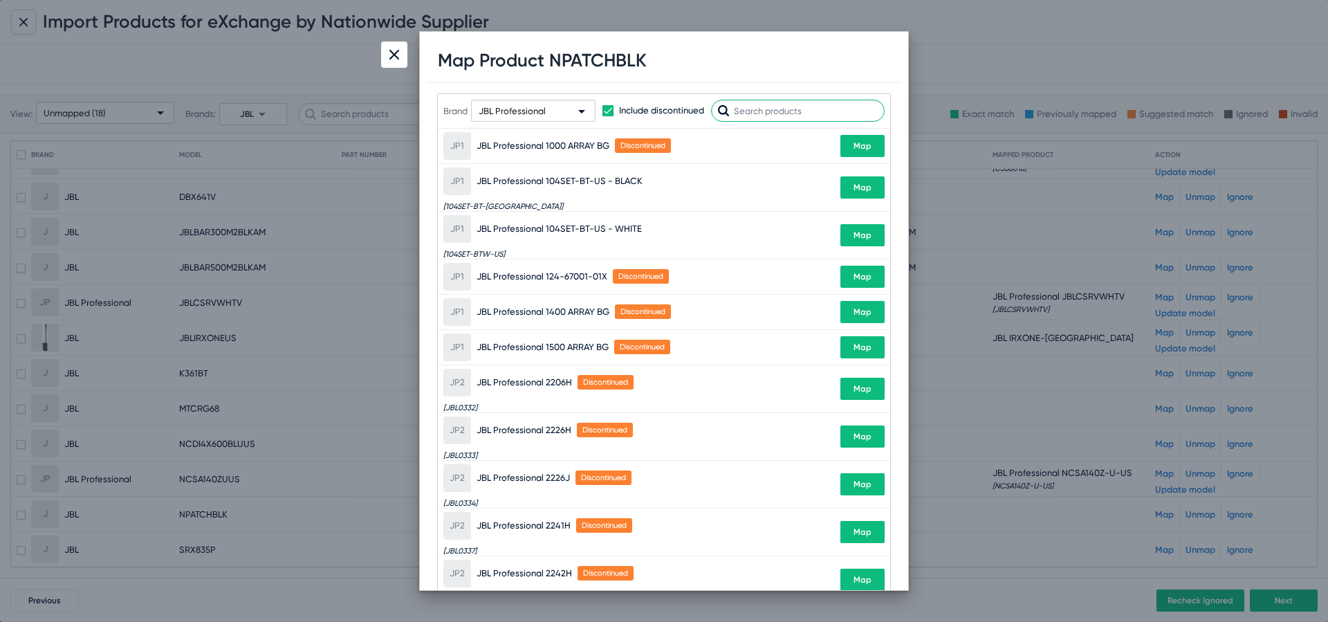
click at [768, 109] on input "text" at bounding box center [798, 111] width 174 height 22
paste input "NPATCHBLK"
type input "NPATCHBLK"
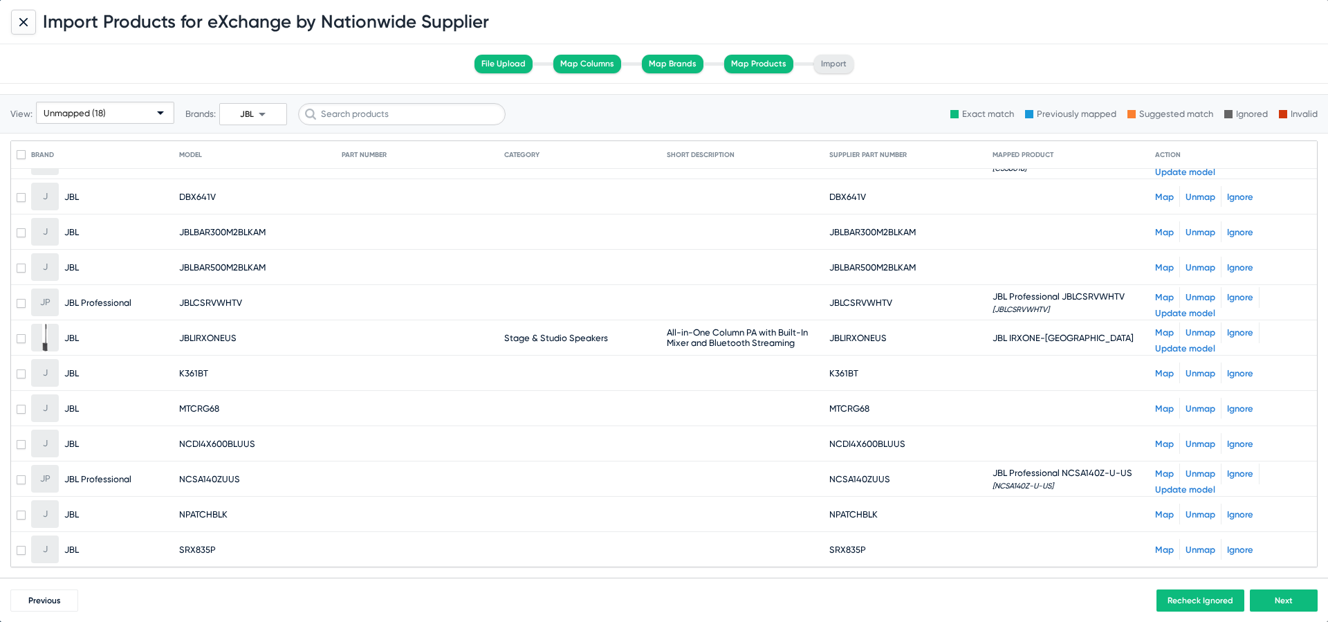
click at [1167, 549] on link "Map" at bounding box center [1164, 549] width 19 height 10
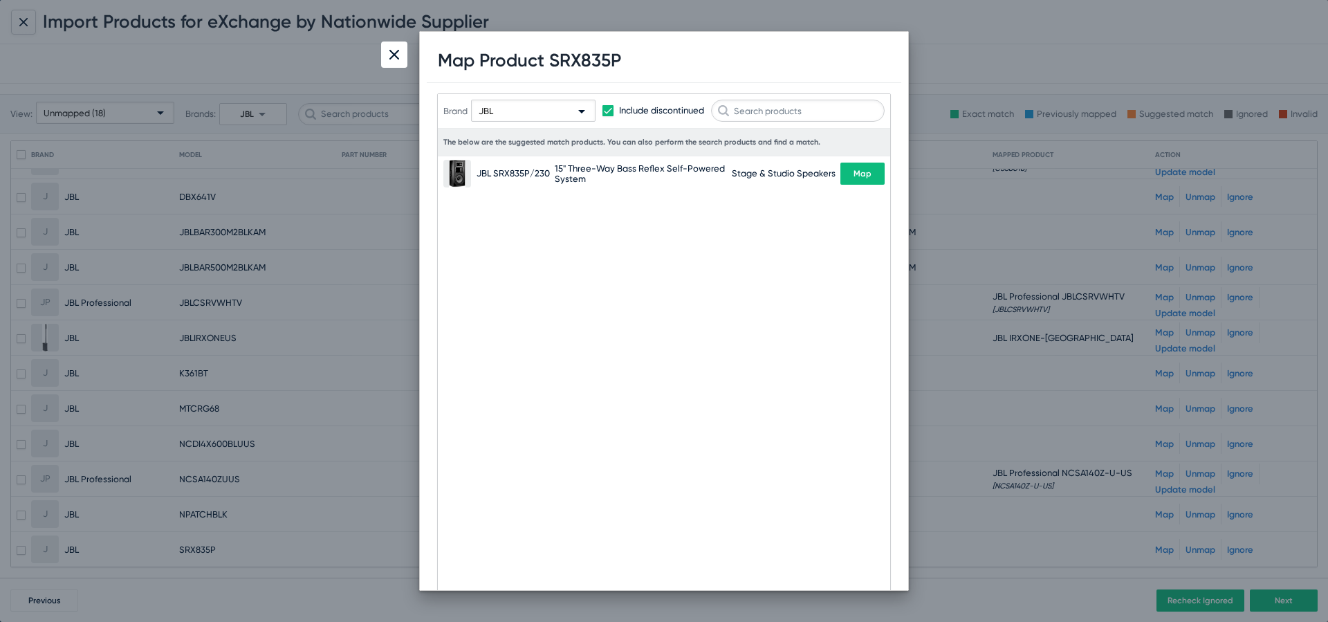
click at [588, 57] on h1 "Map Product SRX835P" at bounding box center [529, 60] width 183 height 21
click at [533, 115] on div "JBL" at bounding box center [527, 111] width 97 height 22
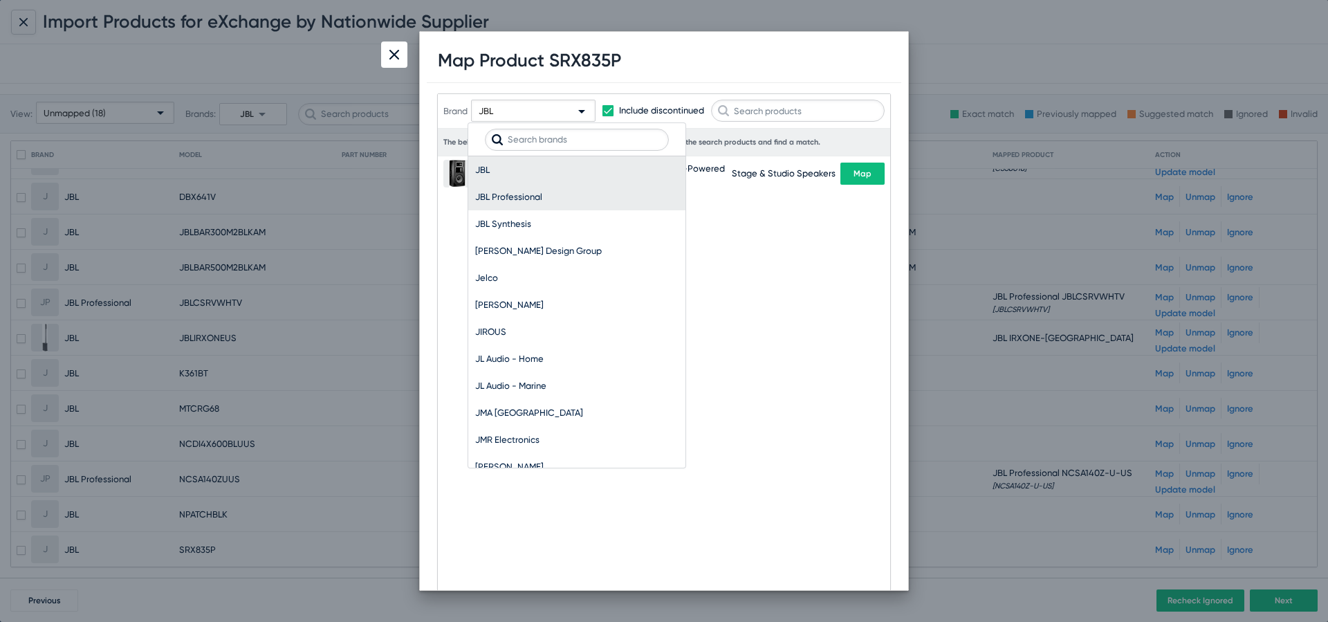
click at [582, 197] on span "JBL Professional" at bounding box center [576, 196] width 203 height 27
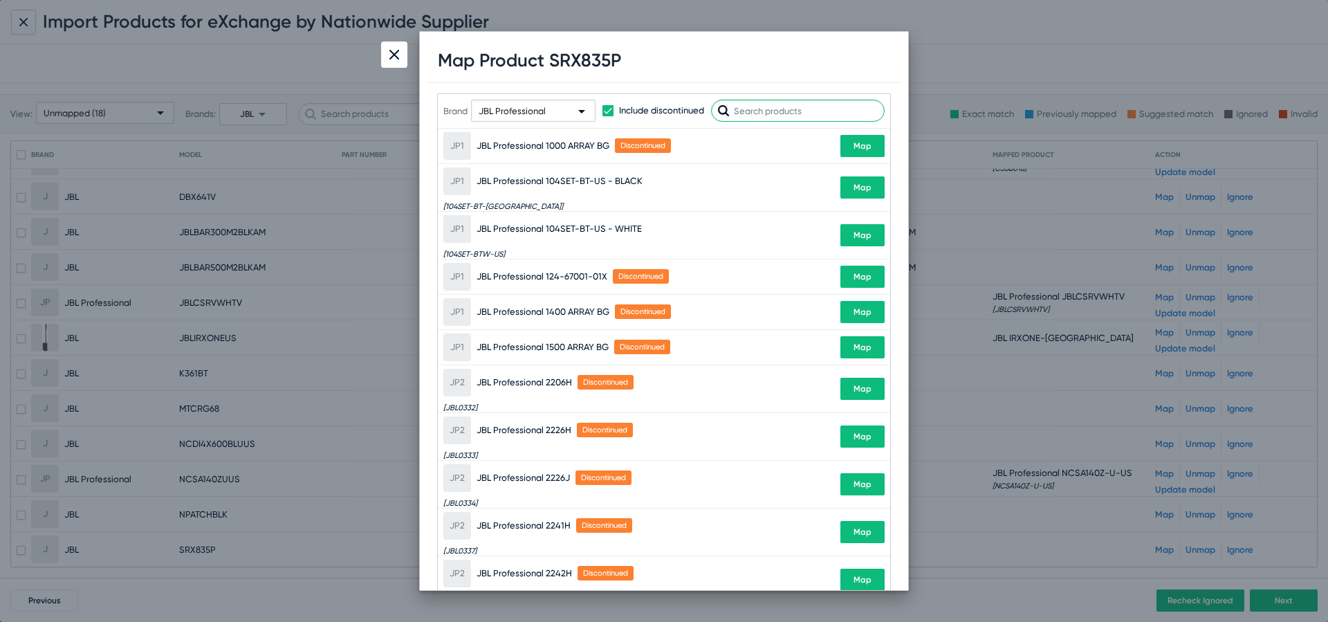
click at [791, 109] on input "text" at bounding box center [798, 111] width 174 height 22
paste input "SRX835P"
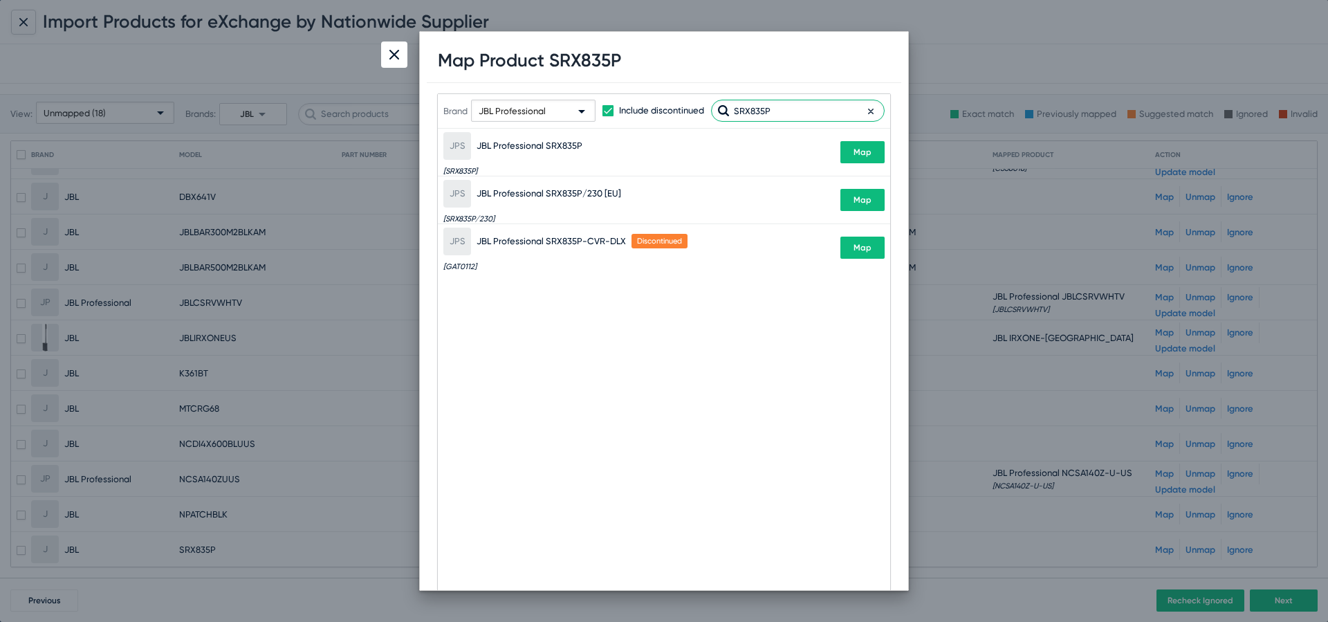
type input "SRX835P"
click at [887, 155] on mat-row "JPS JBL Professional SRX835P [SRX835P] Map" at bounding box center [664, 153] width 452 height 48
click at [857, 151] on span "Map" at bounding box center [862, 152] width 18 height 10
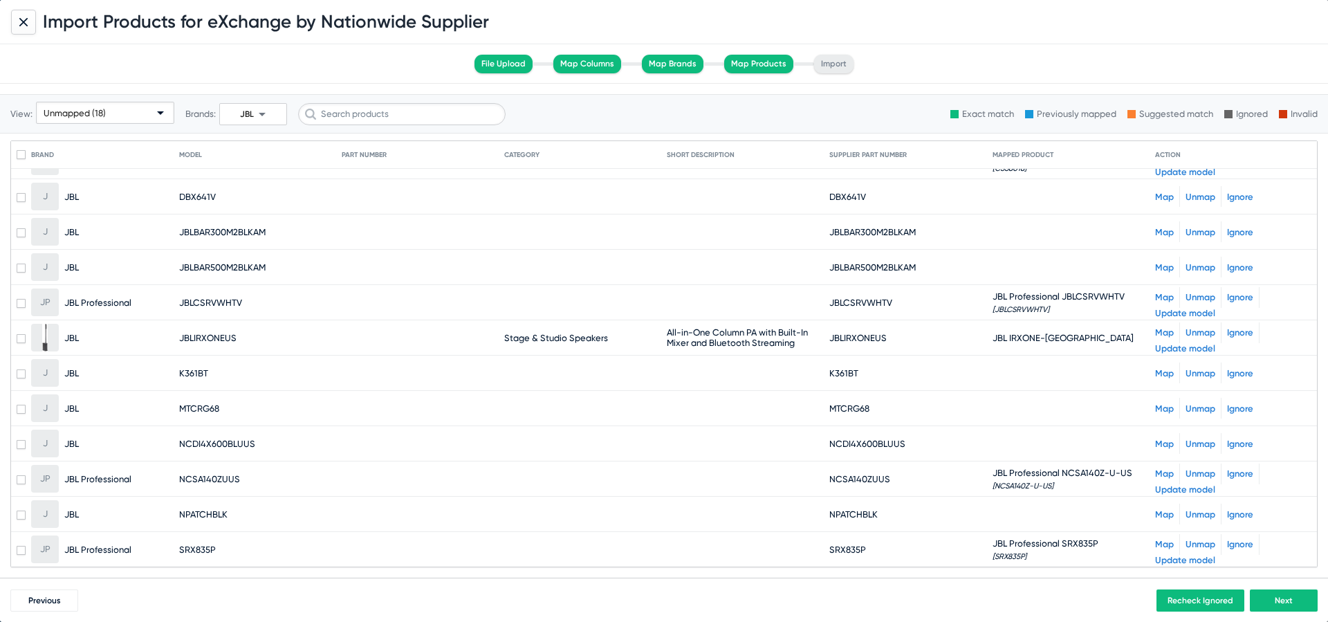
click at [256, 122] on span "arrow_drop_down" at bounding box center [262, 114] width 17 height 17
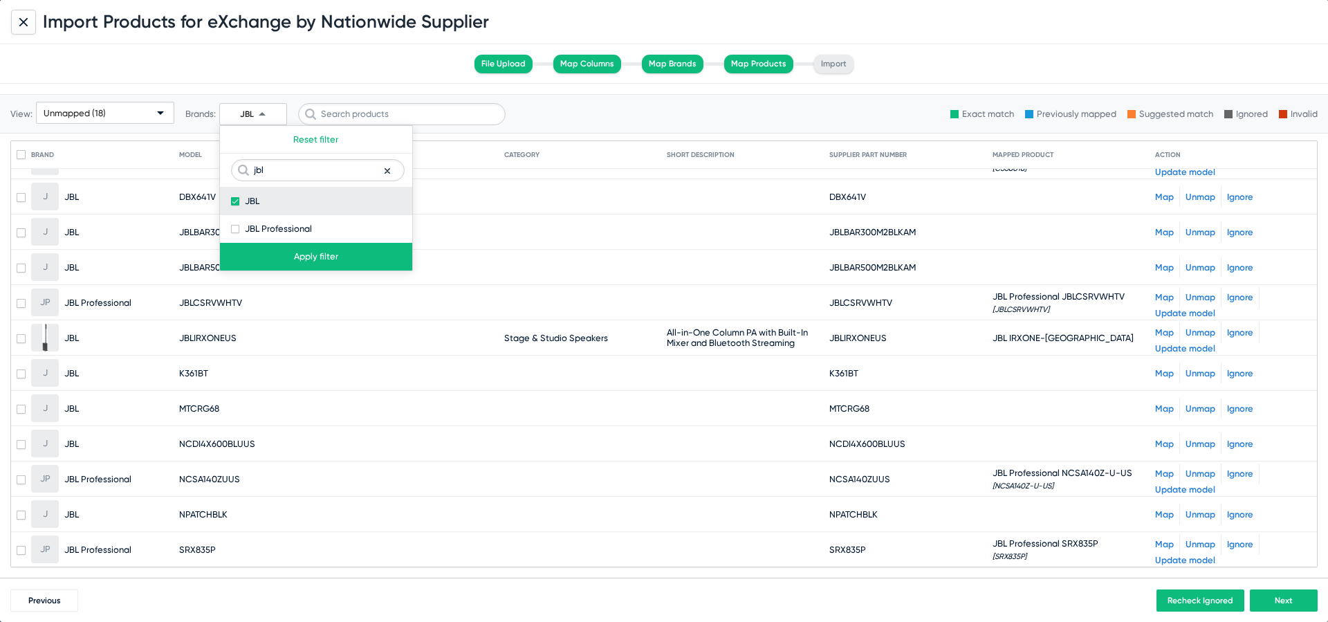
click at [232, 202] on span at bounding box center [235, 201] width 8 height 8
click at [234, 205] on input "JBL" at bounding box center [234, 205] width 1 height 1
checkbox input "false"
click at [234, 233] on label "JBL Professional" at bounding box center [271, 229] width 81 height 17
click at [234, 233] on input "JBL Professional" at bounding box center [234, 233] width 1 height 1
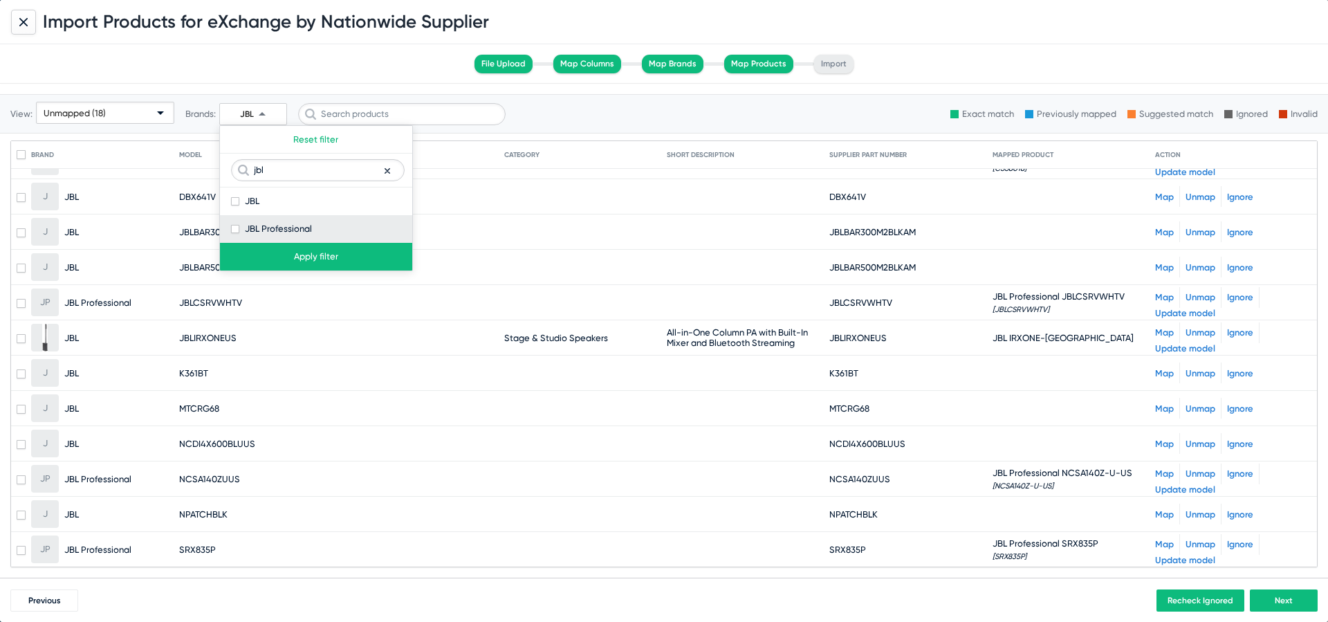
checkbox input "true"
click at [287, 255] on button "Apply filter" at bounding box center [316, 257] width 192 height 28
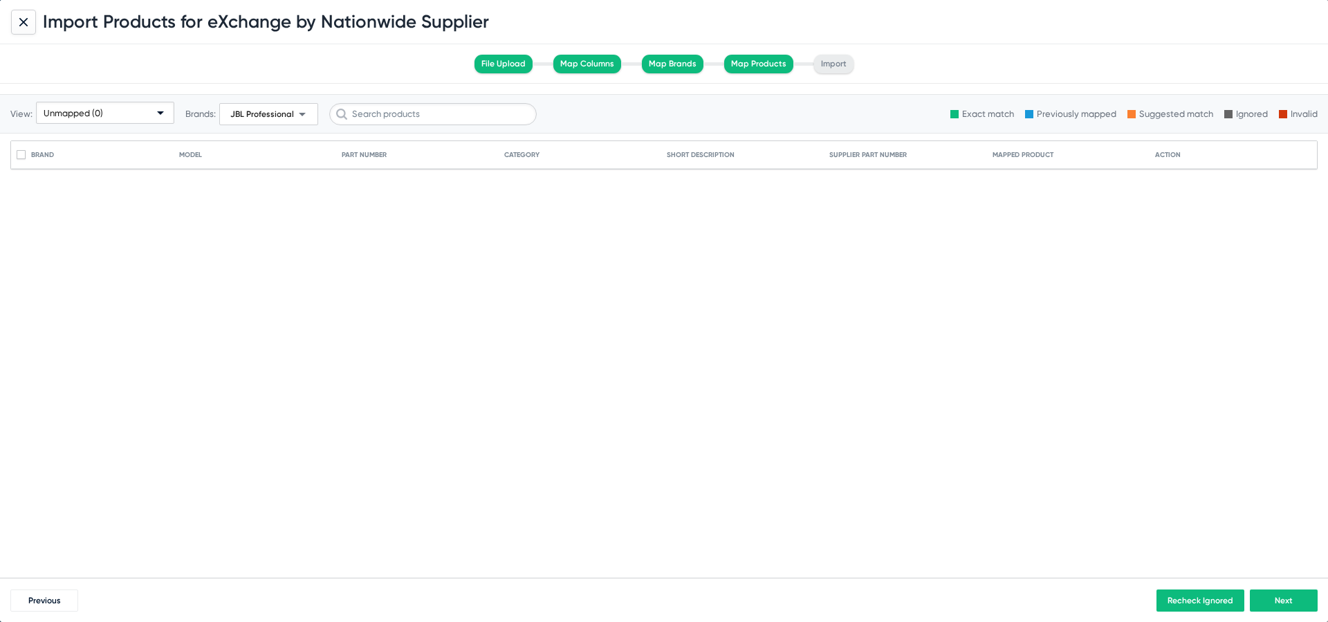
click at [259, 124] on button "JBL Professional arrow_drop_down" at bounding box center [268, 114] width 99 height 22
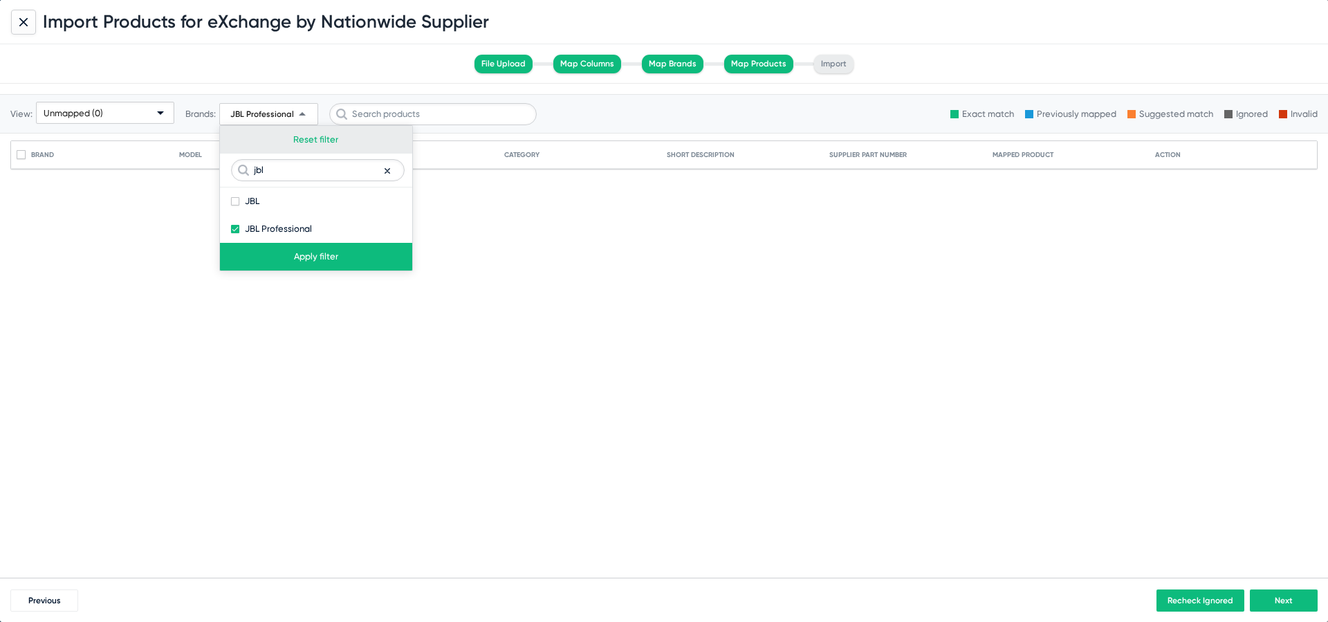
click at [326, 138] on button "Reset filter" at bounding box center [316, 140] width 192 height 28
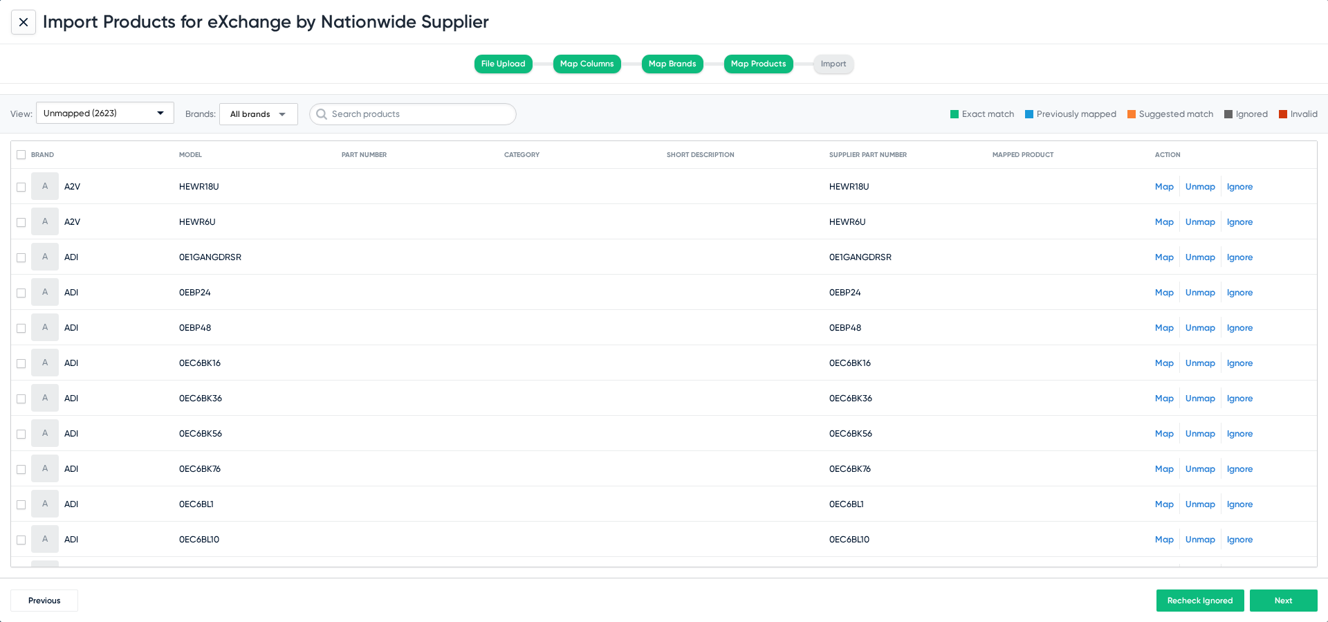
click at [249, 106] on span "All brands arrow_drop_down" at bounding box center [259, 114] width 64 height 17
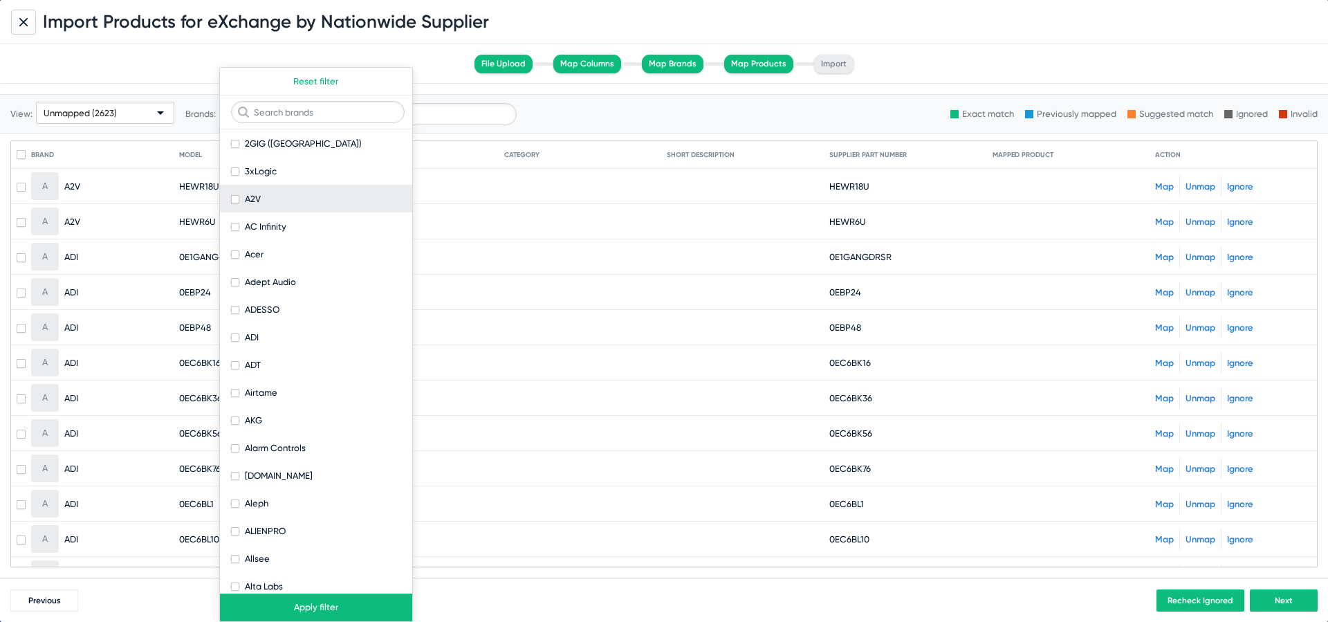
click at [237, 200] on span at bounding box center [235, 199] width 8 height 8
click at [235, 203] on input "A2V" at bounding box center [234, 203] width 1 height 1
checkbox input "true"
click at [354, 598] on button "Apply filter" at bounding box center [316, 607] width 192 height 28
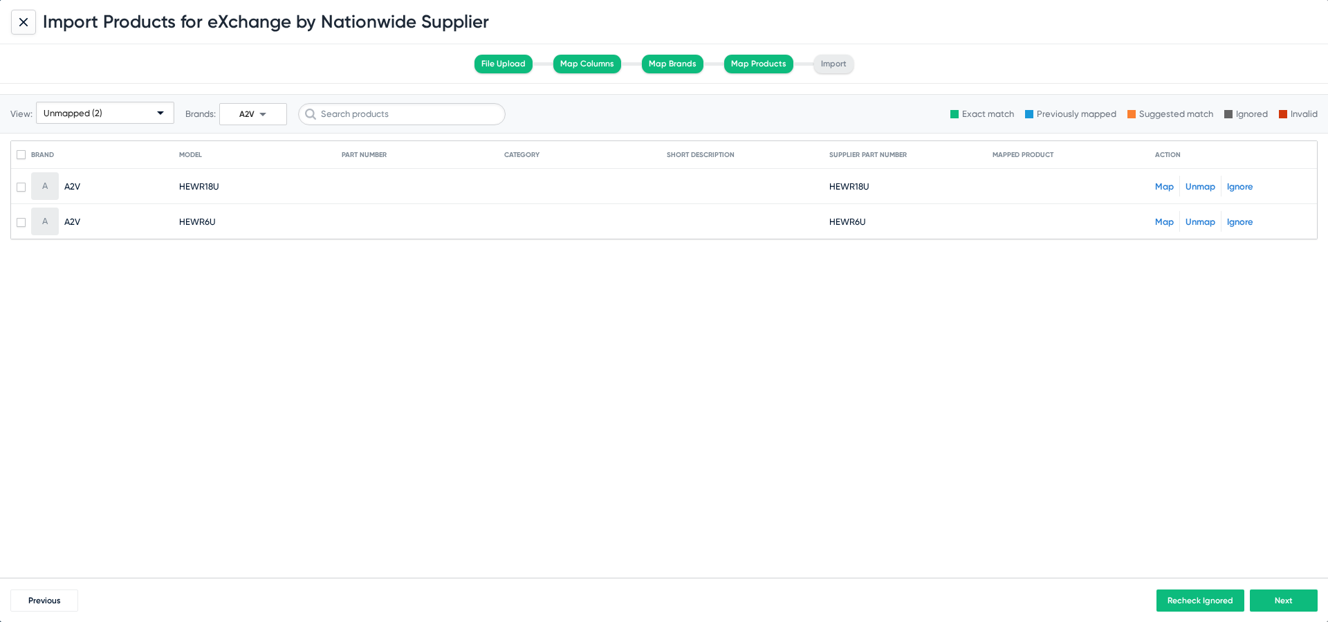
click at [1171, 184] on link "Map" at bounding box center [1164, 186] width 19 height 10
click at [1165, 225] on link "Map" at bounding box center [1164, 221] width 19 height 10
click at [258, 115] on span "arrow_drop_down" at bounding box center [262, 114] width 17 height 17
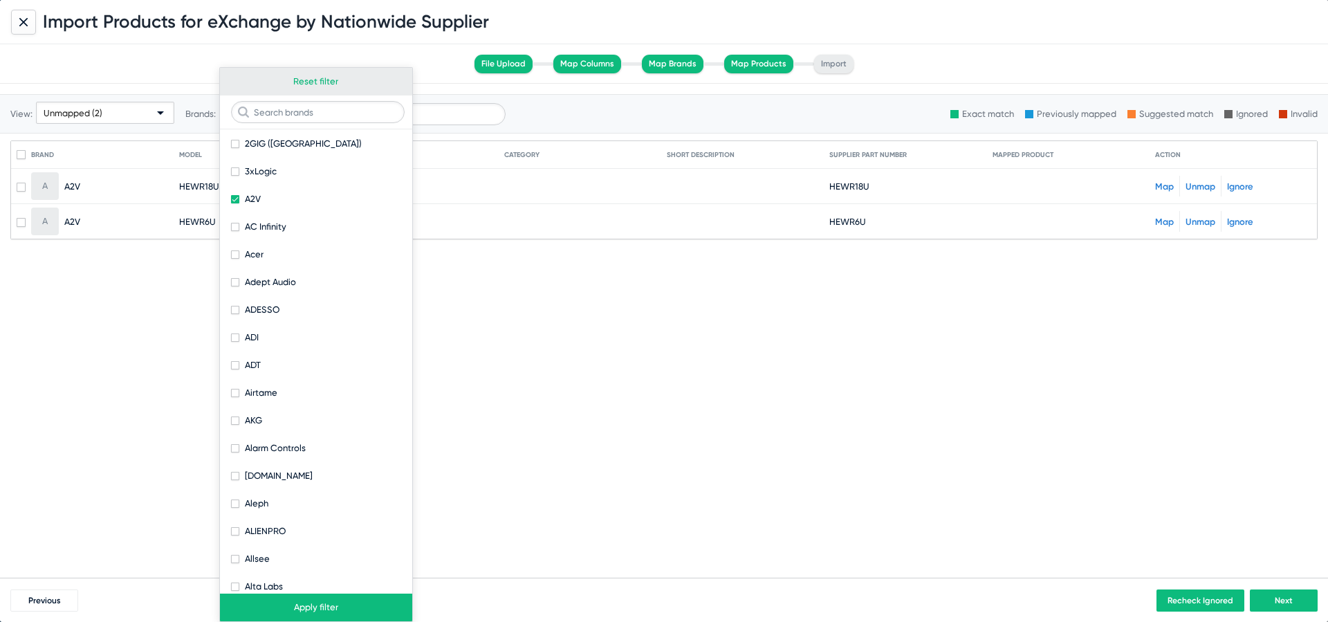
click at [306, 89] on button "Reset filter" at bounding box center [316, 82] width 192 height 28
checkbox input "false"
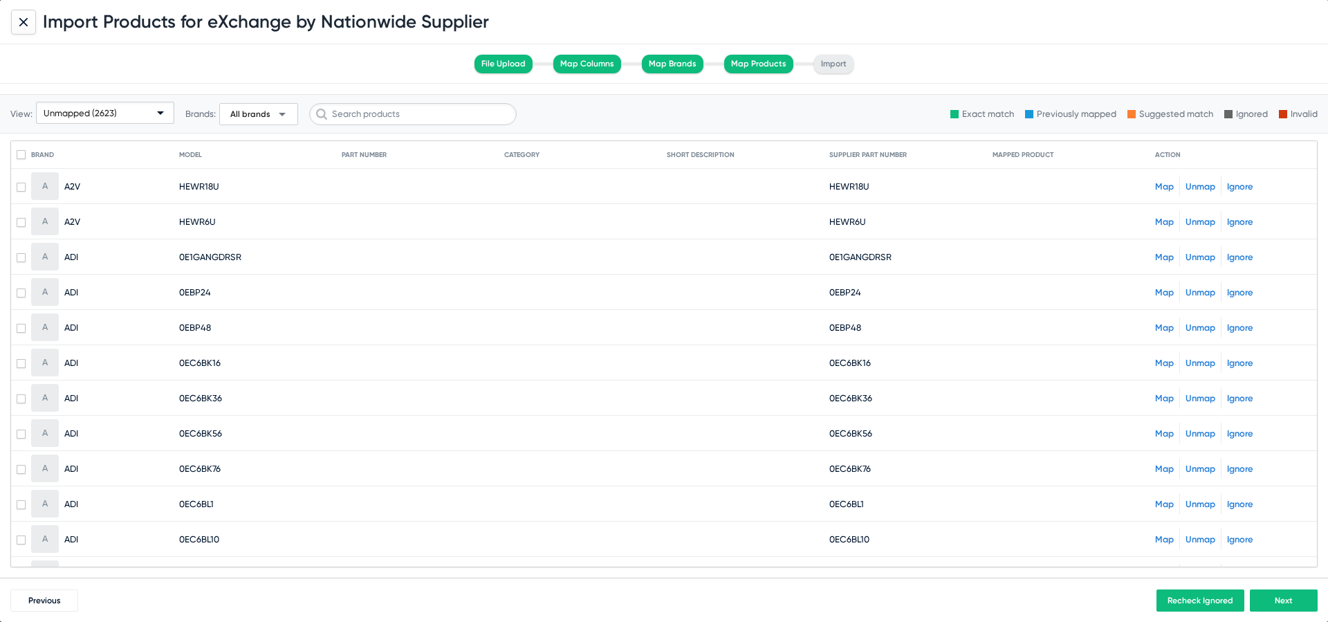
click at [1161, 252] on link "Map" at bounding box center [1164, 257] width 19 height 10
click at [1168, 295] on link "Map" at bounding box center [1164, 292] width 19 height 10
click at [1165, 326] on link "Map" at bounding box center [1164, 327] width 19 height 10
click at [1162, 360] on link "Map" at bounding box center [1164, 363] width 19 height 10
click at [1161, 398] on link "Map" at bounding box center [1164, 398] width 19 height 10
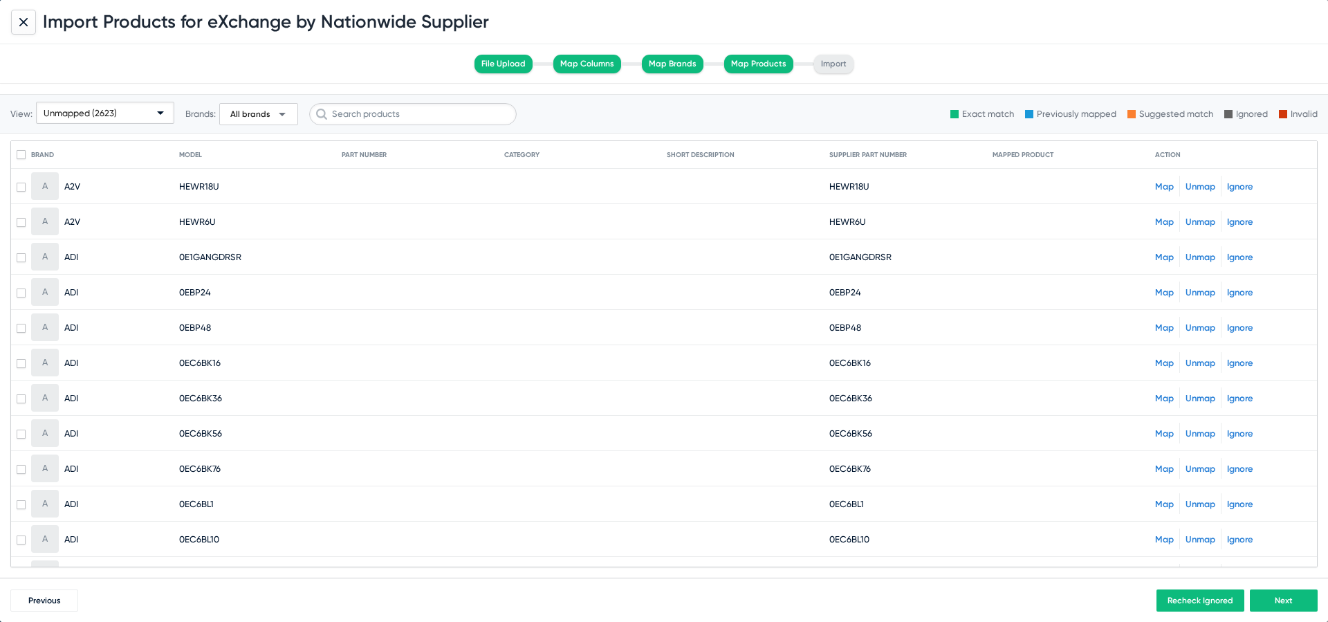
click at [1162, 434] on link "Map" at bounding box center [1164, 433] width 19 height 10
click at [1165, 470] on link "Map" at bounding box center [1164, 468] width 19 height 10
click at [1165, 492] on mat-cell "Map Unmap Ignore" at bounding box center [1233, 503] width 156 height 33
click at [1164, 504] on link "Map" at bounding box center [1164, 504] width 19 height 10
click at [1165, 534] on link "Map" at bounding box center [1164, 539] width 19 height 10
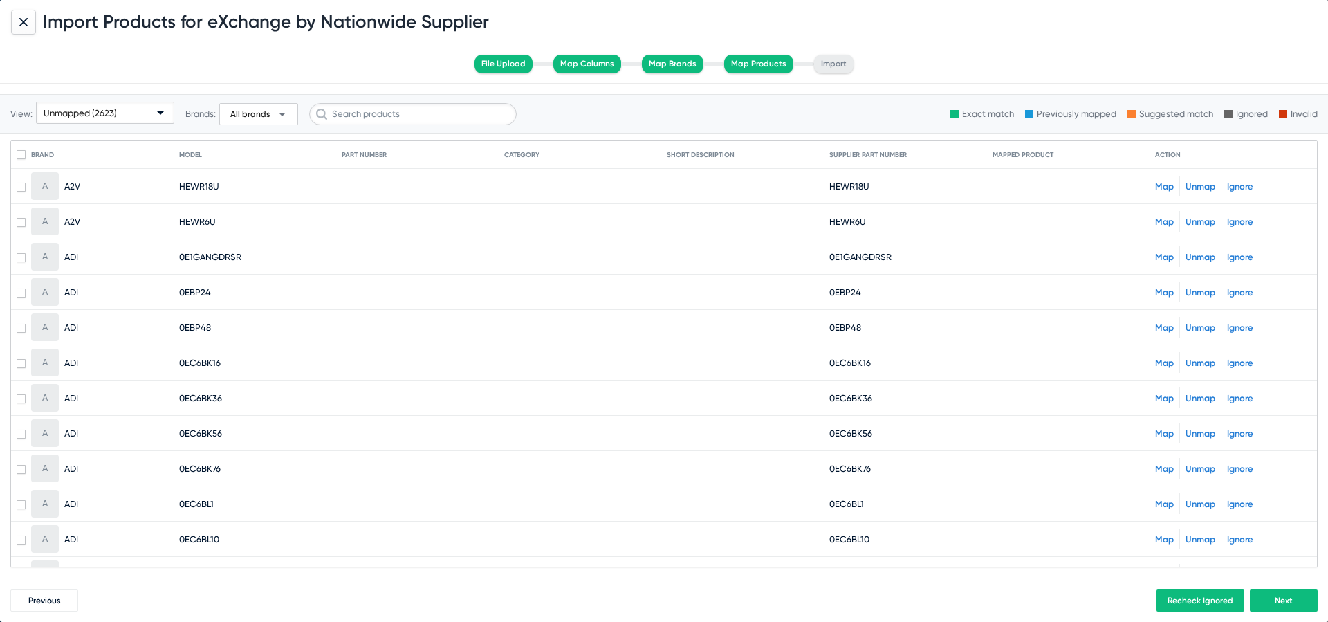
click at [857, 535] on span "0EC6BL10" at bounding box center [849, 539] width 40 height 10
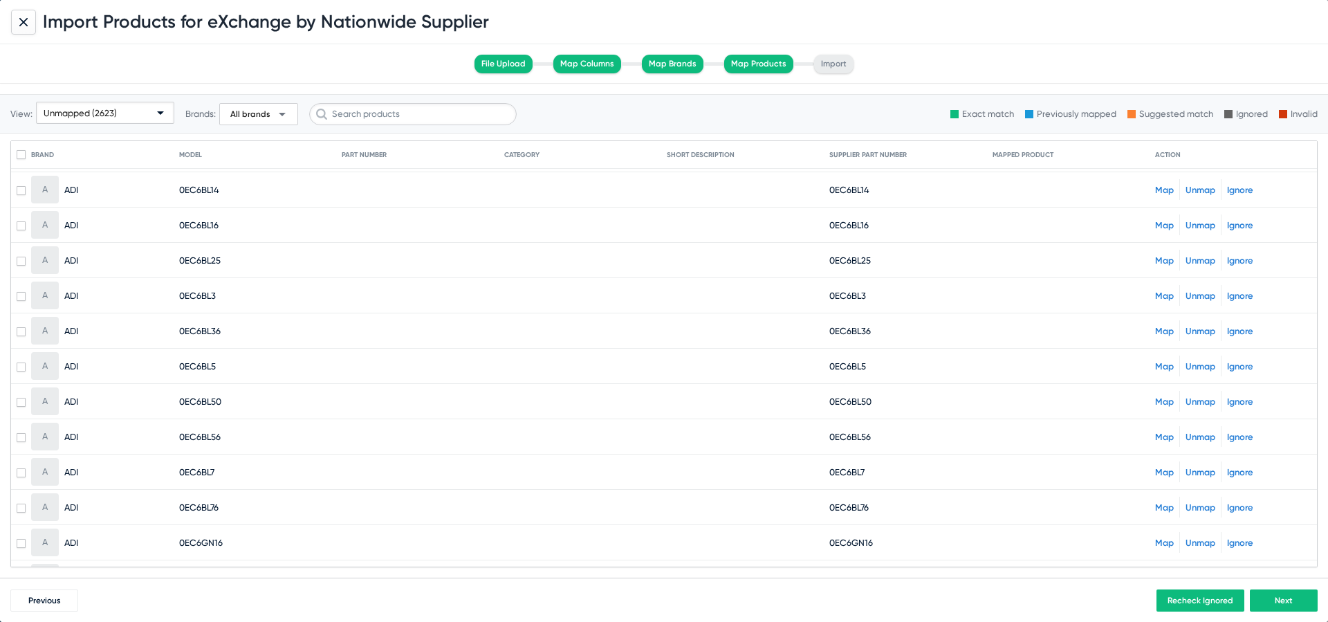
scroll to position [387, 0]
click at [1162, 185] on link "Map" at bounding box center [1164, 188] width 19 height 10
click at [1163, 221] on link "Map" at bounding box center [1164, 223] width 19 height 10
click at [1165, 255] on link "Map" at bounding box center [1164, 258] width 19 height 10
click at [1168, 297] on link "Map" at bounding box center [1164, 293] width 19 height 10
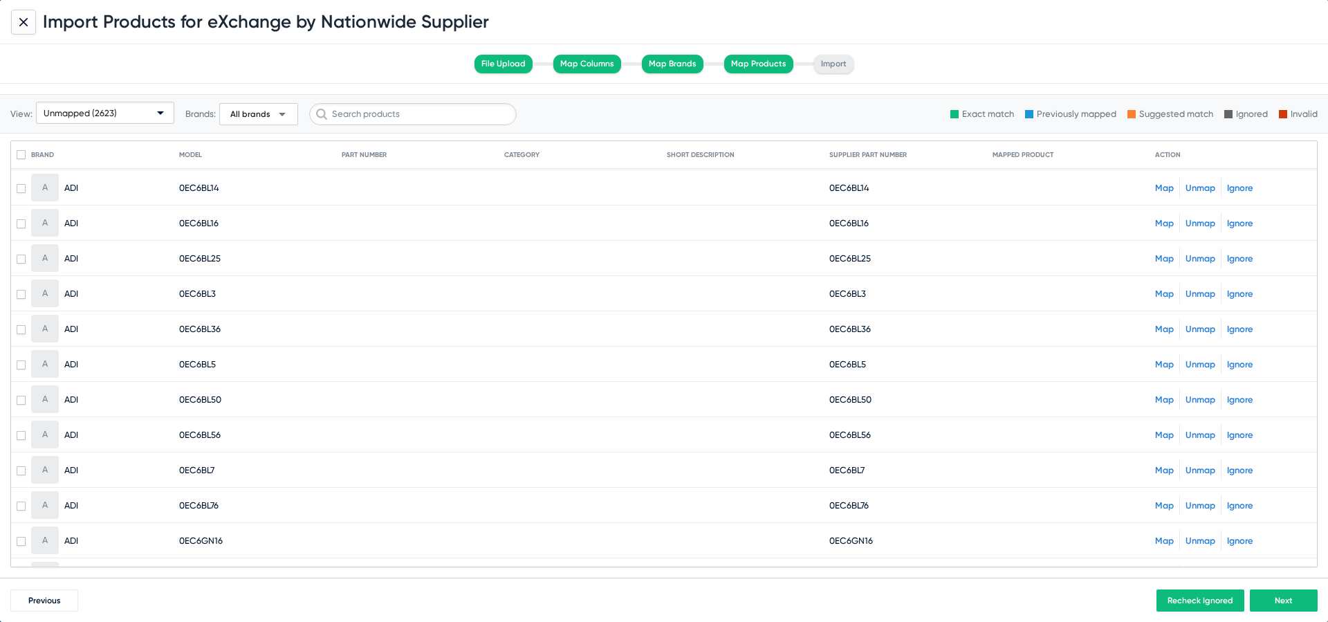
click at [1170, 330] on link "Map" at bounding box center [1164, 329] width 19 height 10
click at [1167, 366] on link "Map" at bounding box center [1164, 364] width 19 height 10
click at [1161, 395] on link "Map" at bounding box center [1164, 399] width 19 height 10
click at [1161, 438] on link "Map" at bounding box center [1164, 434] width 19 height 10
click at [1162, 472] on link "Map" at bounding box center [1164, 470] width 19 height 10
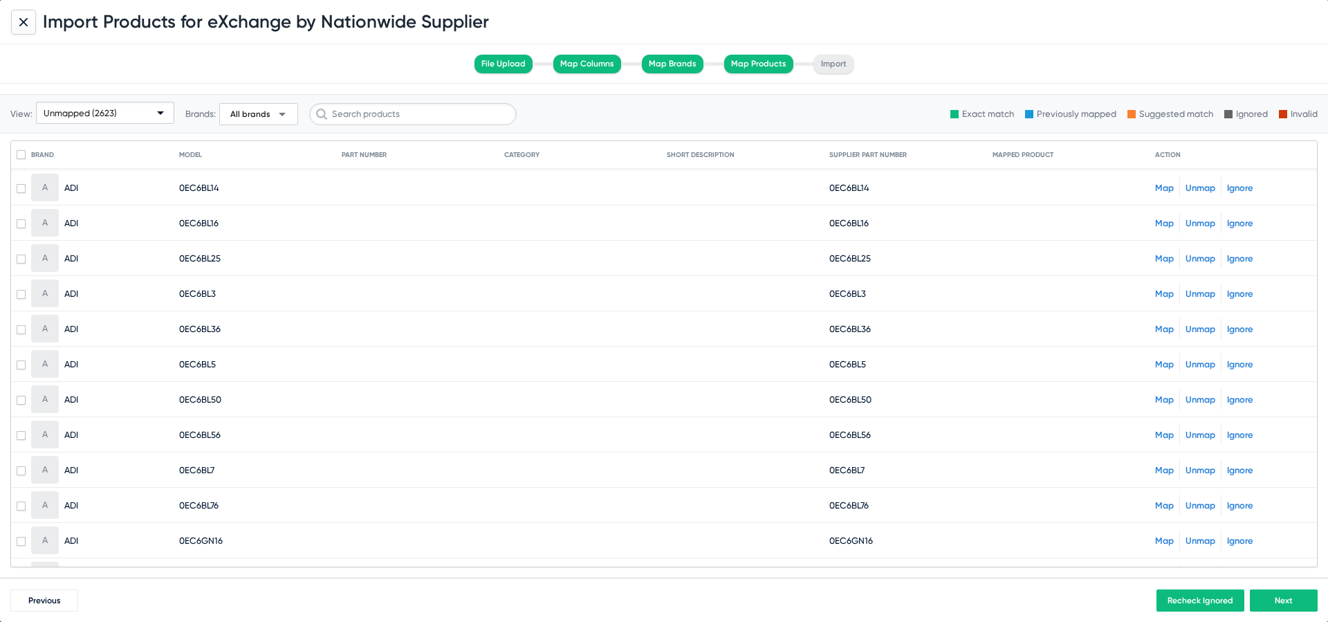
click at [1164, 502] on link "Map" at bounding box center [1164, 505] width 19 height 10
click at [1164, 539] on link "Map" at bounding box center [1164, 540] width 19 height 10
click at [866, 541] on span "0EC6GN16" at bounding box center [851, 540] width 44 height 10
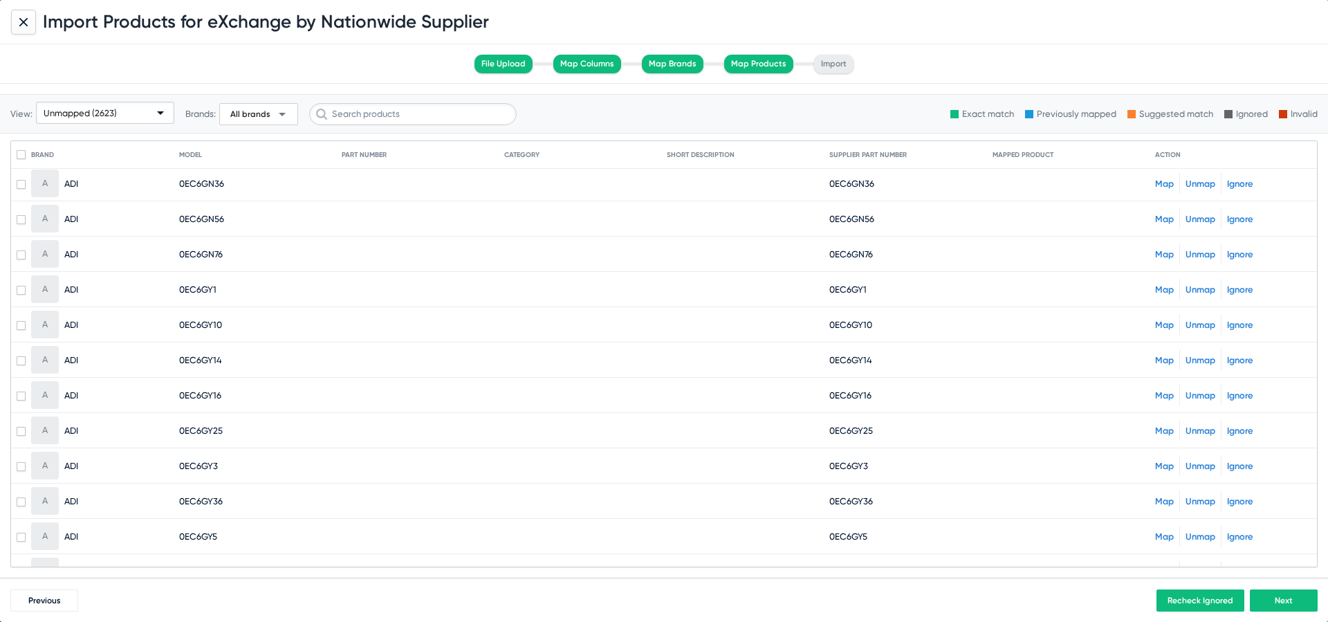
scroll to position [783, 0]
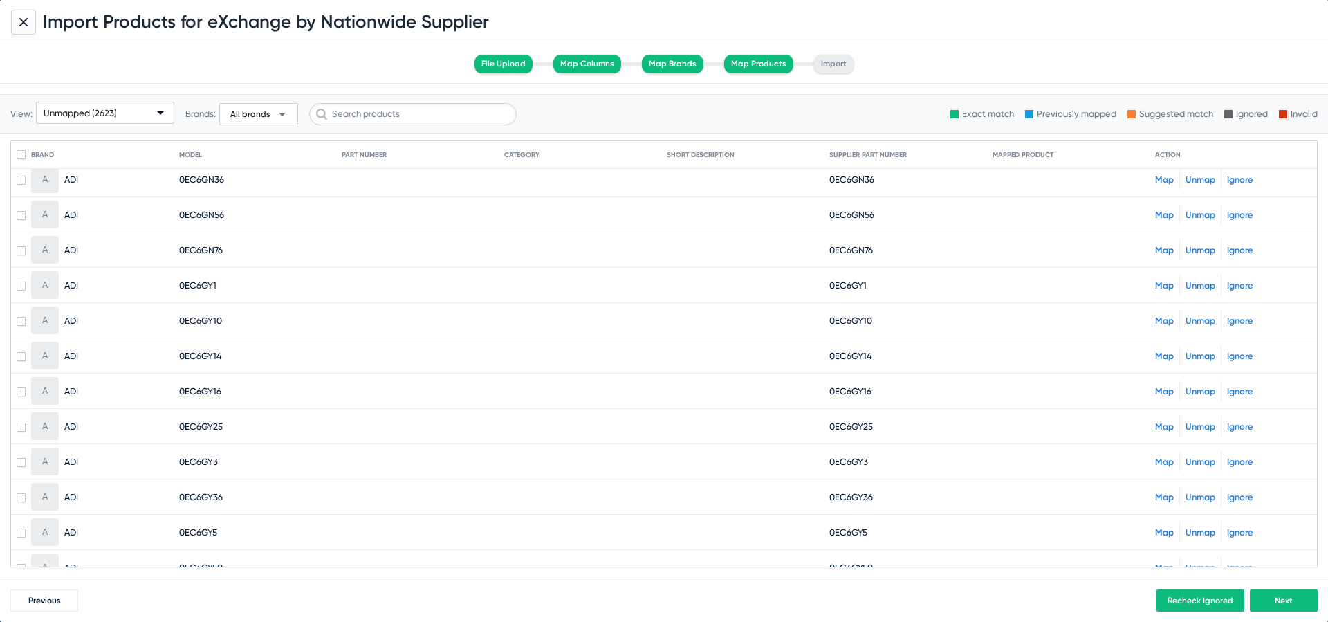
click at [1155, 176] on link "Map" at bounding box center [1164, 179] width 19 height 10
click at [1166, 212] on link "Map" at bounding box center [1164, 215] width 19 height 10
click at [1167, 239] on div "Map Unmap Ignore" at bounding box center [1233, 249] width 156 height 21
click at [1165, 242] on div "Map Unmap Ignore" at bounding box center [1233, 249] width 156 height 21
click at [1165, 245] on link "Map" at bounding box center [1164, 250] width 19 height 10
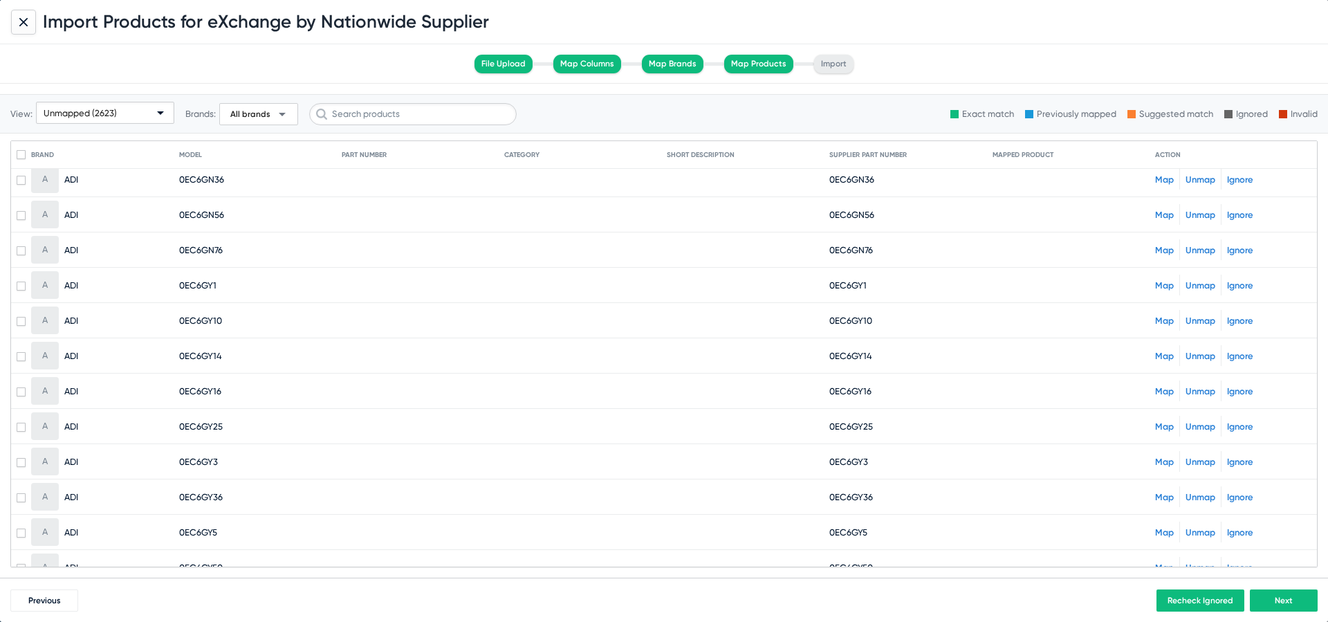
click at [1166, 290] on div "Map Unmap Ignore" at bounding box center [1233, 285] width 156 height 21
click at [1163, 282] on link "Map" at bounding box center [1164, 285] width 19 height 10
click at [1165, 319] on link "Map" at bounding box center [1164, 320] width 19 height 10
click at [1164, 351] on link "Map" at bounding box center [1164, 356] width 19 height 10
click at [1167, 389] on link "Map" at bounding box center [1164, 391] width 19 height 10
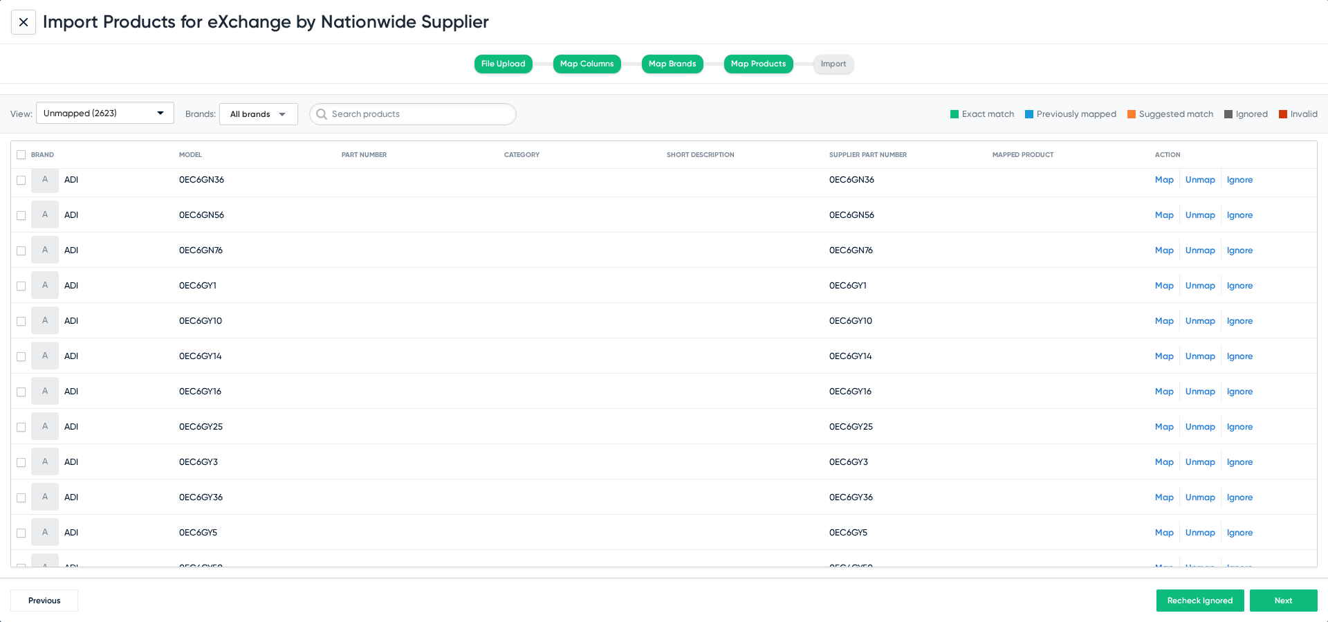
click at [1164, 423] on link "Map" at bounding box center [1164, 426] width 19 height 10
click at [1163, 461] on link "Map" at bounding box center [1164, 461] width 19 height 10
click at [1163, 495] on link "Map" at bounding box center [1164, 497] width 19 height 10
click at [1163, 535] on link "Map" at bounding box center [1164, 532] width 19 height 10
click at [856, 529] on span "0EC6GY5" at bounding box center [848, 532] width 38 height 10
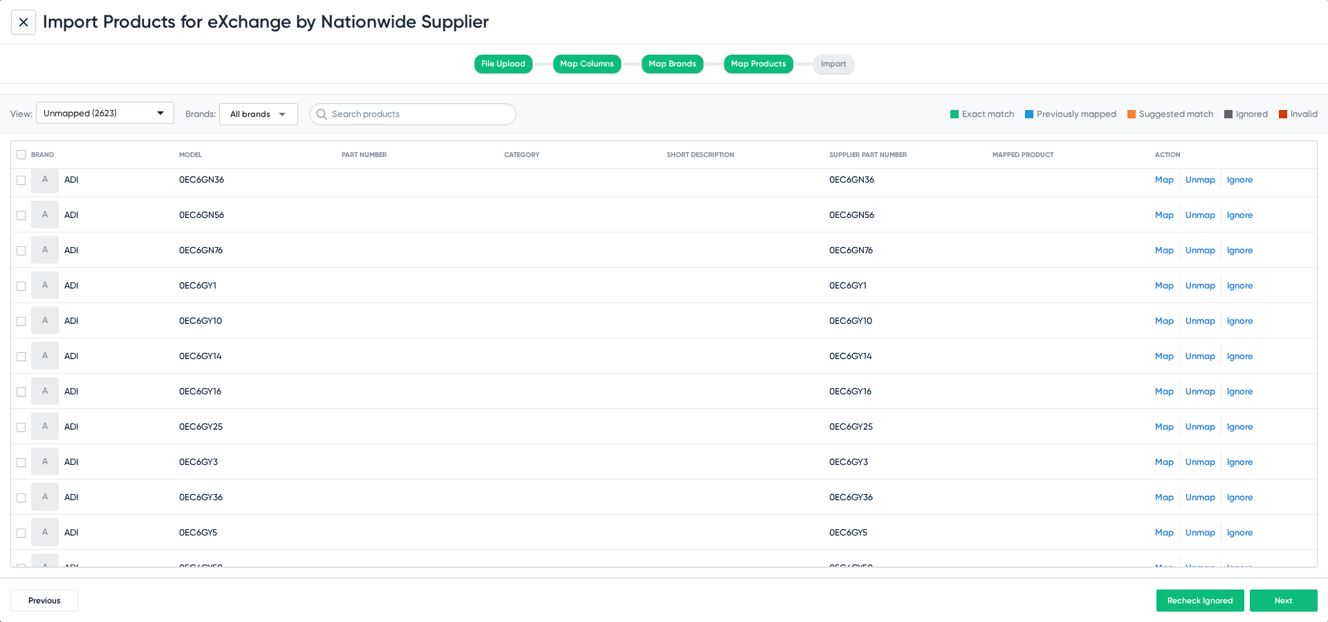
click at [856, 529] on span "0EC6GY5" at bounding box center [848, 532] width 38 height 10
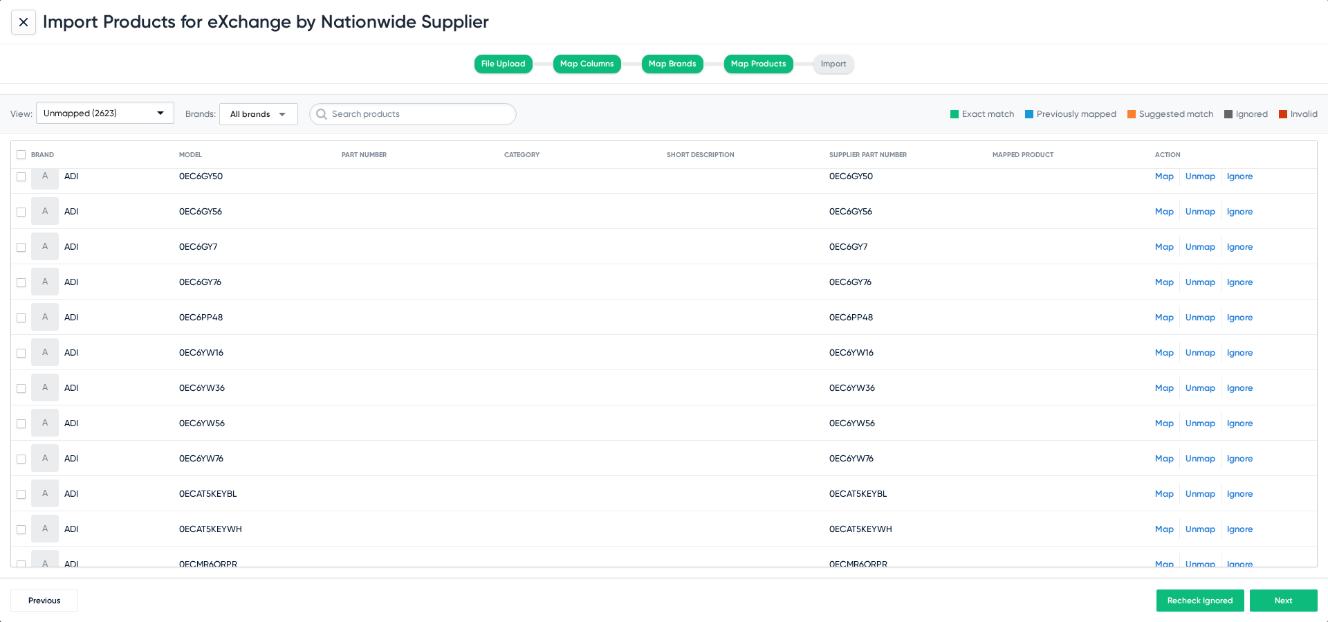
scroll to position [1177, 0]
click at [1160, 177] on link "Map" at bounding box center [1164, 173] width 19 height 10
click at [1161, 211] on link "Map" at bounding box center [1164, 208] width 19 height 10
click at [1168, 242] on link "Map" at bounding box center [1164, 244] width 19 height 10
click at [1169, 274] on link "Map" at bounding box center [1164, 279] width 19 height 10
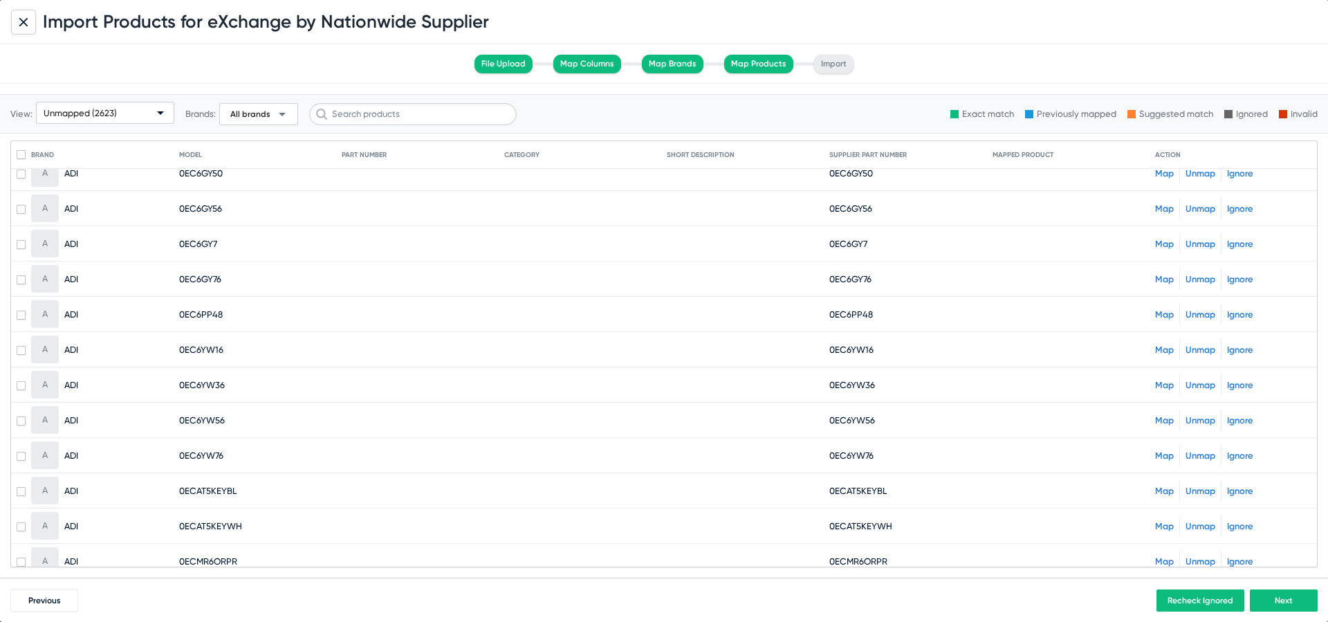
click at [1169, 302] on mat-cell "Map Unmap Ignore" at bounding box center [1233, 313] width 156 height 33
click at [1168, 306] on div "Map Unmap Ignore" at bounding box center [1233, 314] width 156 height 21
click at [1161, 310] on link "Map" at bounding box center [1164, 314] width 19 height 10
click at [1160, 382] on link "Map" at bounding box center [1164, 385] width 19 height 10
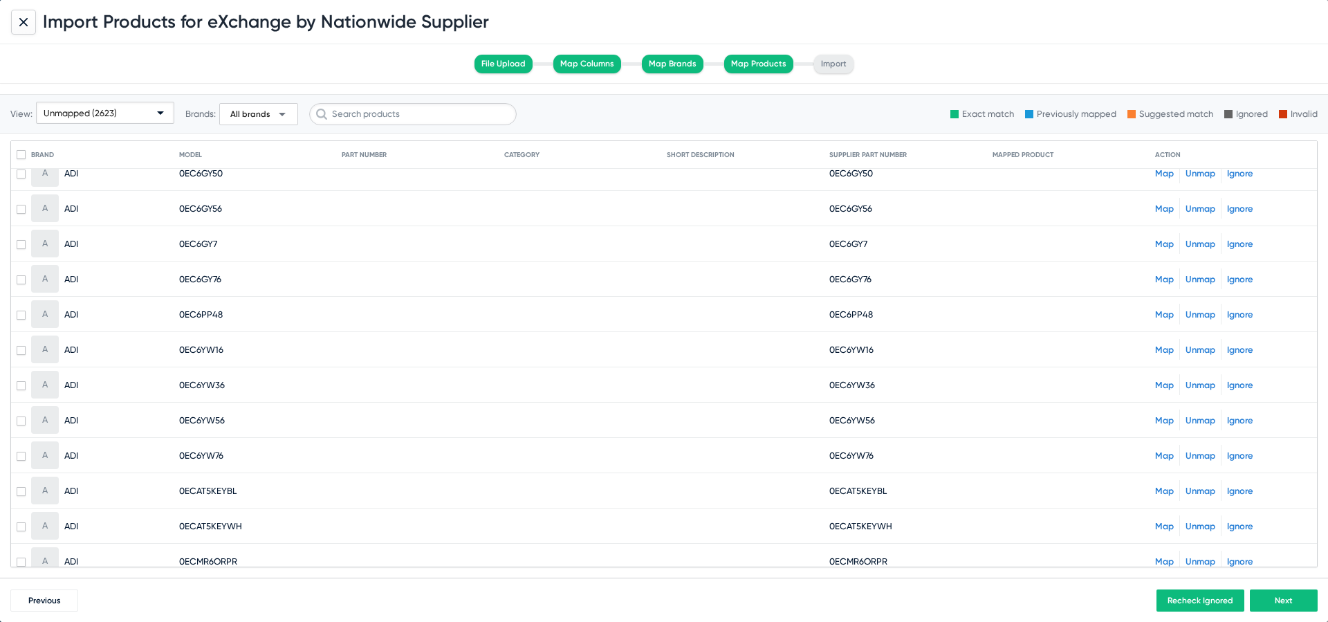
click at [1163, 420] on link "Map" at bounding box center [1164, 420] width 19 height 10
click at [1165, 454] on link "Map" at bounding box center [1164, 455] width 19 height 10
click at [1169, 490] on link "Map" at bounding box center [1164, 490] width 19 height 10
click at [1171, 521] on link "Map" at bounding box center [1164, 526] width 19 height 10
click at [1168, 559] on link "Map" at bounding box center [1164, 561] width 19 height 10
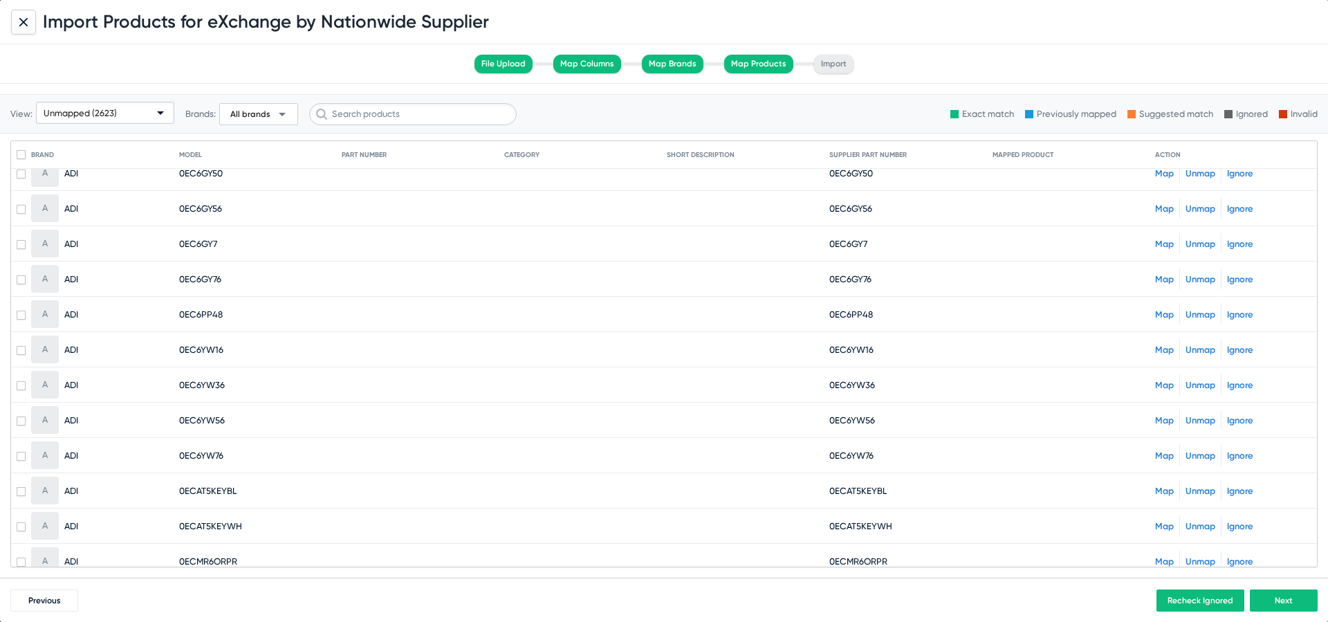
click at [861, 558] on span "0ECMR6ORPR" at bounding box center [858, 561] width 58 height 10
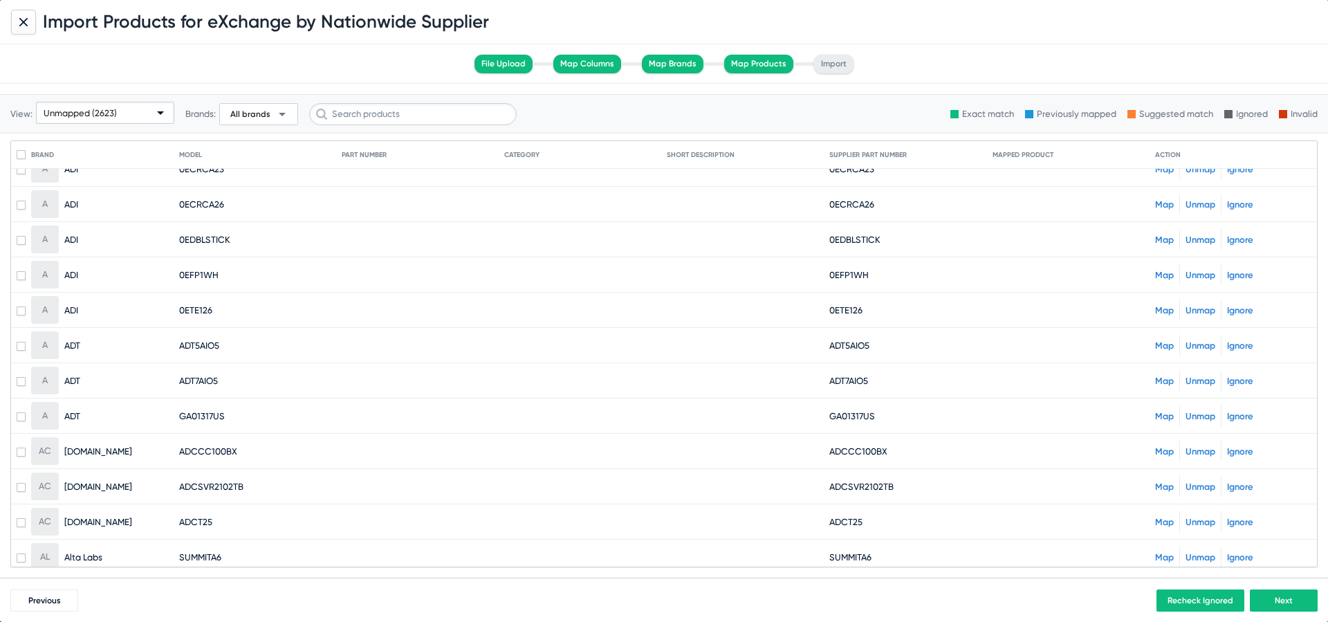
scroll to position [1599, 0]
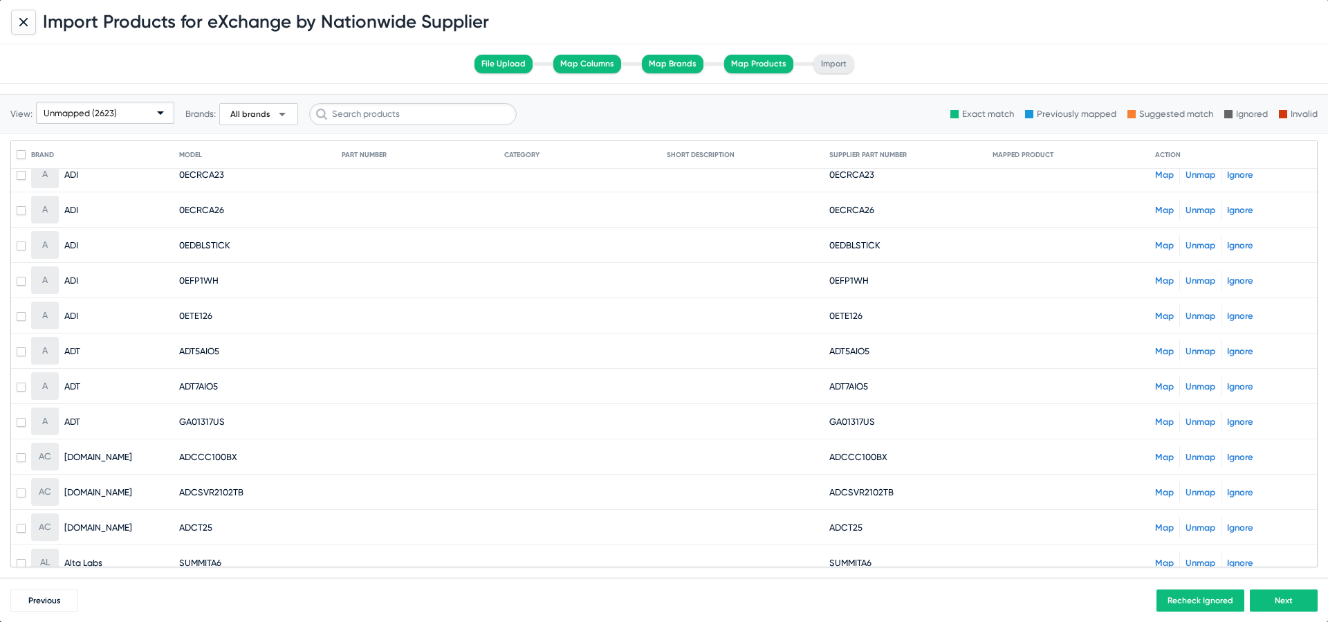
click at [1159, 176] on link "Map" at bounding box center [1164, 174] width 19 height 10
click at [1162, 205] on link "Map" at bounding box center [1164, 210] width 19 height 10
click at [1165, 245] on link "Map" at bounding box center [1164, 245] width 19 height 10
click at [1165, 279] on link "Map" at bounding box center [1164, 280] width 19 height 10
click at [1167, 315] on link "Map" at bounding box center [1164, 315] width 19 height 10
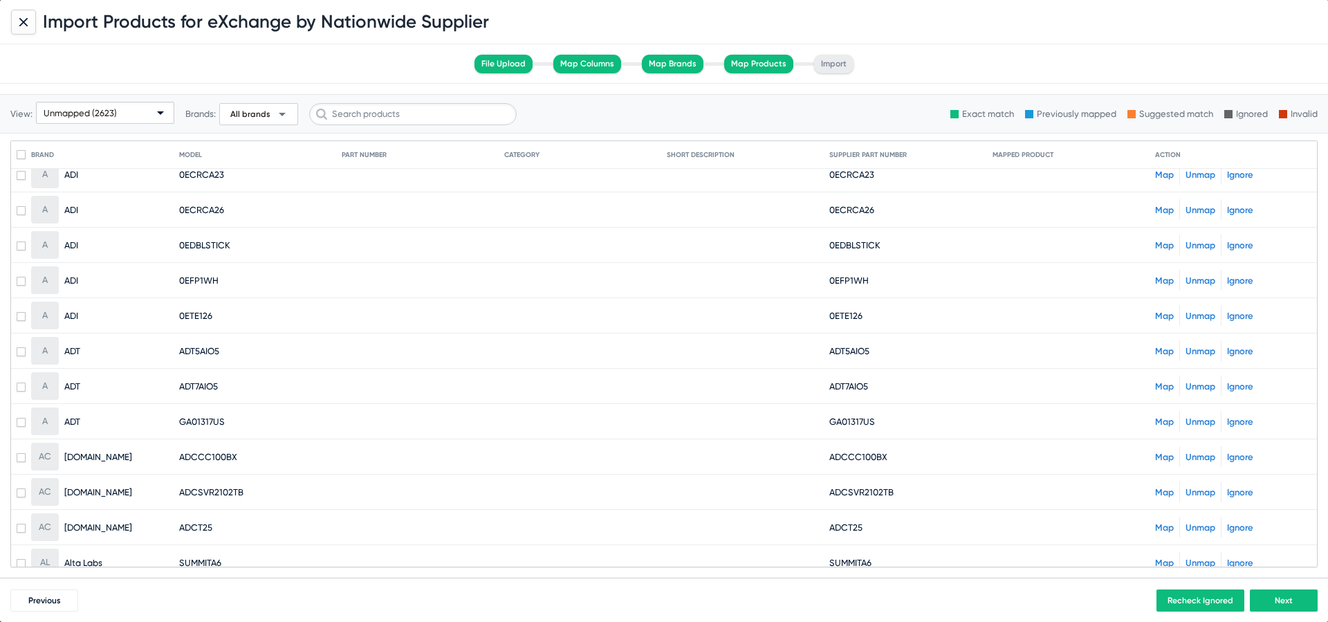
click at [1166, 351] on link "Map" at bounding box center [1164, 351] width 19 height 10
click at [1166, 387] on link "Map" at bounding box center [1164, 386] width 19 height 10
click at [1166, 418] on link "Map" at bounding box center [1164, 421] width 19 height 10
click at [1165, 453] on link "Map" at bounding box center [1164, 457] width 19 height 10
click at [1164, 487] on link "Map" at bounding box center [1164, 492] width 19 height 10
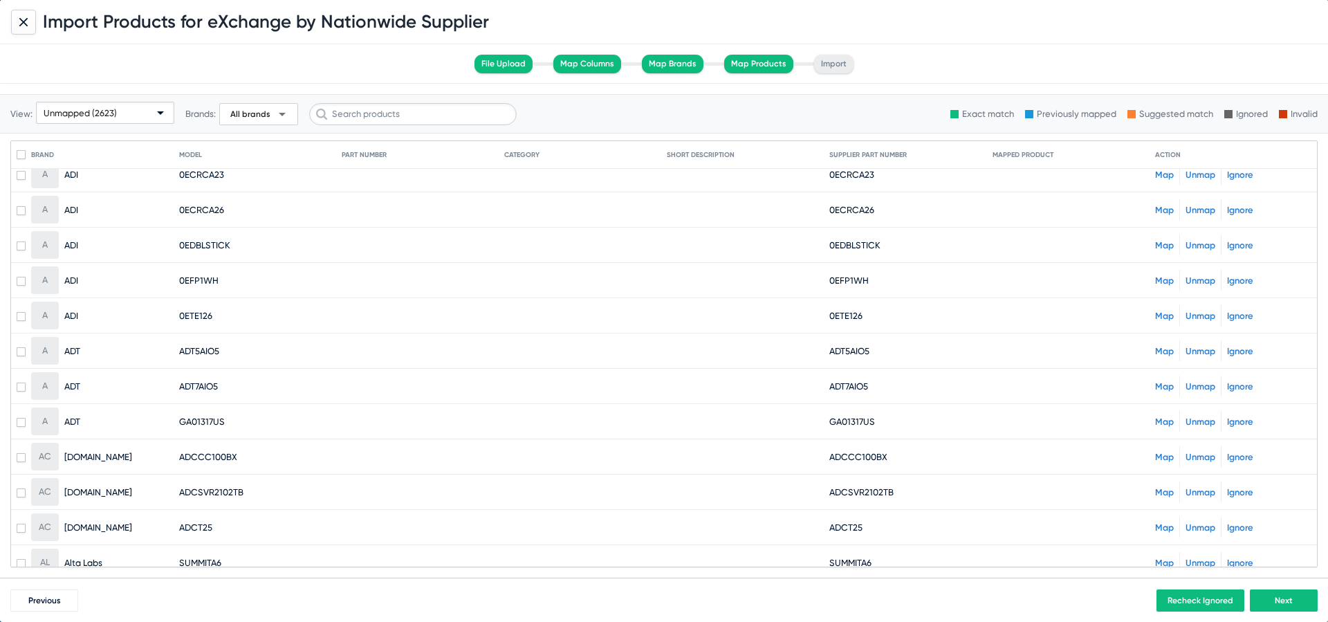
click at [1164, 520] on div "Map Unmap Ignore" at bounding box center [1233, 527] width 156 height 21
click at [1165, 522] on link "Map" at bounding box center [1164, 527] width 19 height 10
click at [1165, 557] on link "Map" at bounding box center [1164, 562] width 19 height 10
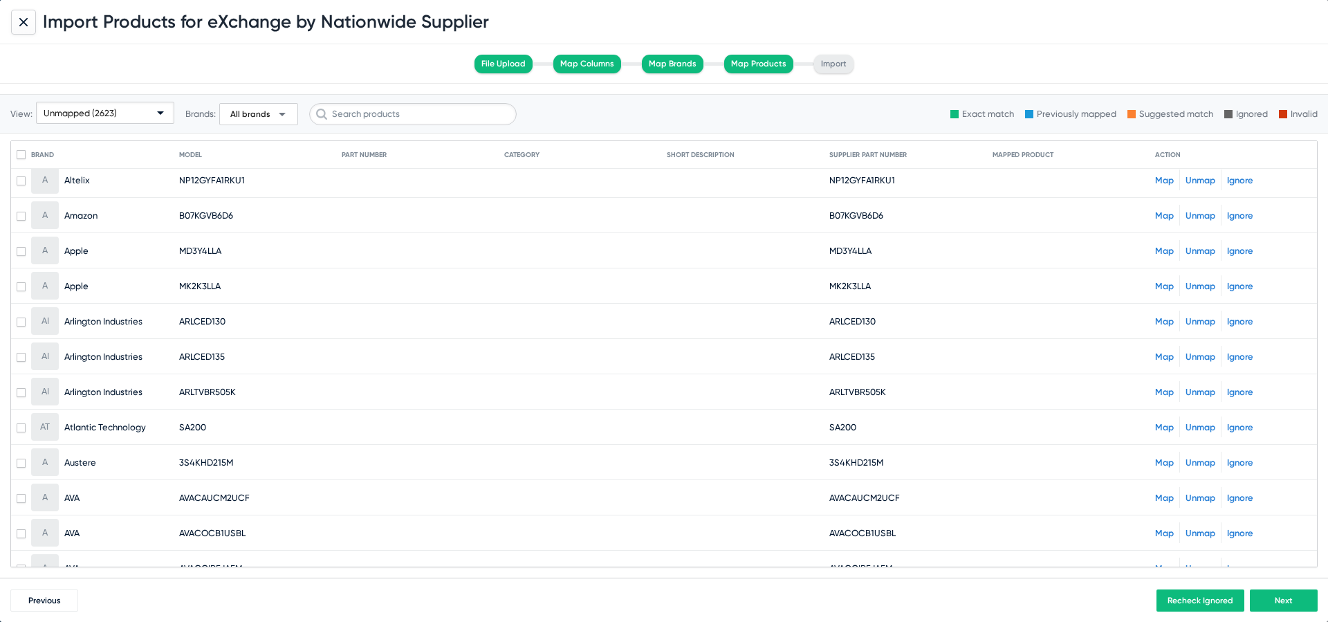
scroll to position [2017, 0]
click at [1167, 178] on link "Map" at bounding box center [1164, 179] width 19 height 10
click at [1164, 214] on link "Map" at bounding box center [1164, 215] width 19 height 10
click at [1162, 243] on div "Map Unmap Ignore" at bounding box center [1233, 249] width 156 height 21
click at [1162, 249] on link "Map" at bounding box center [1164, 250] width 19 height 10
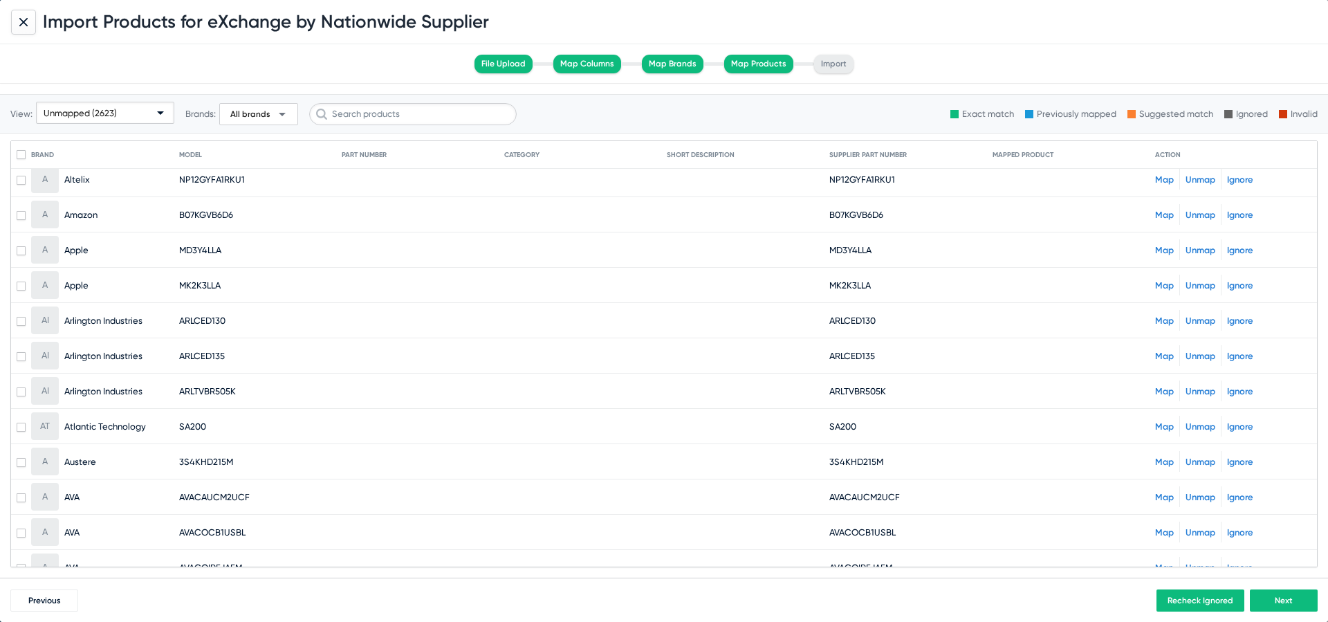
click at [1163, 286] on link "Map" at bounding box center [1164, 285] width 19 height 10
click at [1163, 319] on link "Map" at bounding box center [1164, 320] width 19 height 10
click at [1164, 323] on link "Map" at bounding box center [1164, 320] width 19 height 10
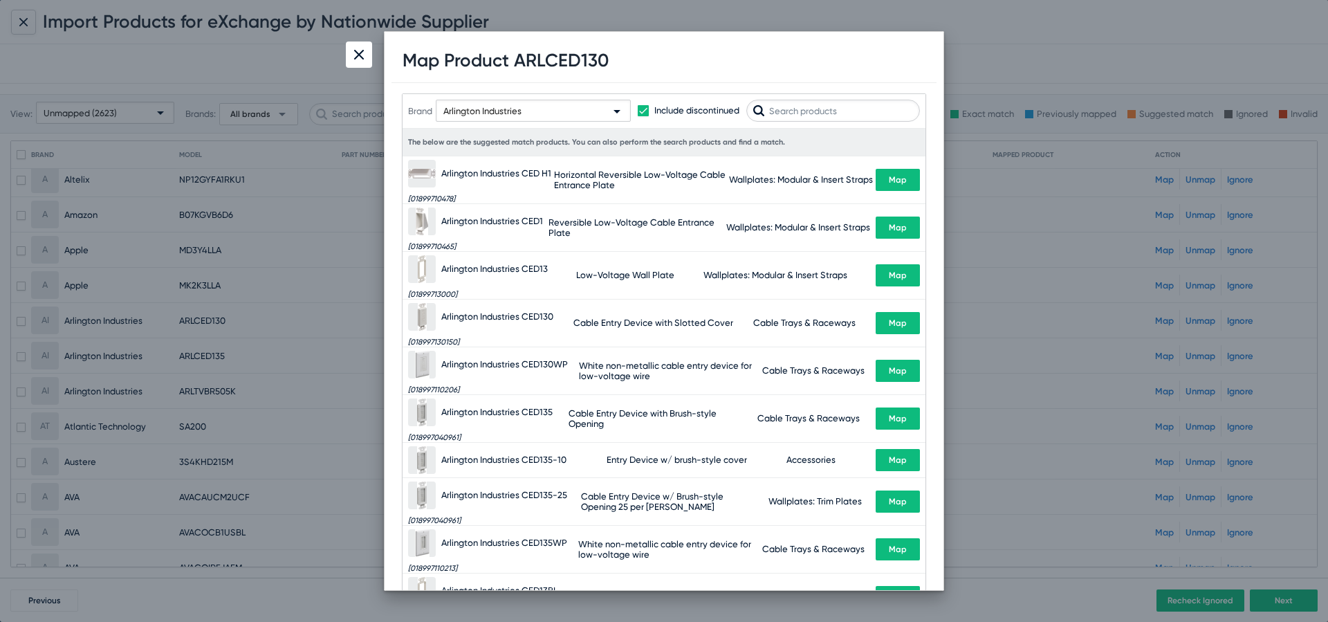
click at [891, 327] on span "Map" at bounding box center [898, 323] width 18 height 10
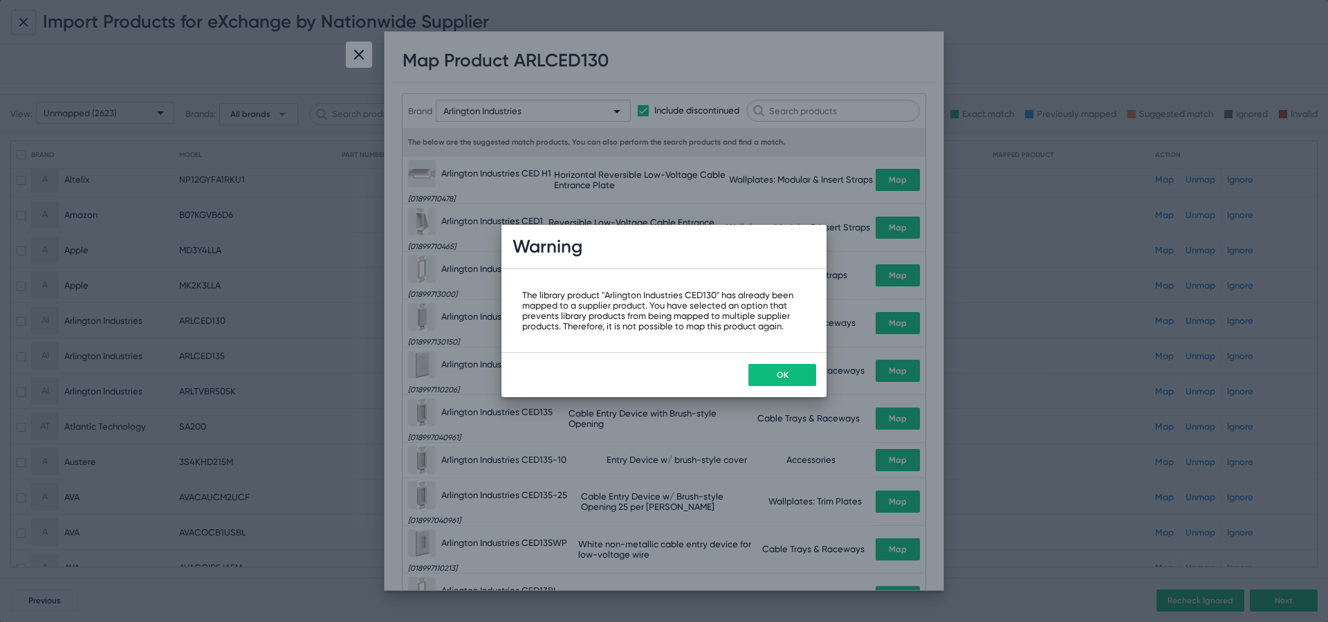
click at [778, 373] on span "OK" at bounding box center [783, 375] width 12 height 10
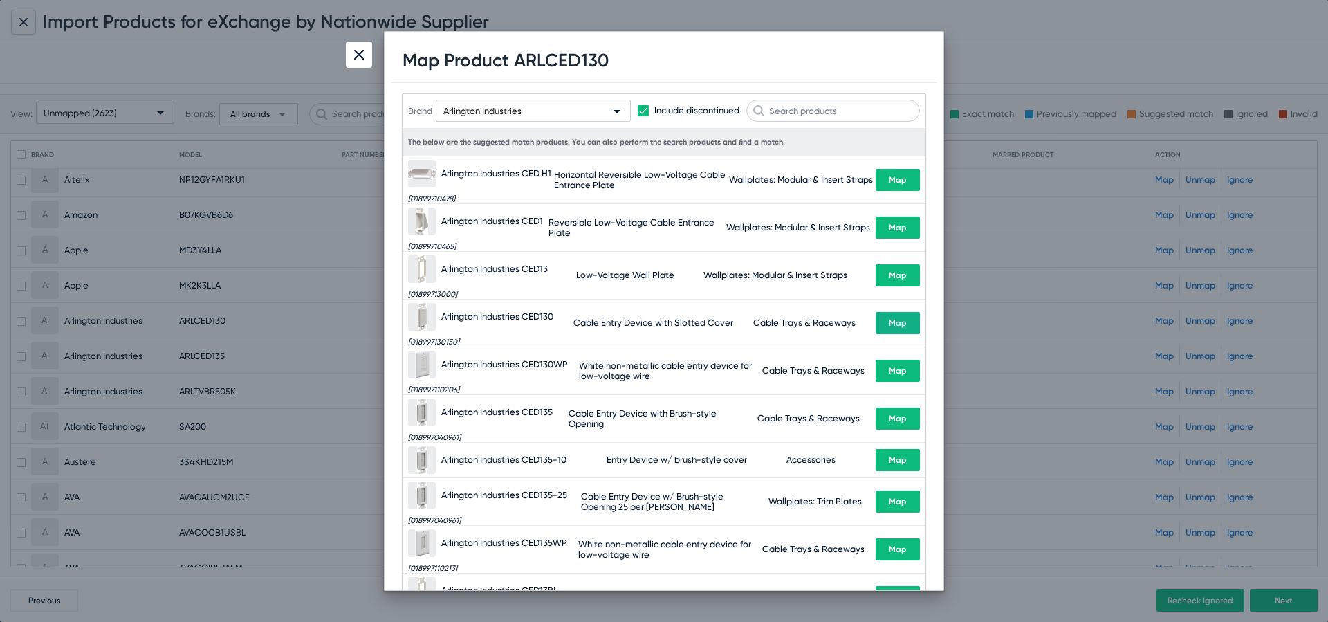
click at [589, 63] on h1 "Map Product ARLCED130" at bounding box center [505, 60] width 206 height 21
click at [362, 53] on img at bounding box center [359, 55] width 10 height 10
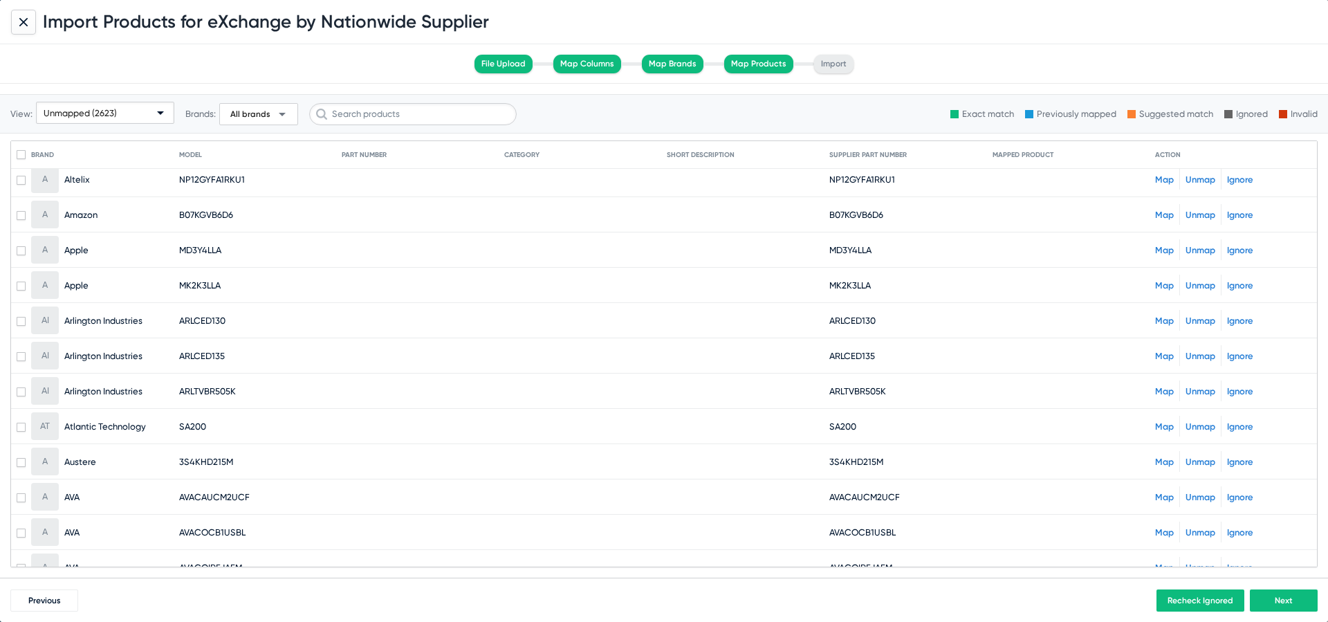
click at [243, 112] on span "All brands" at bounding box center [250, 114] width 40 height 11
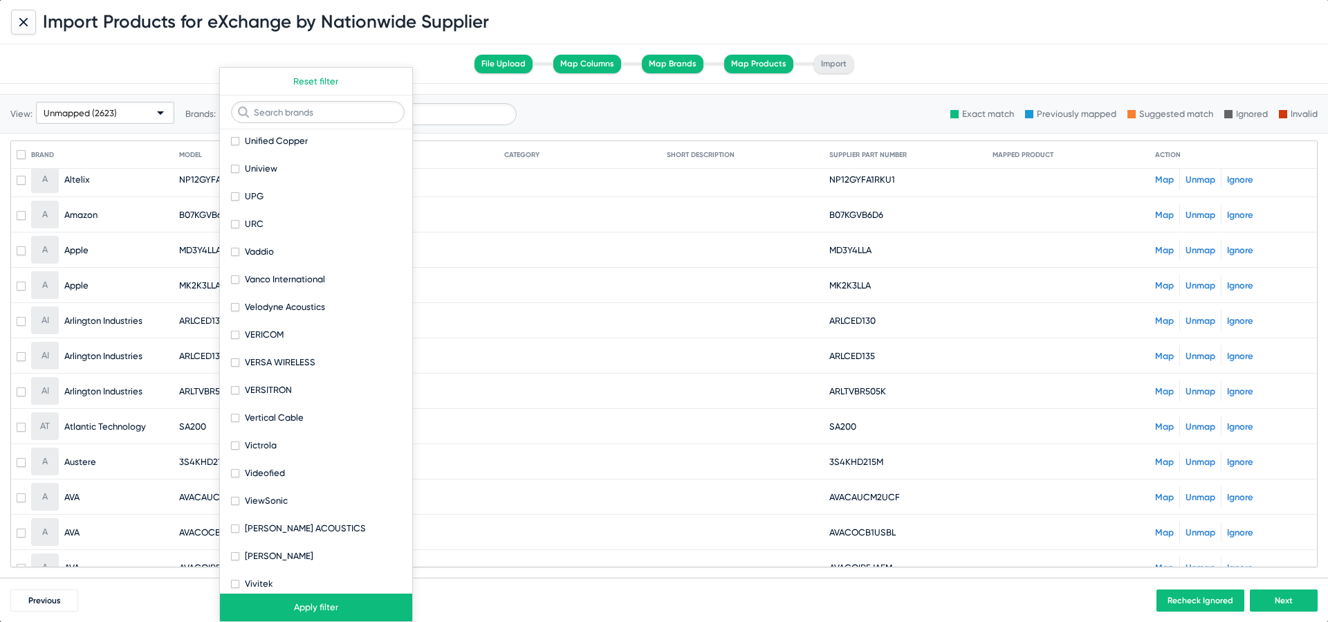
scroll to position [9566, 0]
click at [236, 286] on span at bounding box center [235, 287] width 8 height 8
click at [235, 291] on input "Vanco International" at bounding box center [234, 291] width 1 height 1
checkbox input "true"
click at [370, 611] on button "Apply filter" at bounding box center [316, 607] width 192 height 28
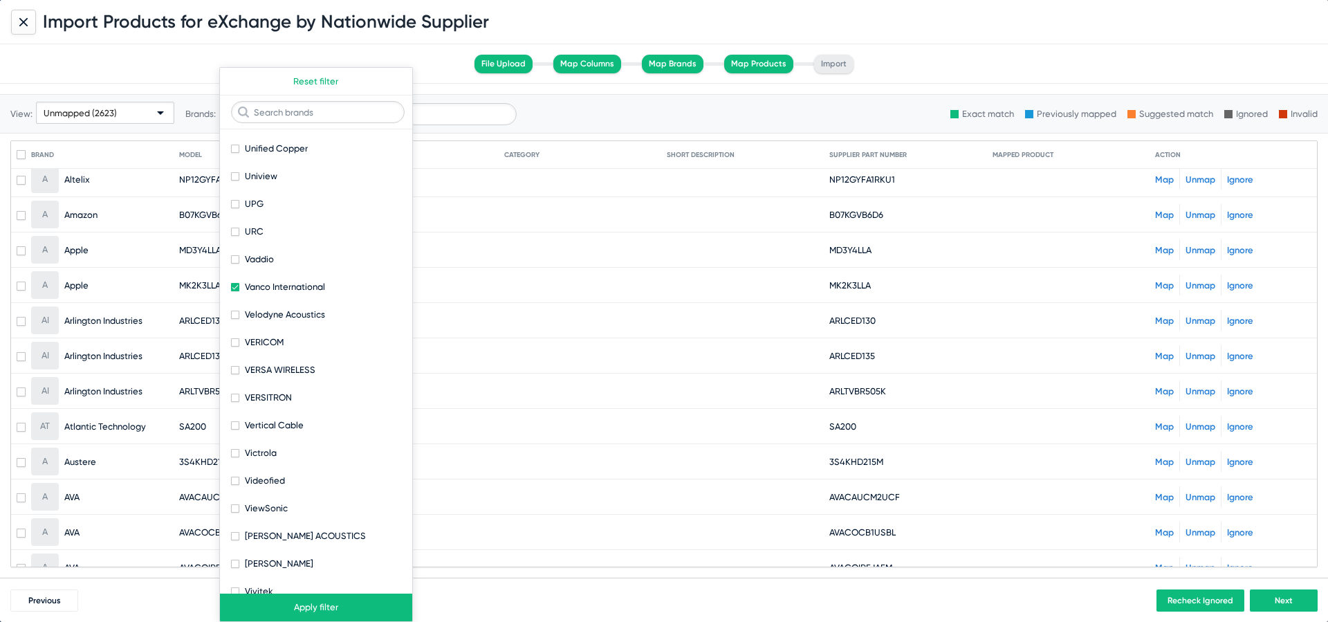
scroll to position [0, 0]
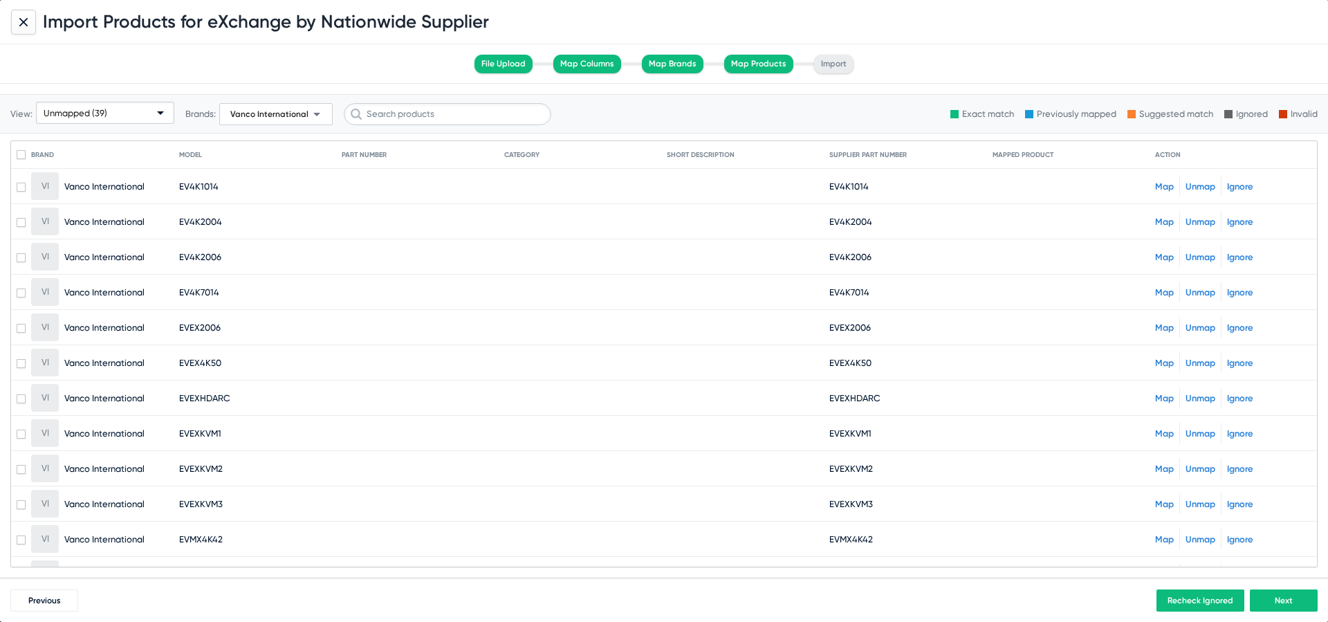
click at [1160, 186] on link "Map" at bounding box center [1164, 186] width 19 height 10
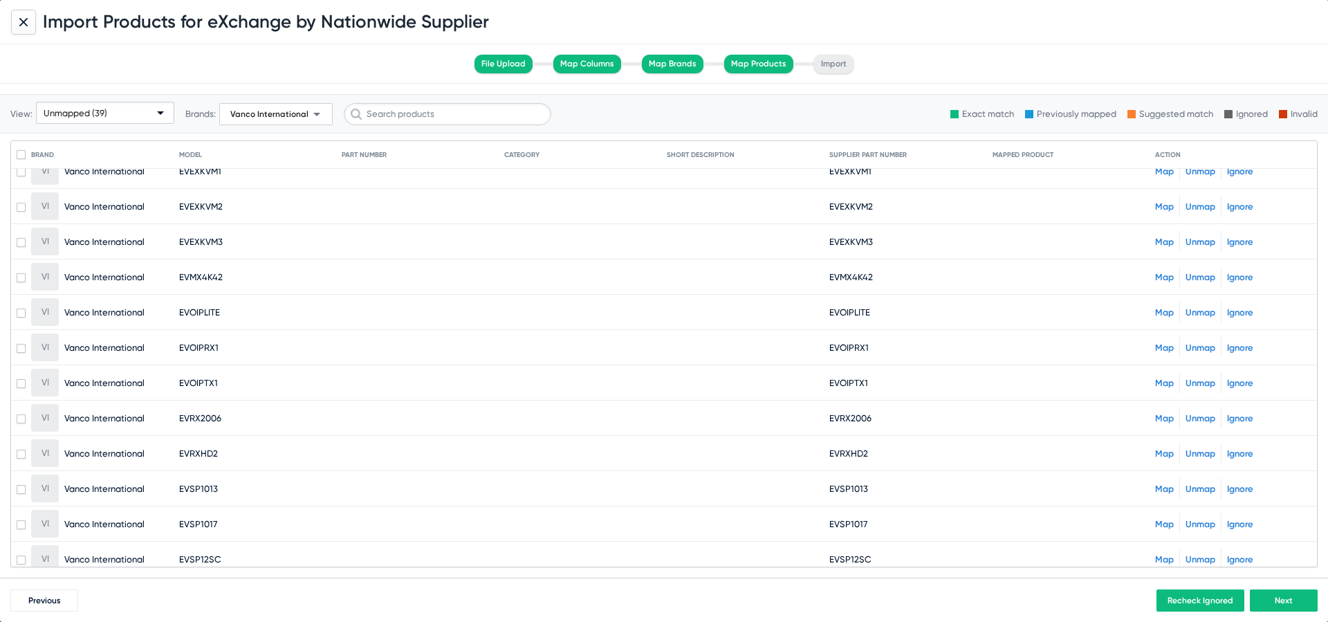
scroll to position [263, 0]
